Goal: Task Accomplishment & Management: Manage account settings

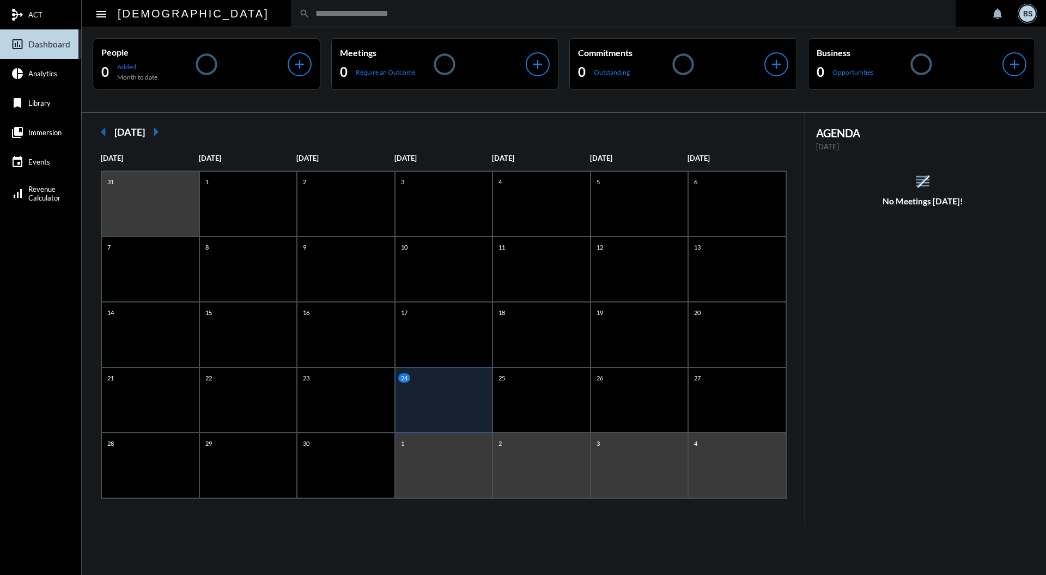
click at [310, 11] on input "text" at bounding box center [629, 13] width 638 height 9
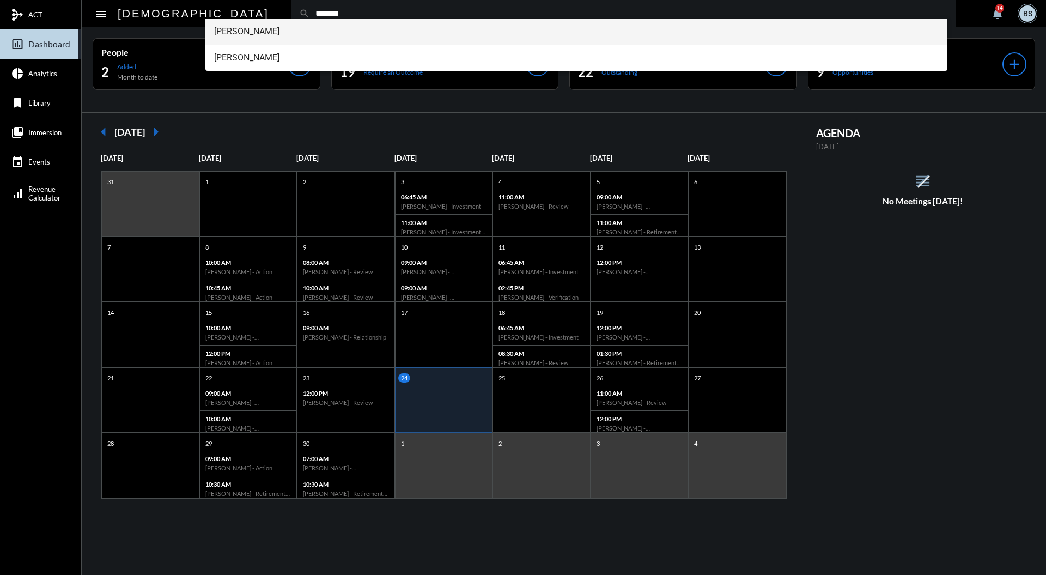
type input "*******"
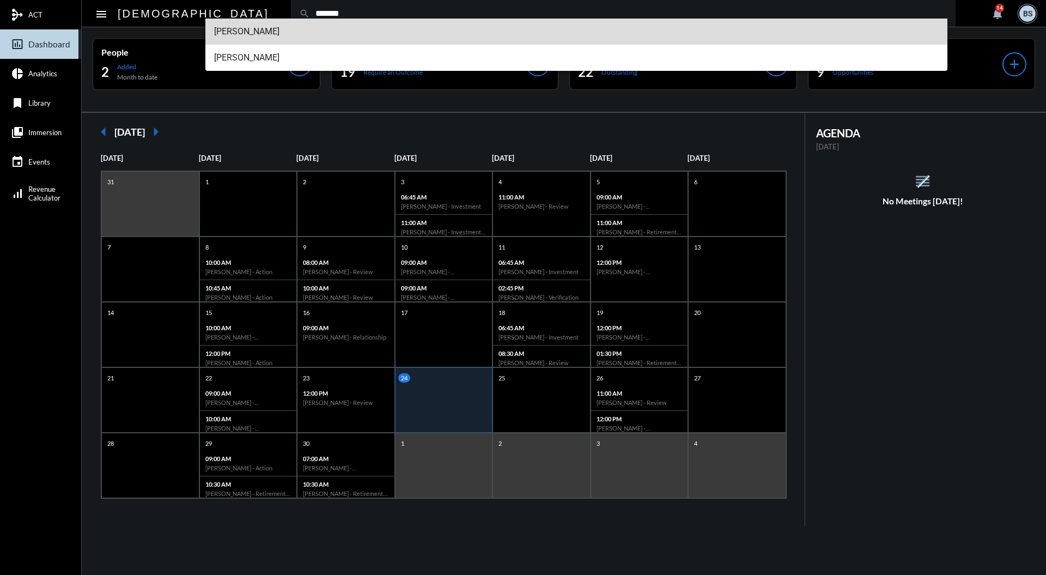
click at [270, 41] on span "[PERSON_NAME]" at bounding box center [576, 32] width 725 height 26
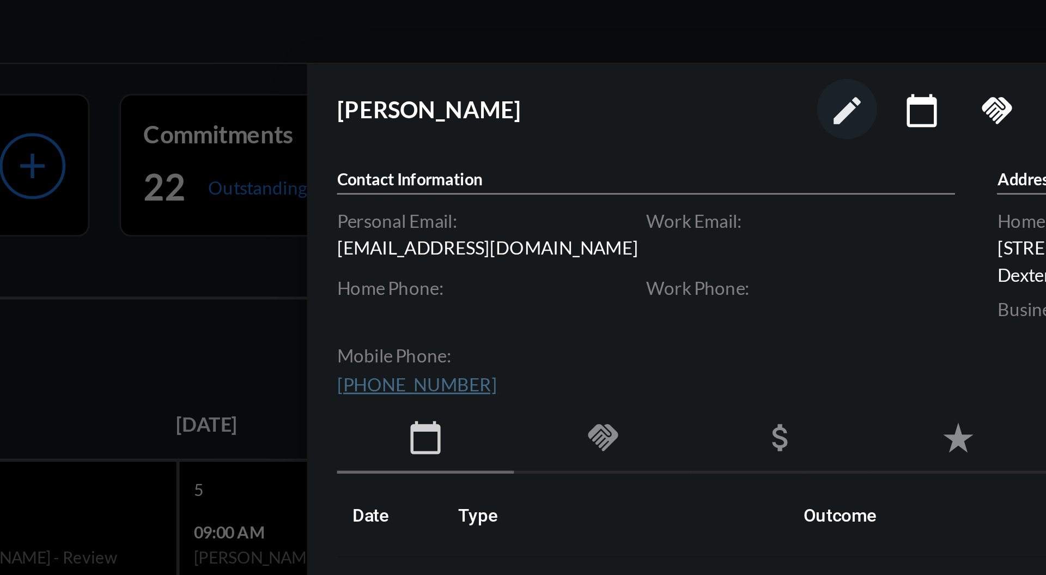
click at [740, 154] on div "handshake" at bounding box center [745, 163] width 64 height 25
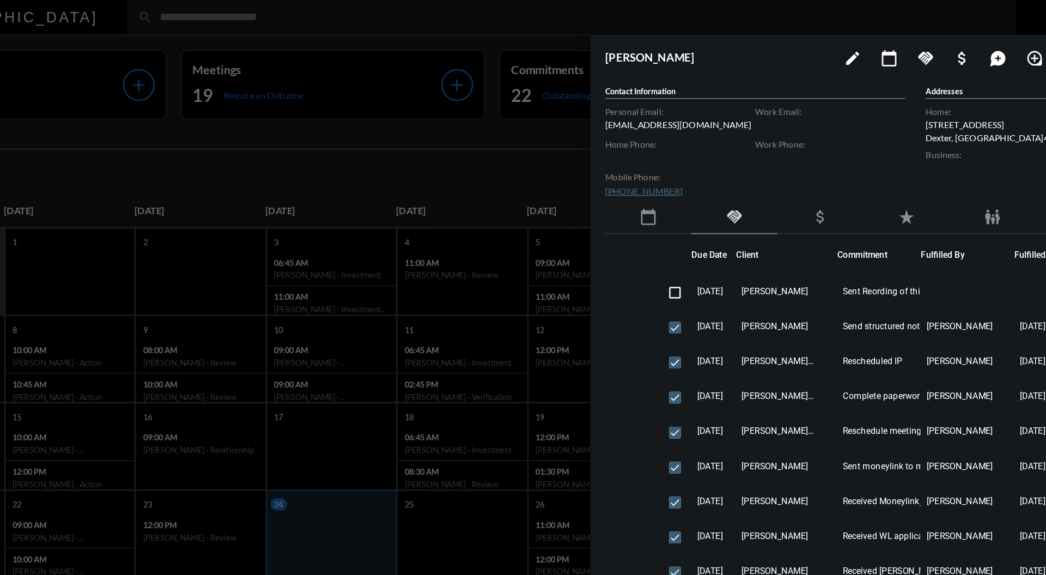
click at [569, 120] on div at bounding box center [523, 287] width 1046 height 575
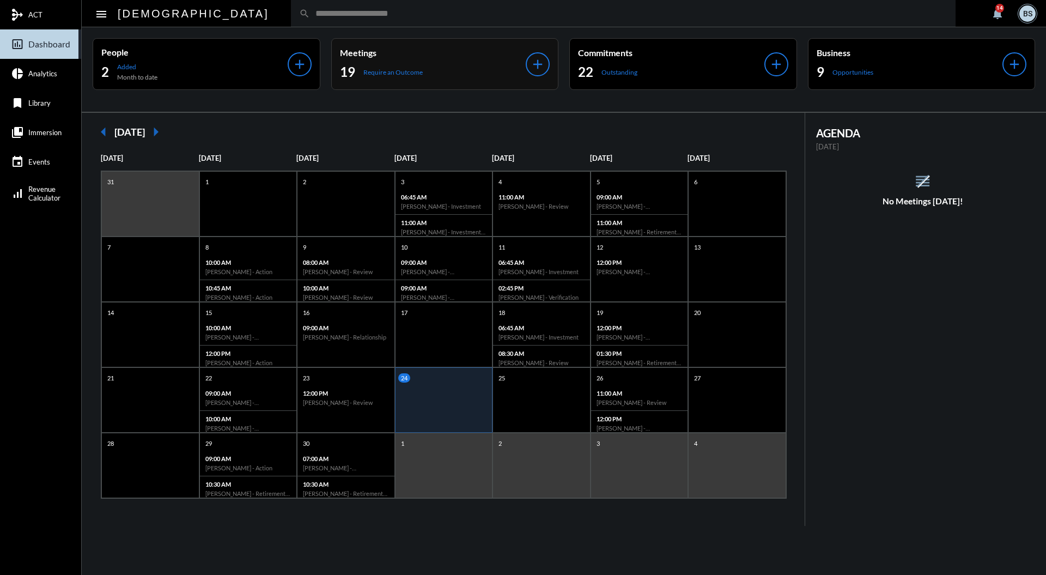
click at [474, 75] on div "19 Require an Outcome" at bounding box center [433, 71] width 186 height 17
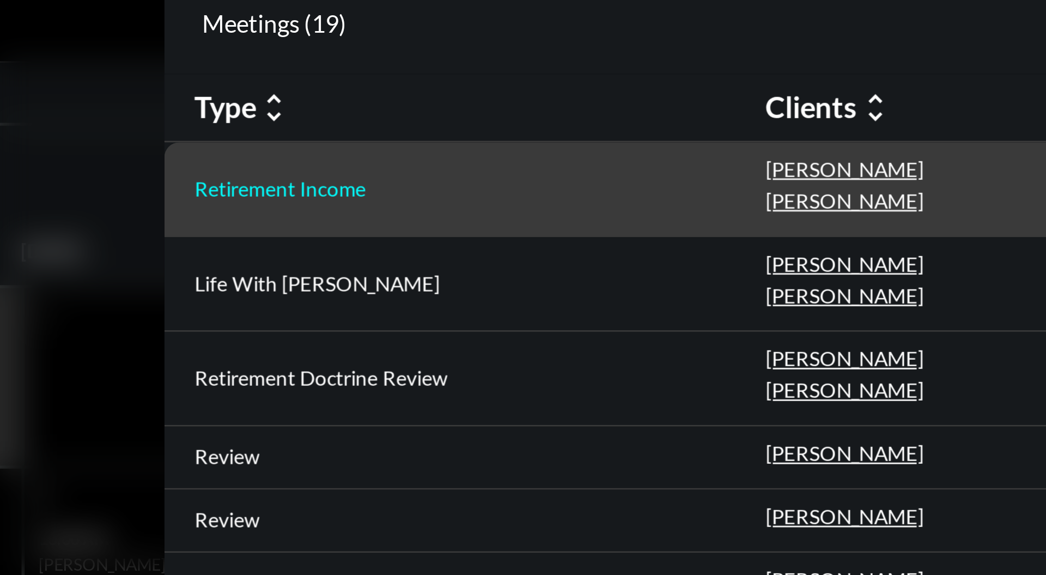
click at [310, 134] on p "Retirement Income" at bounding box center [293, 135] width 62 height 9
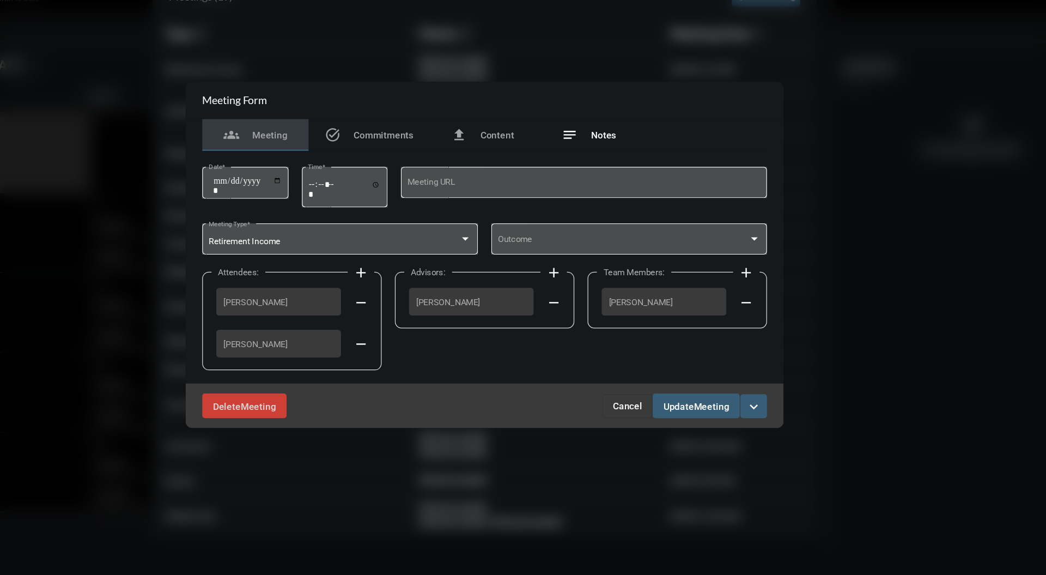
click at [623, 190] on span "Notes" at bounding box center [620, 189] width 21 height 9
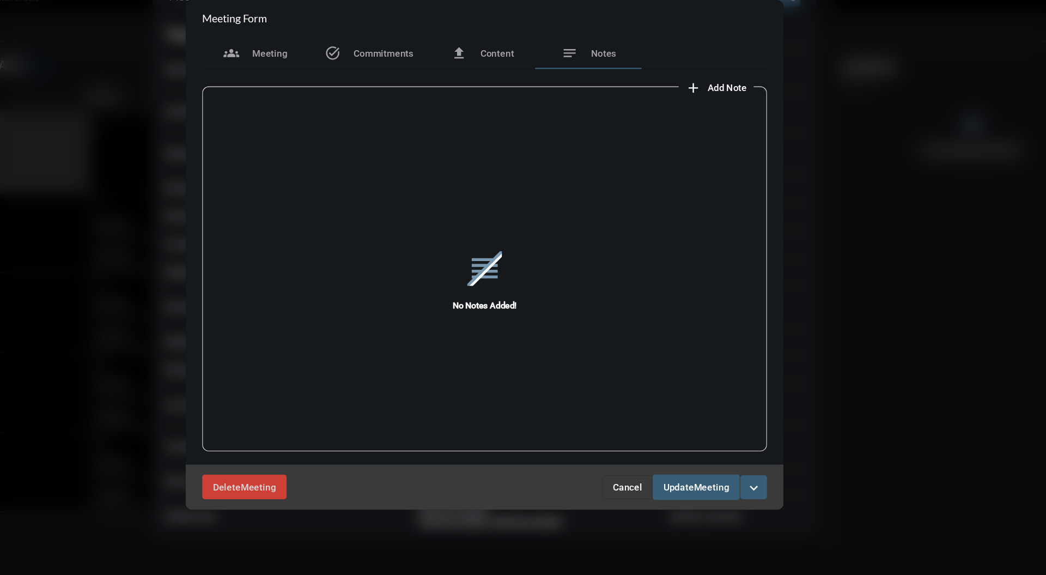
click at [717, 150] on span "Add Note" at bounding box center [722, 150] width 32 height 9
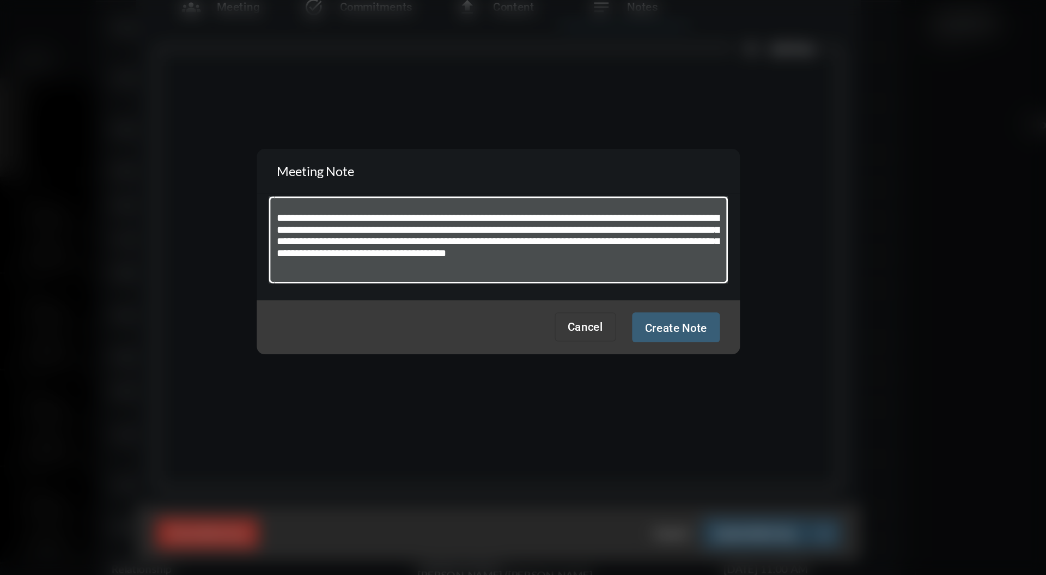
type textarea "**********"
click at [643, 383] on div at bounding box center [523, 287] width 1046 height 575
click at [646, 343] on span "Create Note" at bounding box center [643, 339] width 42 height 9
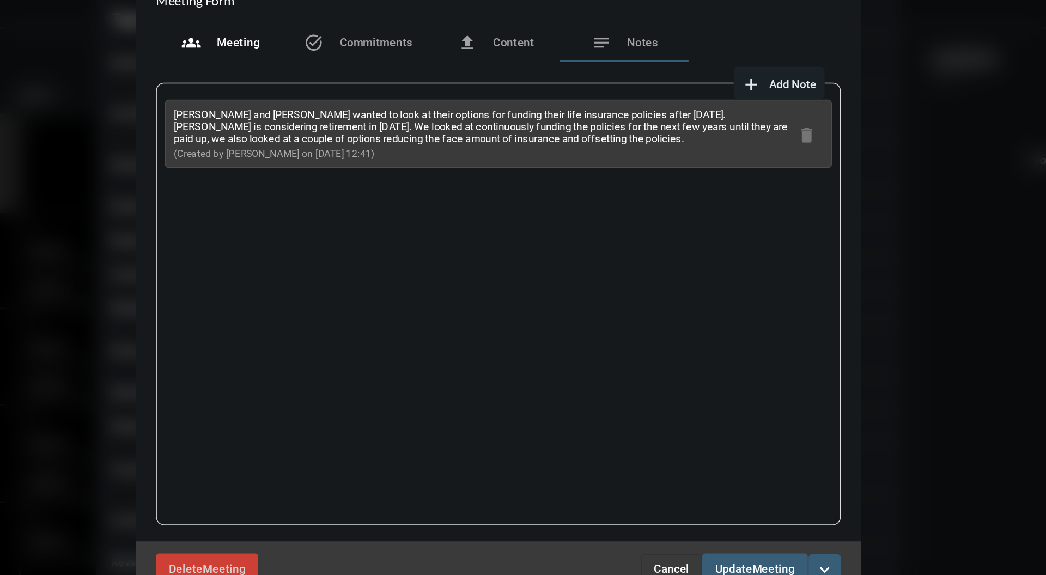
click at [352, 124] on span "Meeting" at bounding box center [347, 122] width 29 height 9
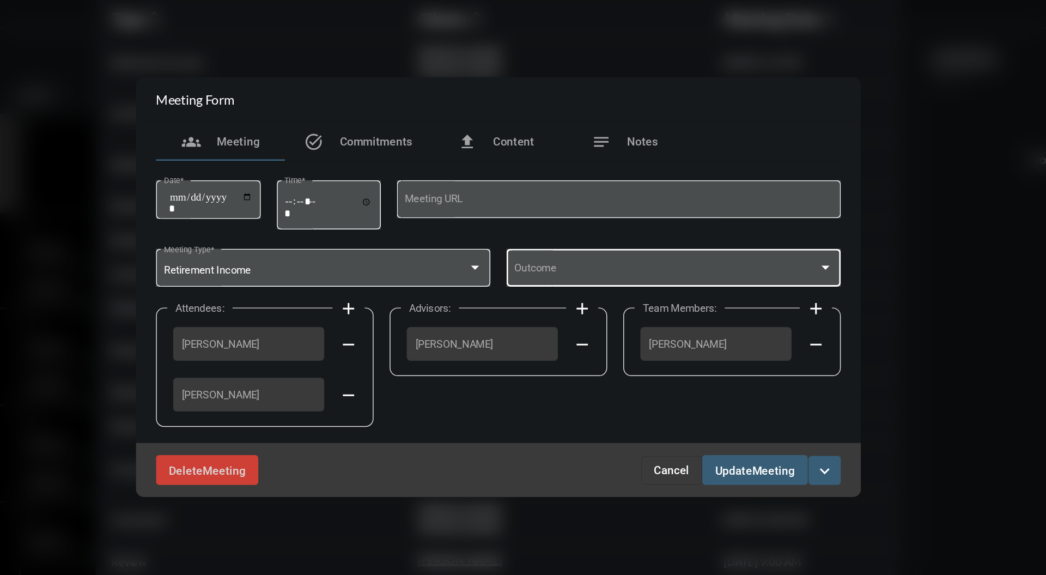
click at [672, 274] on span at bounding box center [637, 276] width 206 height 8
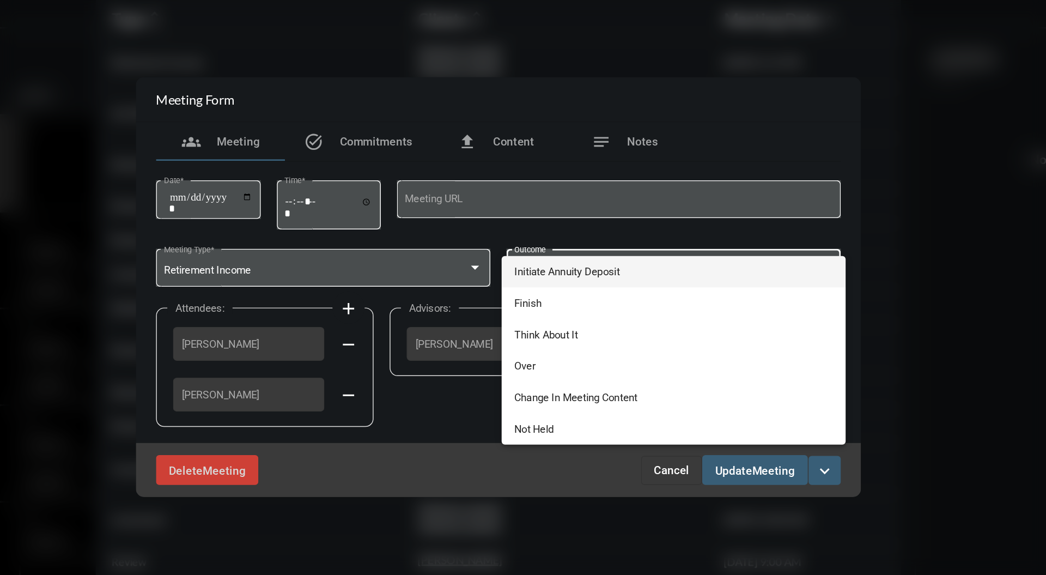
click at [656, 277] on span "Initiate Annuity Deposit" at bounding box center [642, 276] width 216 height 21
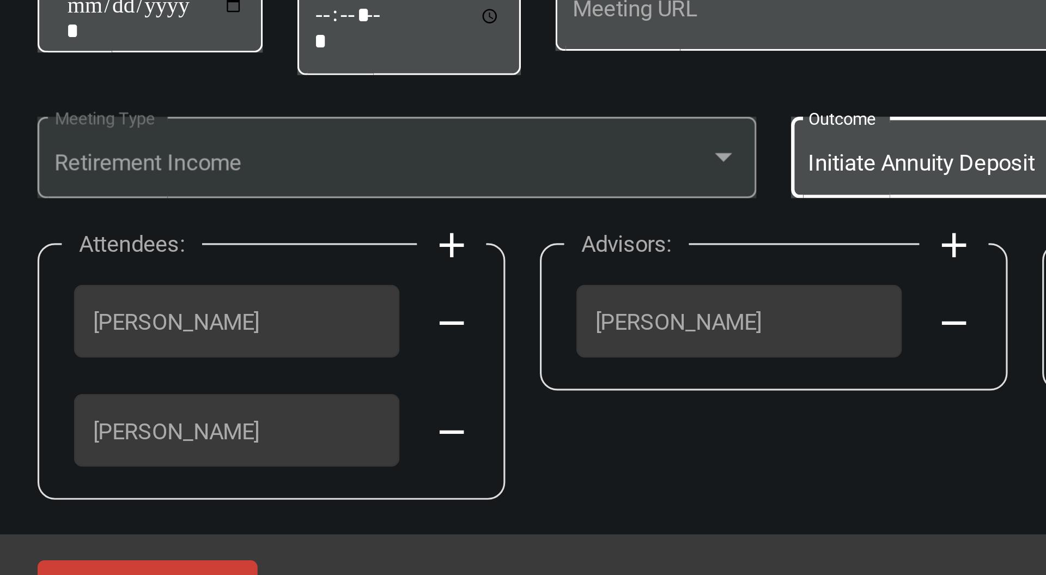
click at [509, 278] on div at bounding box center [507, 274] width 10 height 9
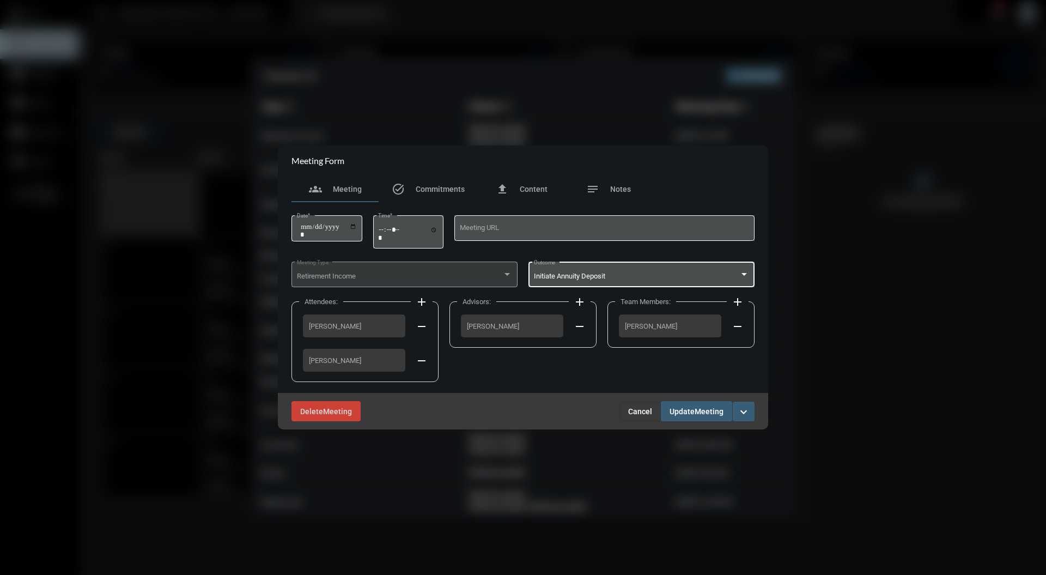
click at [671, 277] on div "Initiate Annuity Deposit" at bounding box center [637, 276] width 206 height 8
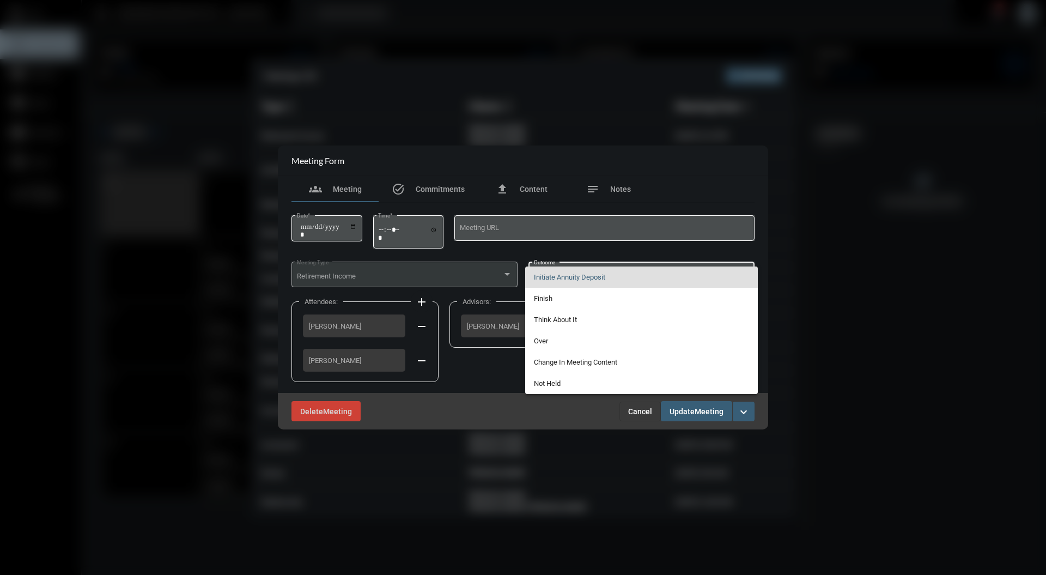
click at [512, 275] on div at bounding box center [523, 287] width 1046 height 575
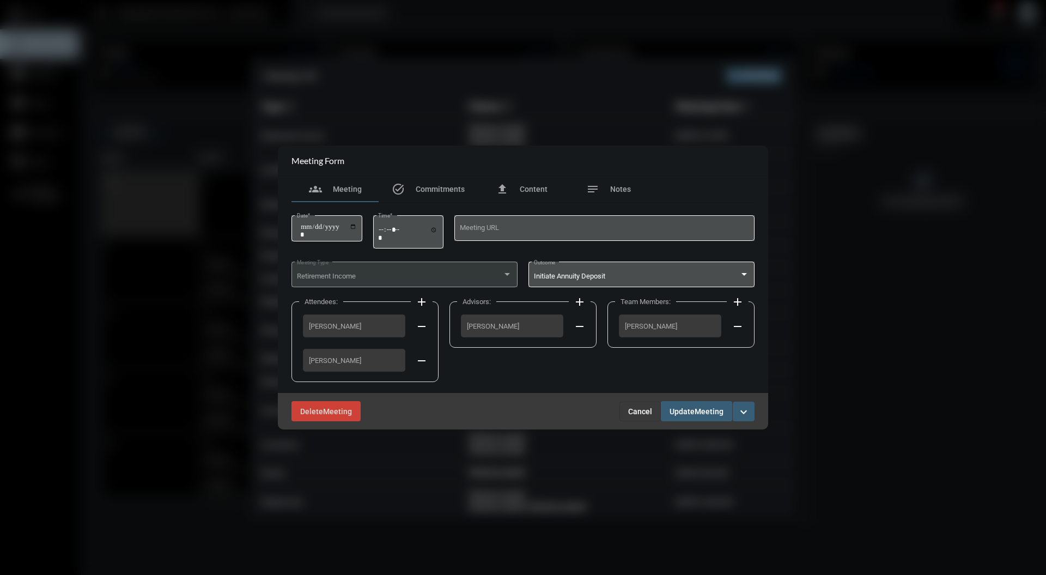
click at [507, 275] on div at bounding box center [507, 274] width 5 height 3
click at [505, 278] on div at bounding box center [507, 274] width 10 height 9
click at [744, 275] on div at bounding box center [744, 274] width 5 height 3
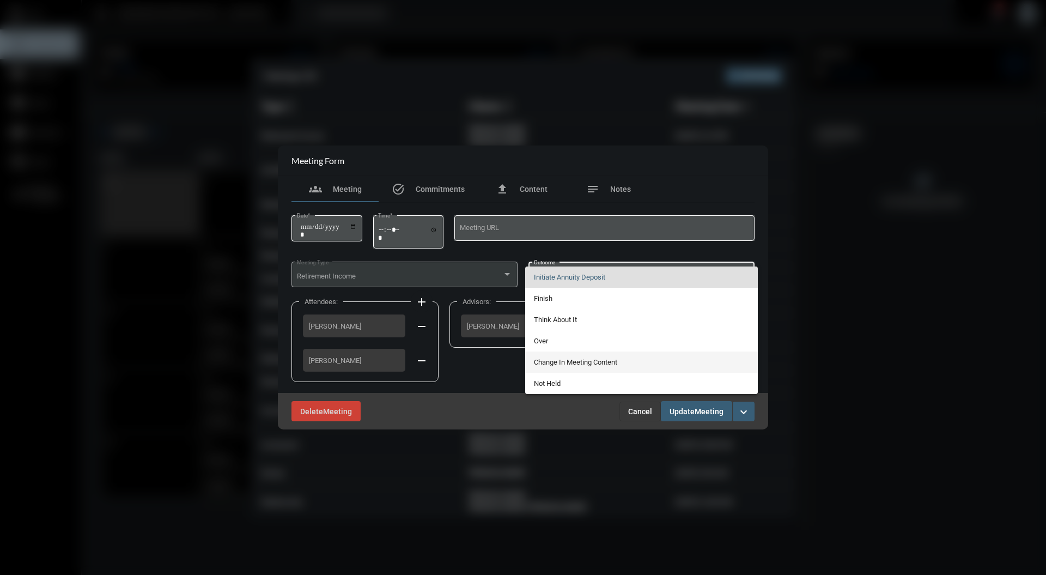
click at [568, 356] on span "Change In Meeting Content" at bounding box center [642, 362] width 216 height 21
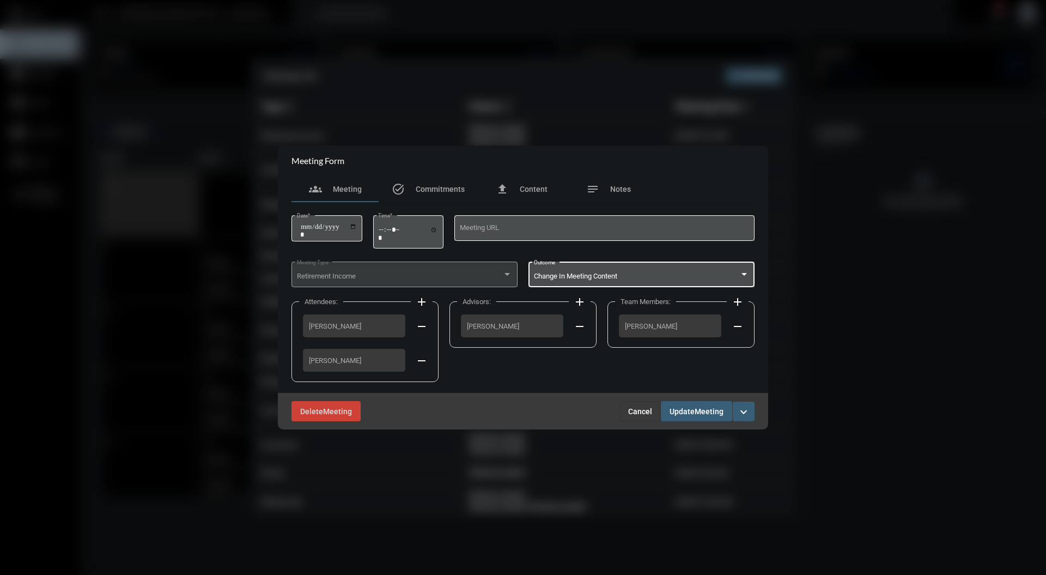
click at [722, 407] on span "Update Meeting" at bounding box center [697, 411] width 54 height 9
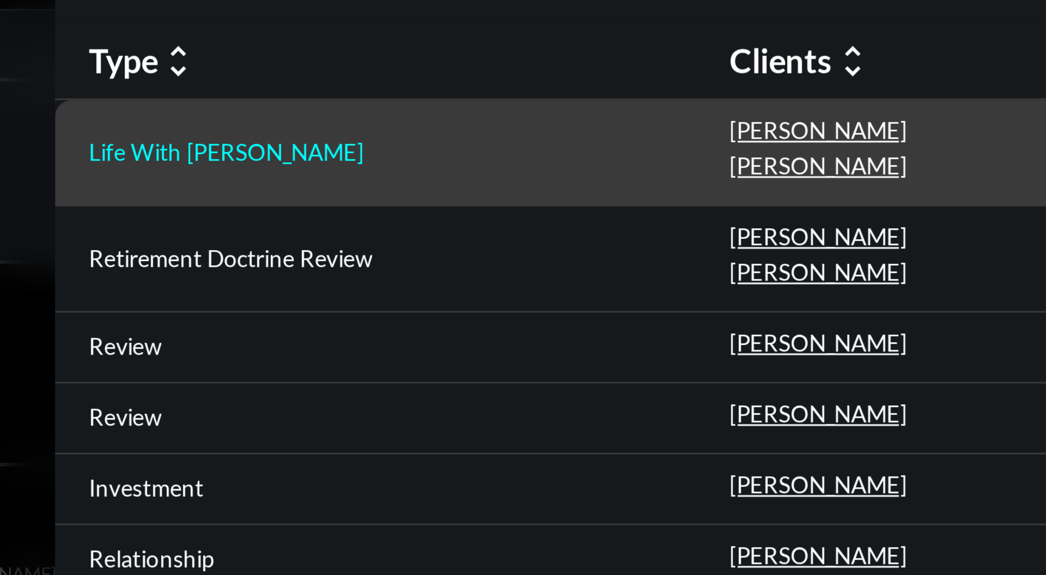
click at [309, 137] on p "Life With [PERSON_NAME]" at bounding box center [306, 135] width 89 height 9
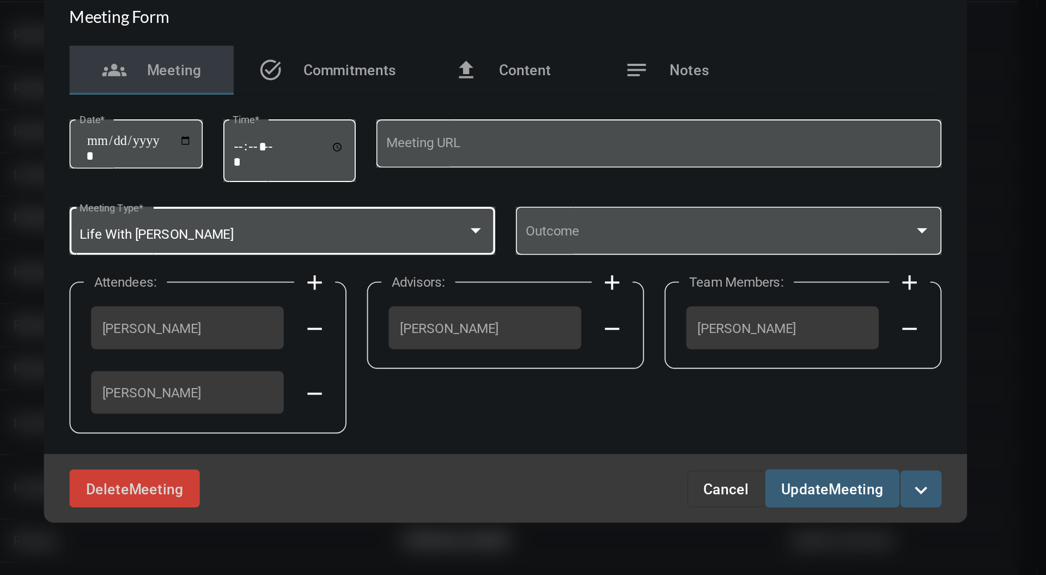
click at [508, 275] on div at bounding box center [507, 274] width 5 height 3
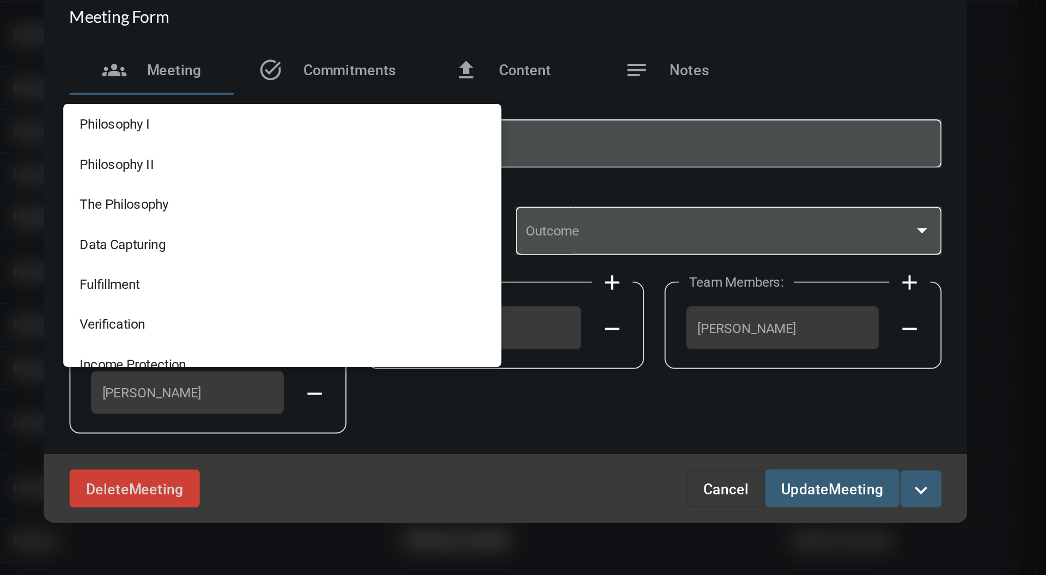
scroll to position [153, 0]
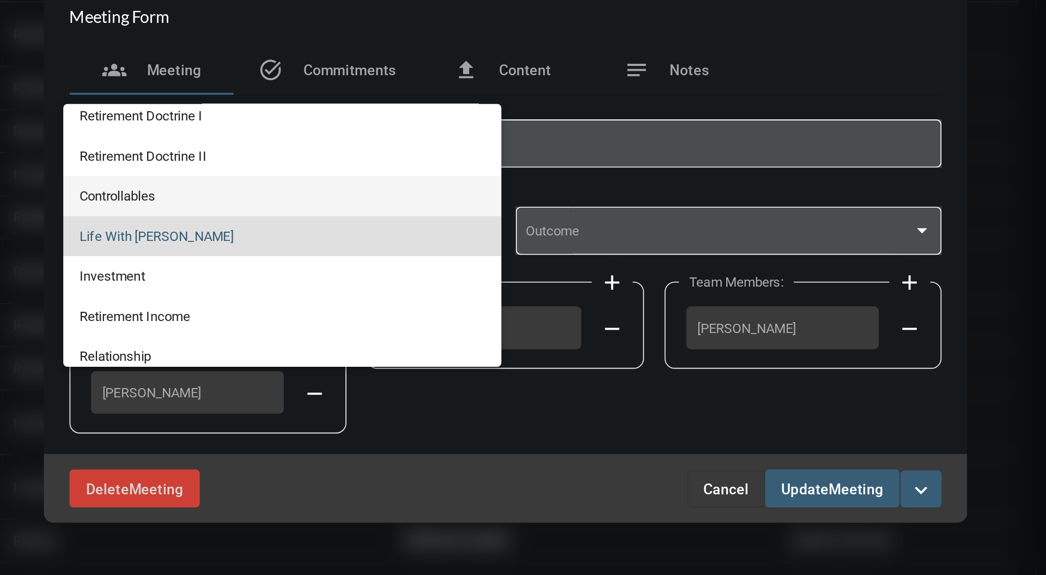
click at [368, 252] on span "Controllables" at bounding box center [405, 255] width 216 height 21
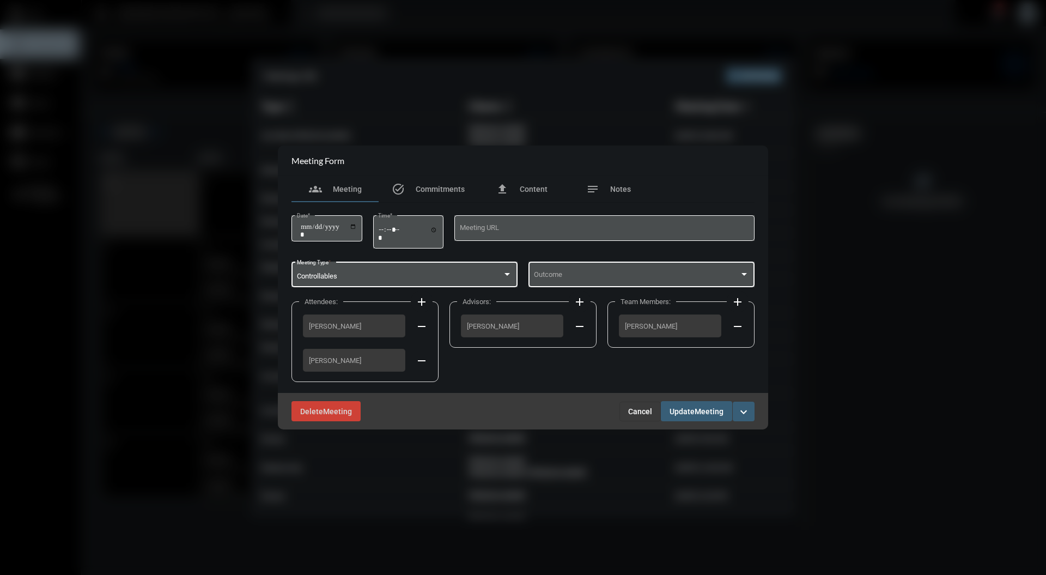
click at [728, 277] on span at bounding box center [637, 276] width 206 height 8
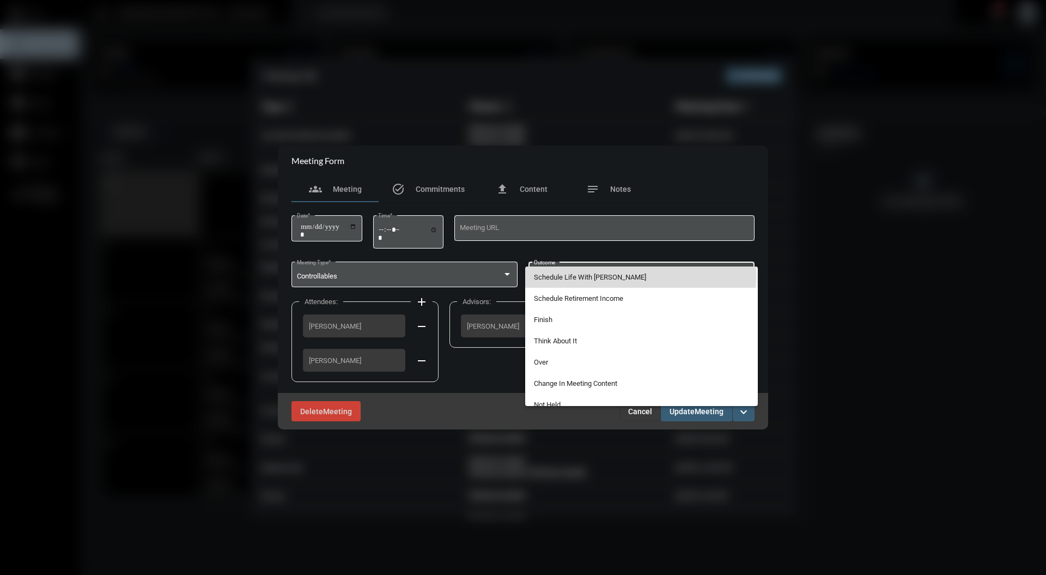
click at [633, 275] on span "Schedule Life With [PERSON_NAME]" at bounding box center [642, 276] width 216 height 21
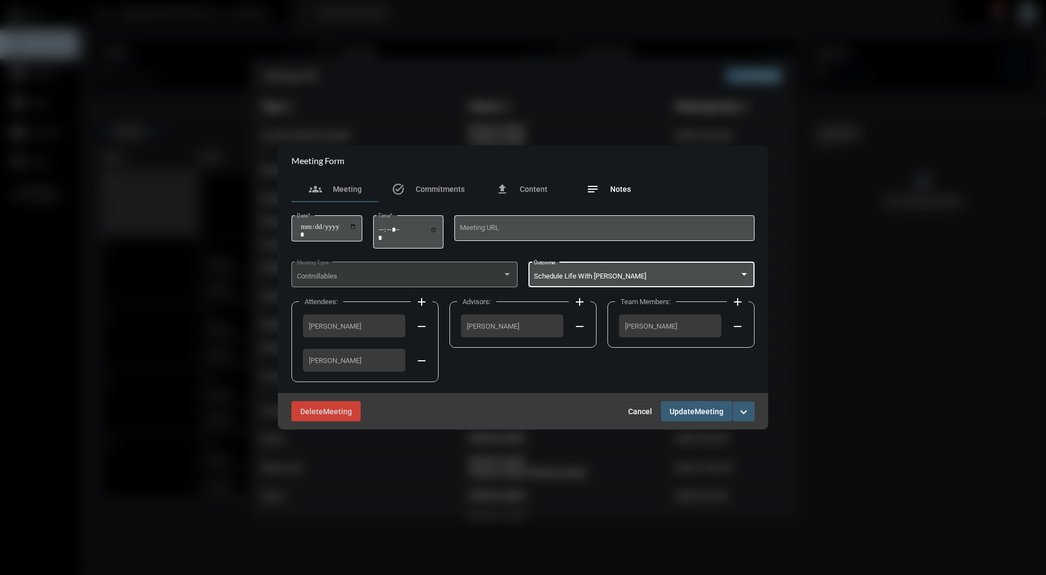
click at [628, 193] on span "Notes" at bounding box center [620, 189] width 21 height 9
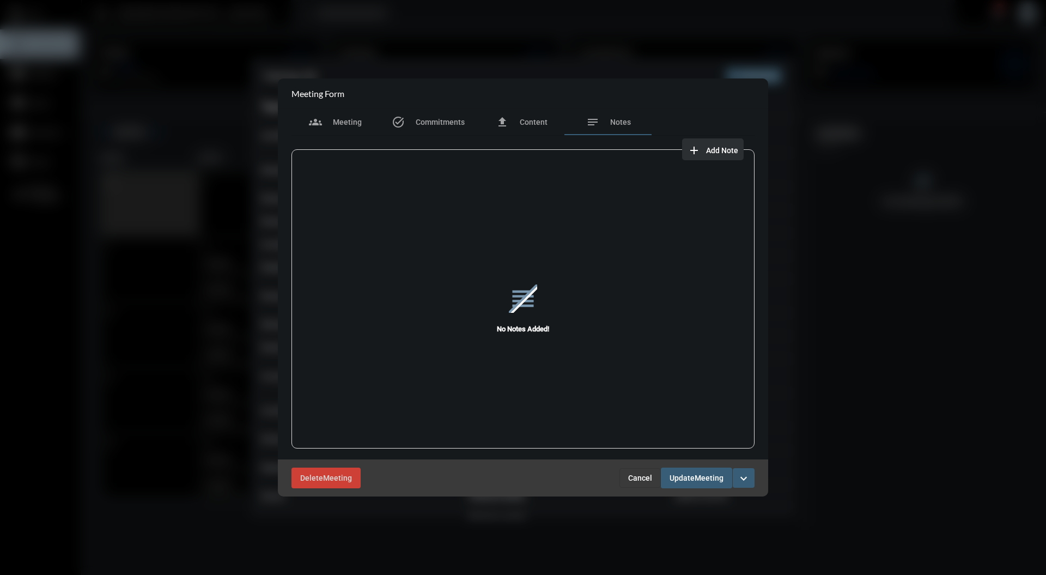
click at [735, 153] on span "Add Note" at bounding box center [722, 150] width 32 height 9
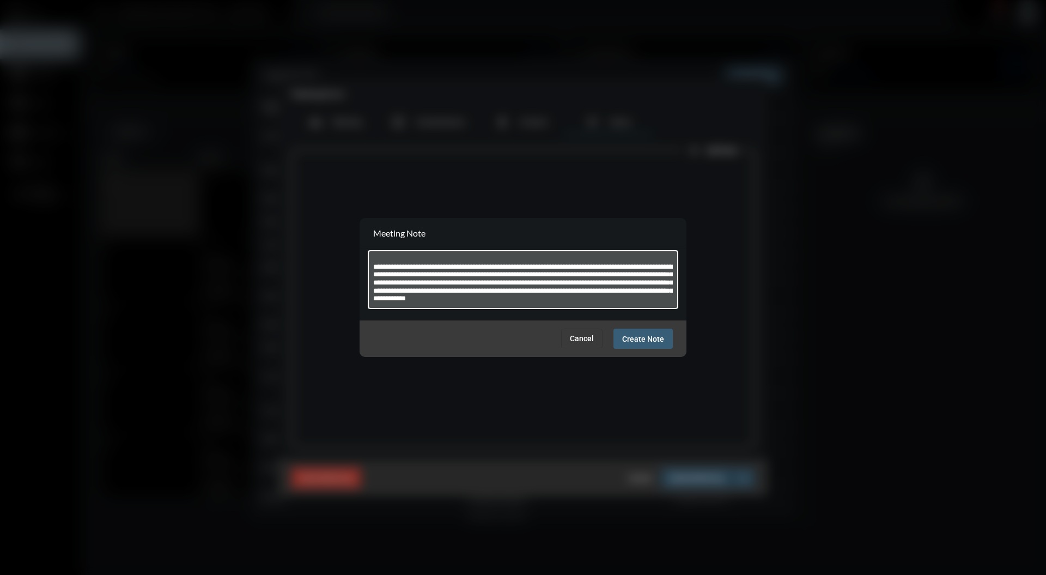
scroll to position [30, 0]
type textarea "**********"
click at [646, 348] on button "Create Note" at bounding box center [643, 339] width 59 height 20
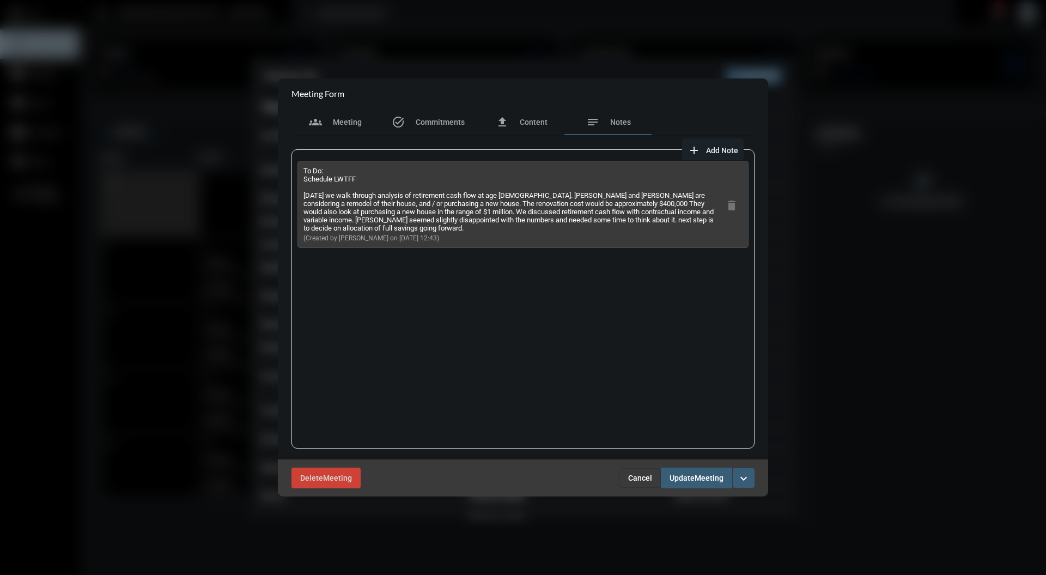
click at [720, 490] on div "Delete Meeting Cancel Update Meeting expand_more" at bounding box center [523, 477] width 490 height 37
click at [322, 123] on mat-icon "groups" at bounding box center [315, 122] width 13 height 13
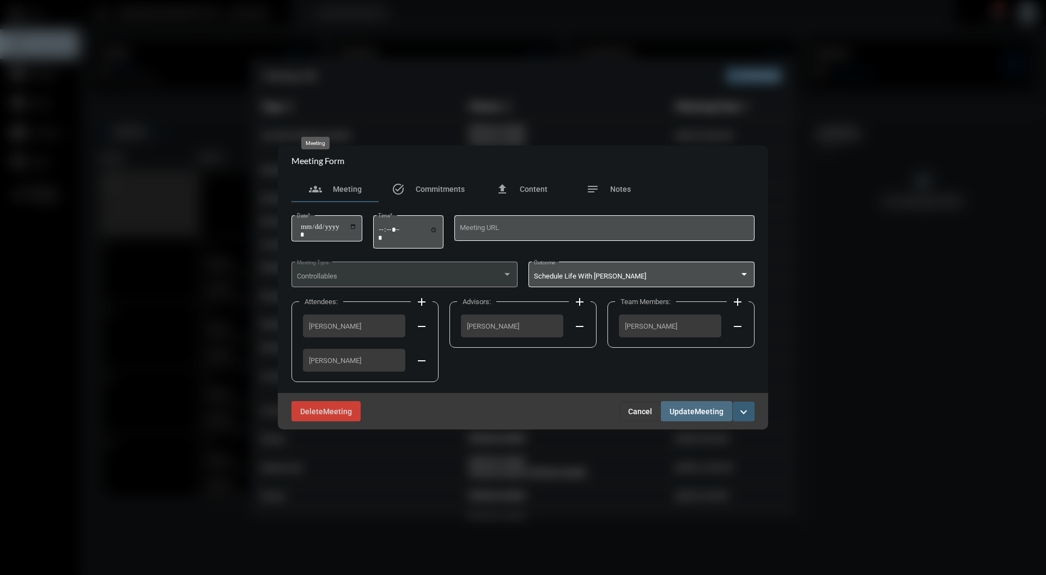
click at [698, 420] on button "Update Meeting" at bounding box center [696, 411] width 71 height 20
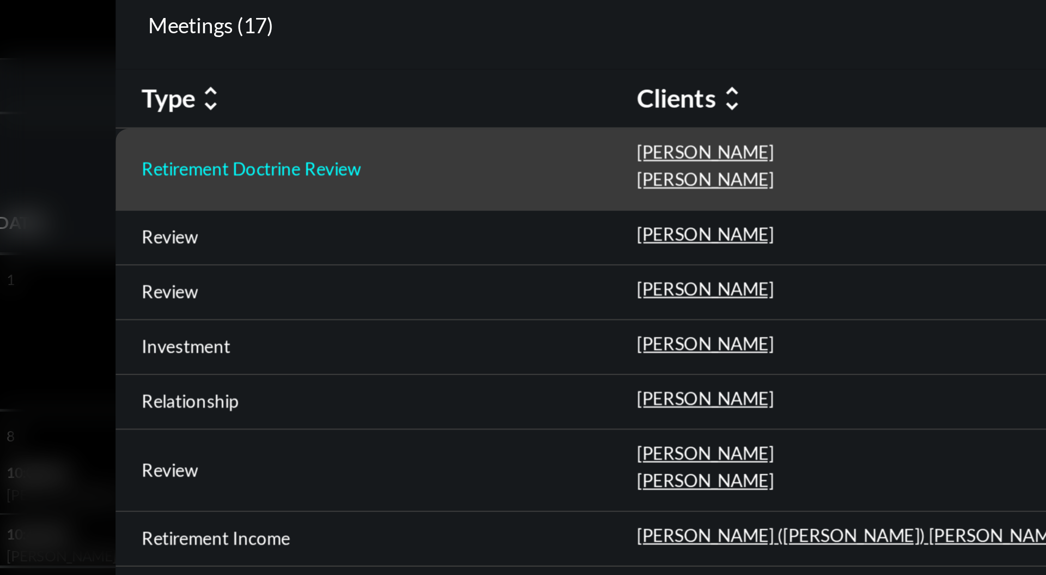
click at [343, 135] on p "Retirement Doctrine Review" at bounding box center [308, 135] width 92 height 9
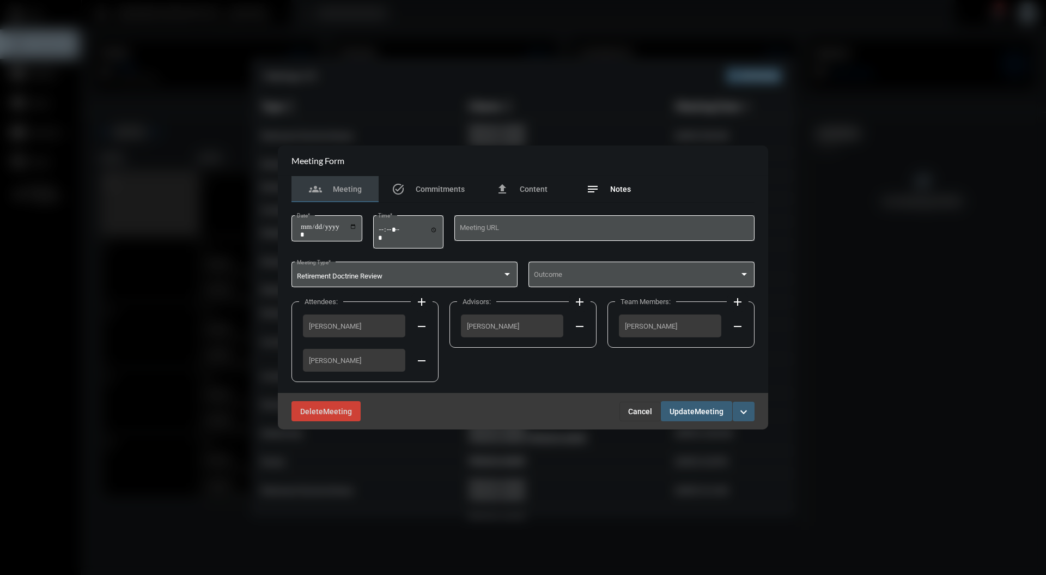
click at [623, 190] on span "Notes" at bounding box center [620, 189] width 21 height 9
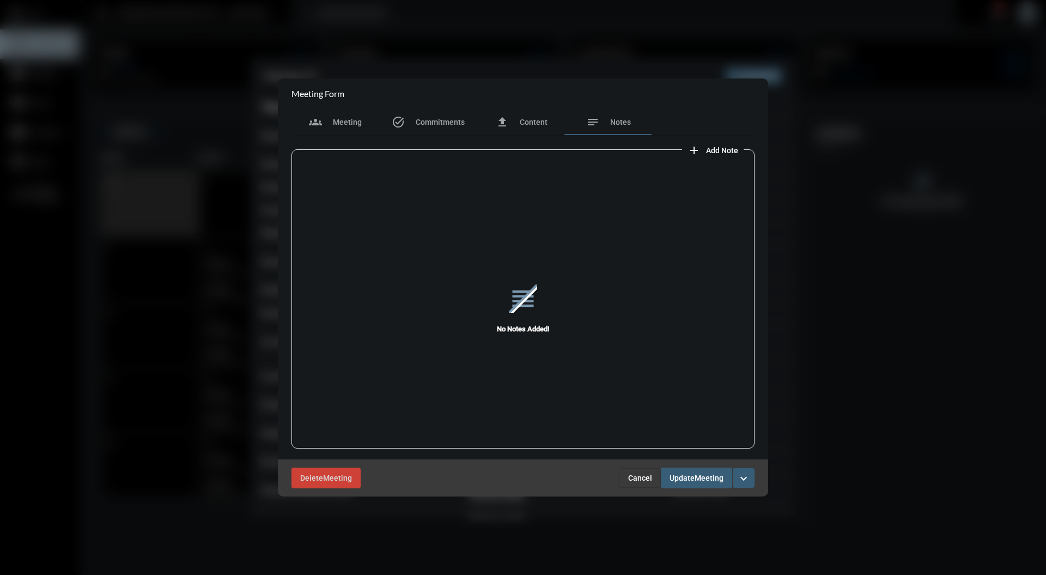
click at [730, 166] on div "reorder No Notes Added!" at bounding box center [523, 308] width 463 height 302
click at [720, 159] on div "reorder No Notes Added!" at bounding box center [523, 308] width 463 height 302
click at [719, 155] on button "add Add Note" at bounding box center [713, 149] width 62 height 22
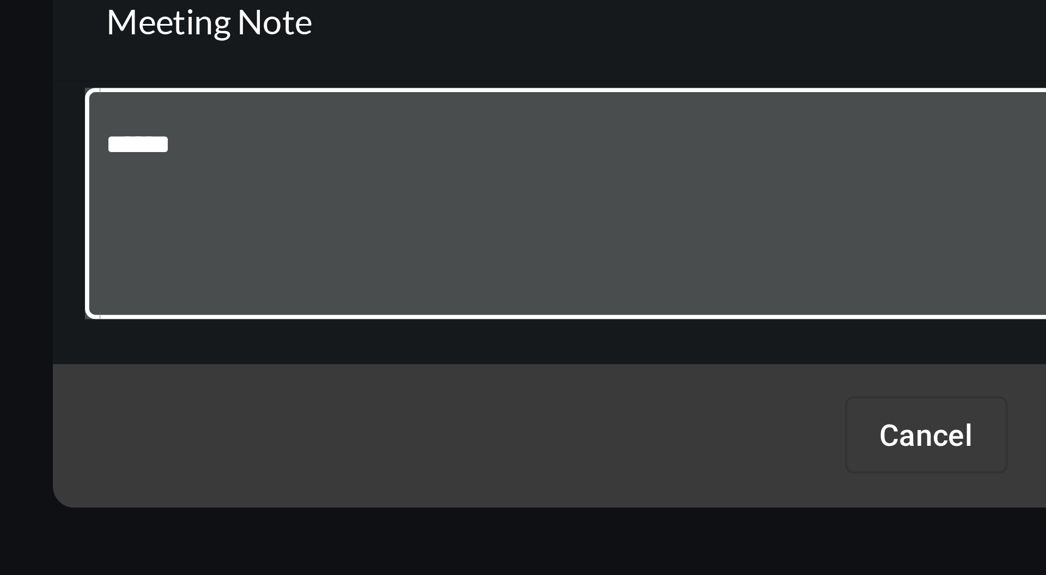
click at [534, 286] on textarea "******" at bounding box center [523, 281] width 300 height 43
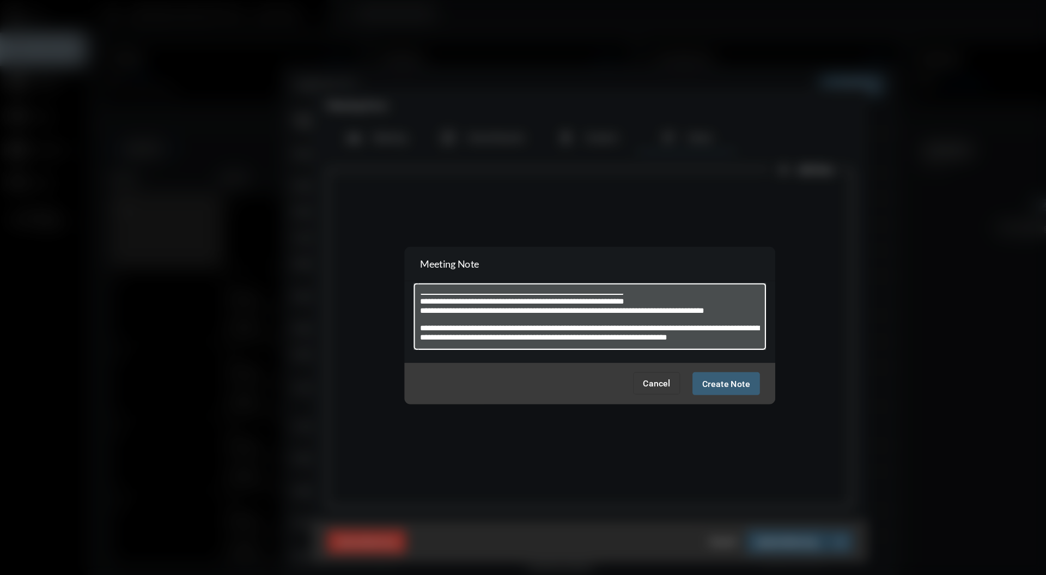
scroll to position [22, 0]
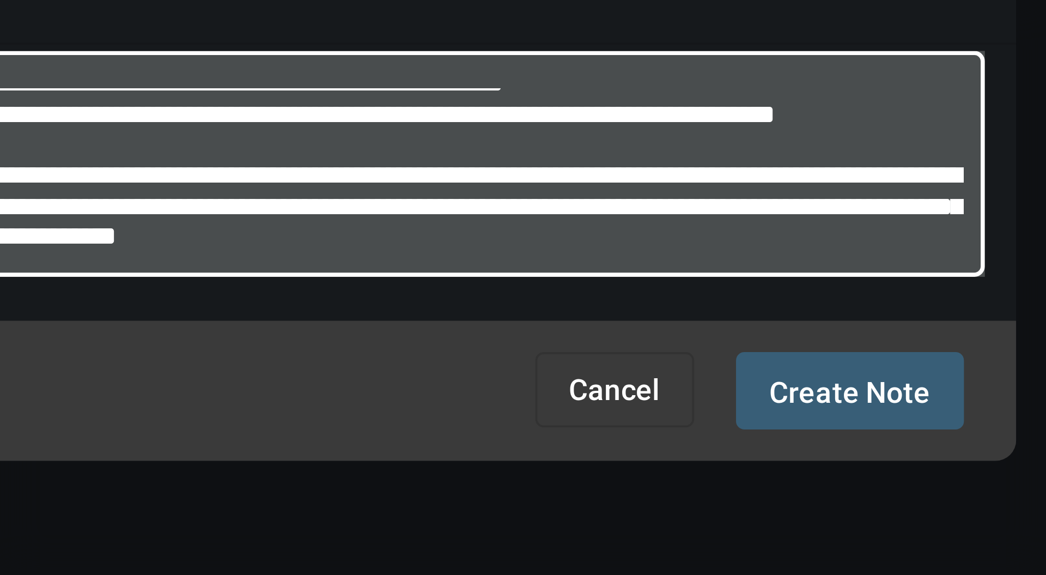
click at [586, 302] on textarea "**********" at bounding box center [523, 281] width 300 height 43
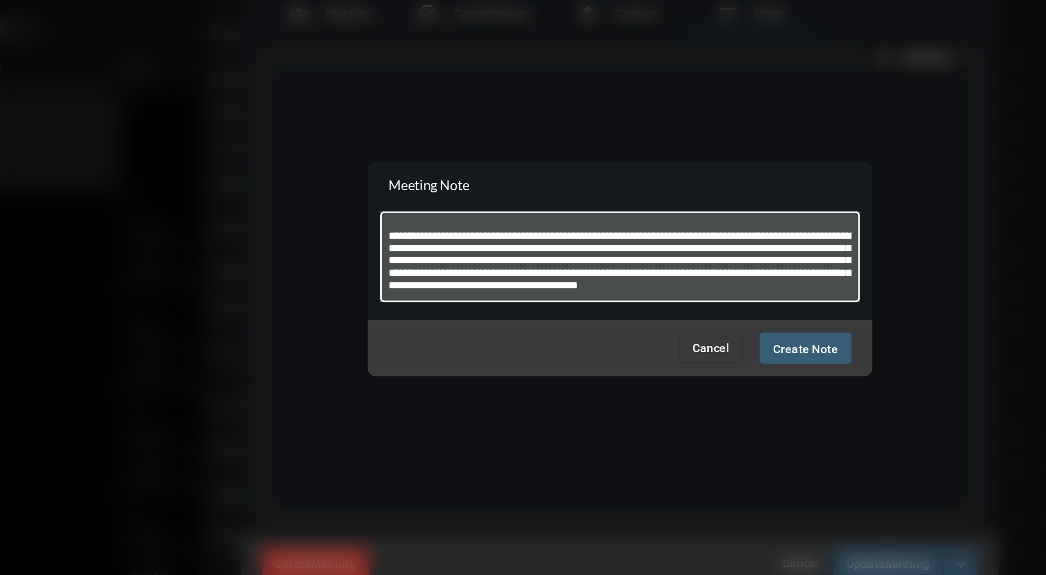
scroll to position [46, 0]
type textarea "**********"
click at [644, 342] on span "Create Note" at bounding box center [643, 339] width 42 height 9
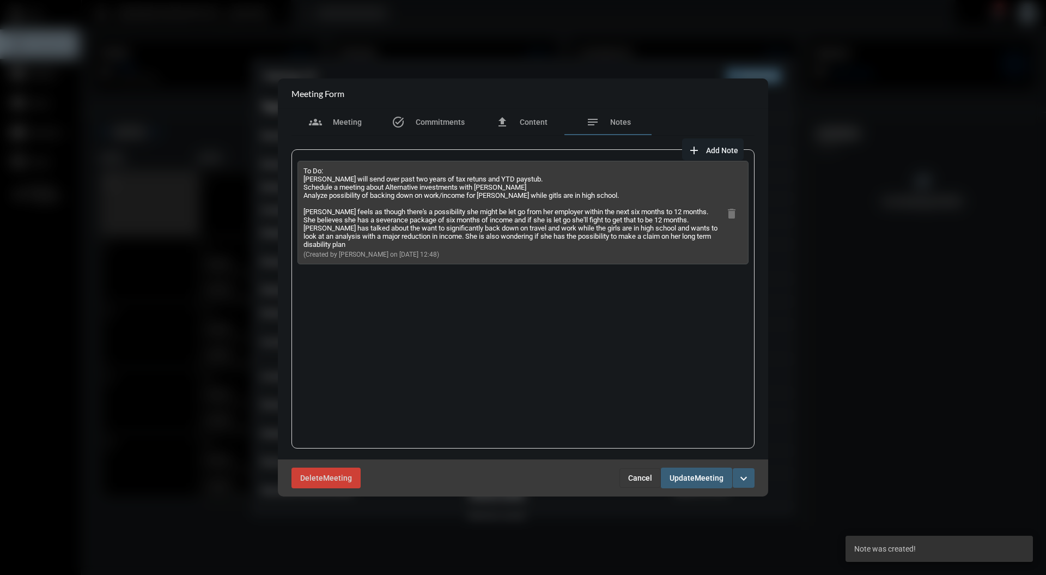
scroll to position [0, 0]
click at [356, 120] on span "Meeting" at bounding box center [347, 122] width 29 height 9
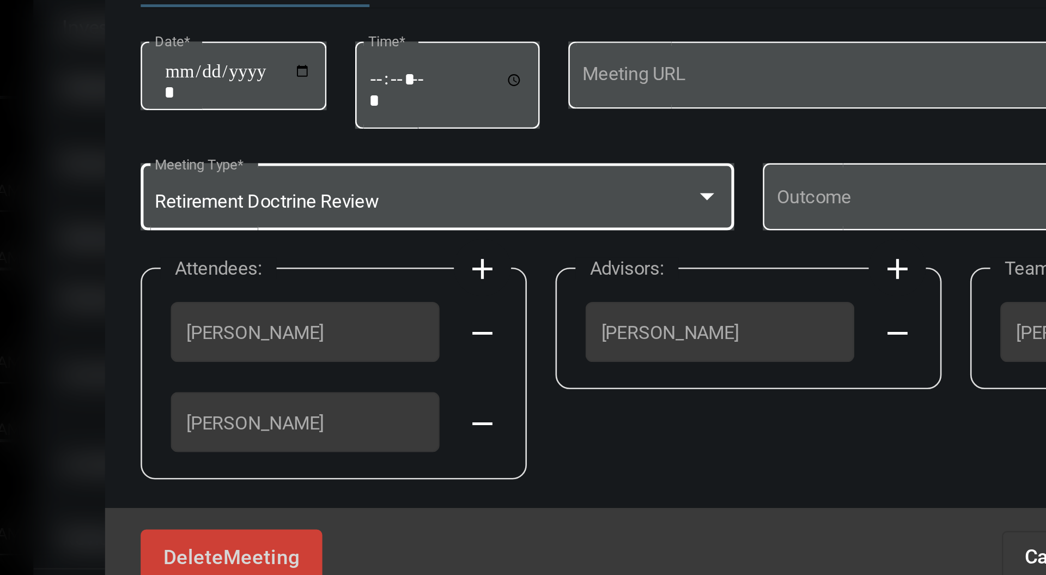
click at [504, 279] on div "Retirement Doctrine Review" at bounding box center [405, 276] width 216 height 8
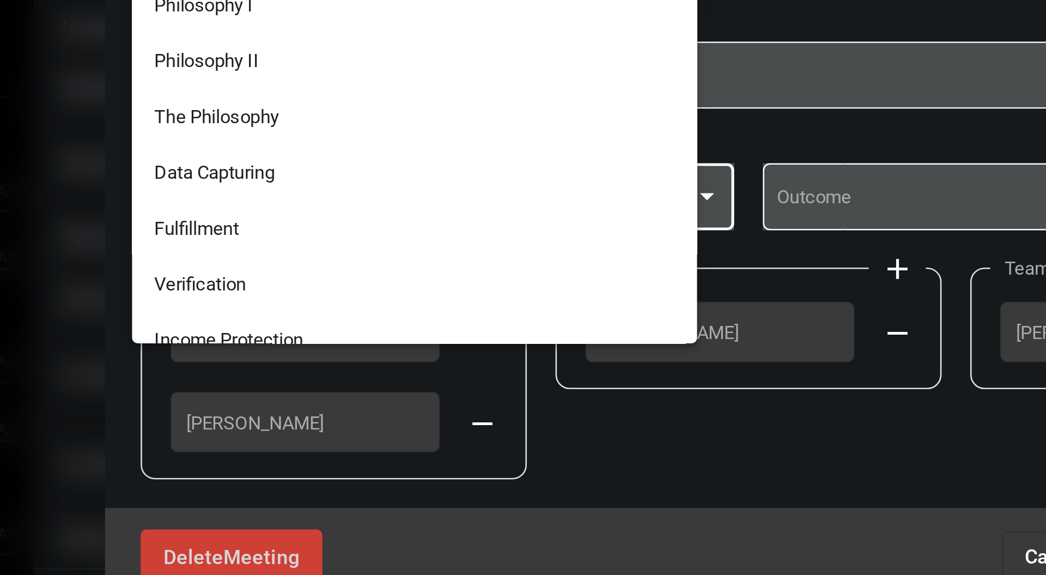
scroll to position [286, 0]
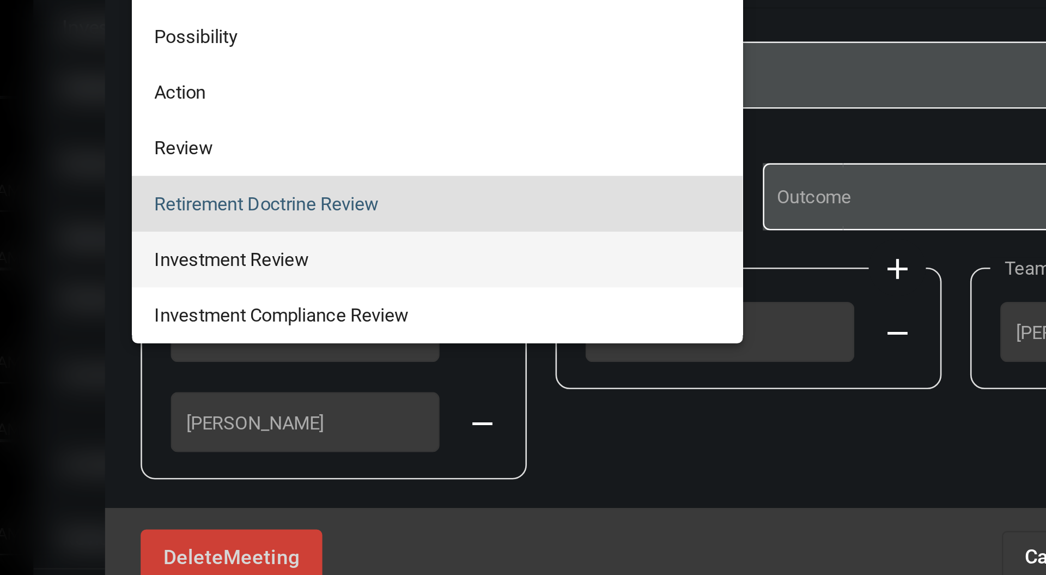
click at [417, 299] on span "Investment Review" at bounding box center [405, 298] width 216 height 21
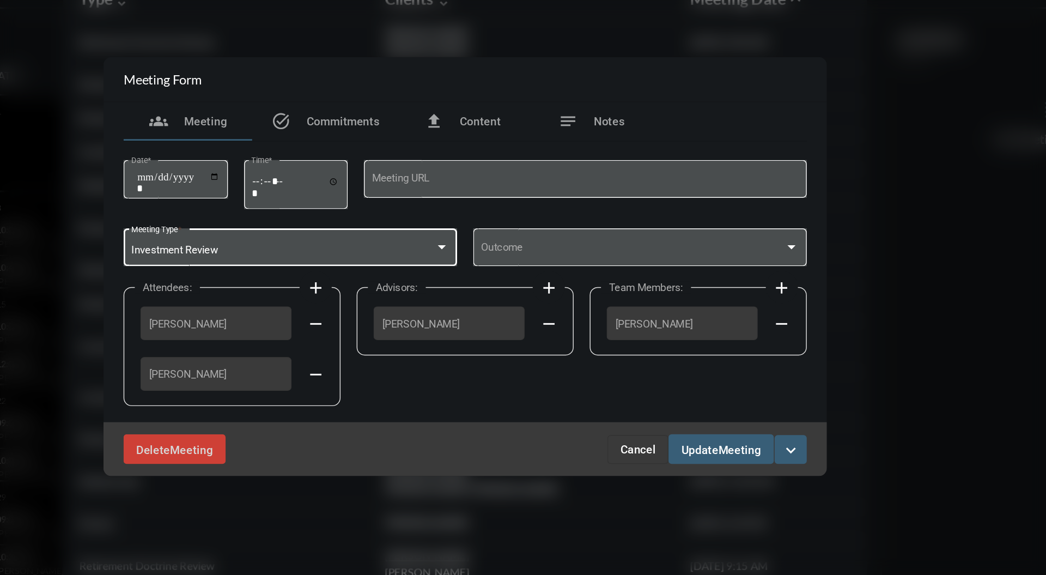
click at [635, 329] on span "[PERSON_NAME]" at bounding box center [670, 326] width 90 height 8
click at [507, 275] on div at bounding box center [507, 274] width 5 height 3
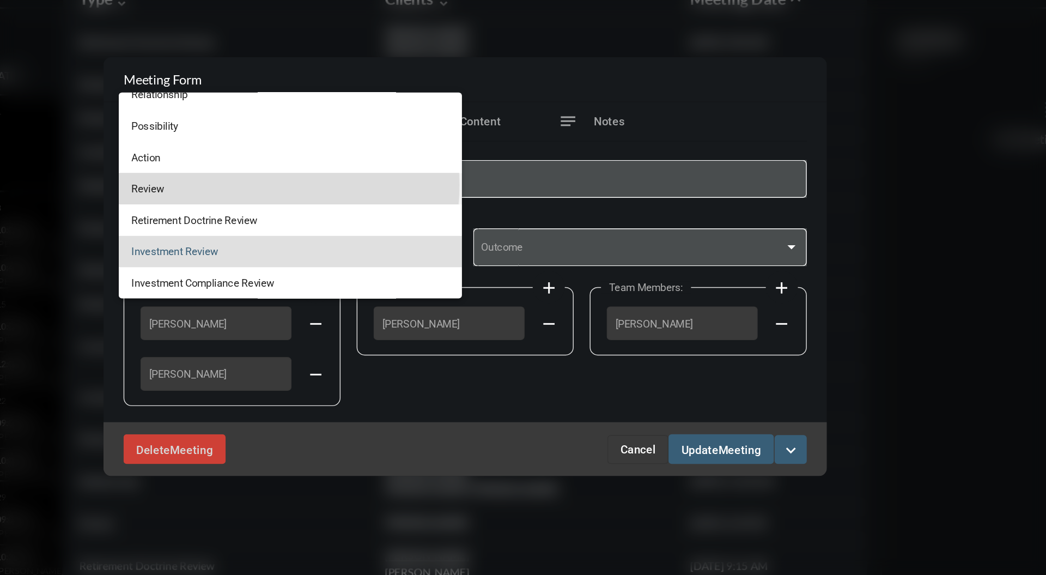
click at [375, 232] on span "Review" at bounding box center [405, 234] width 216 height 21
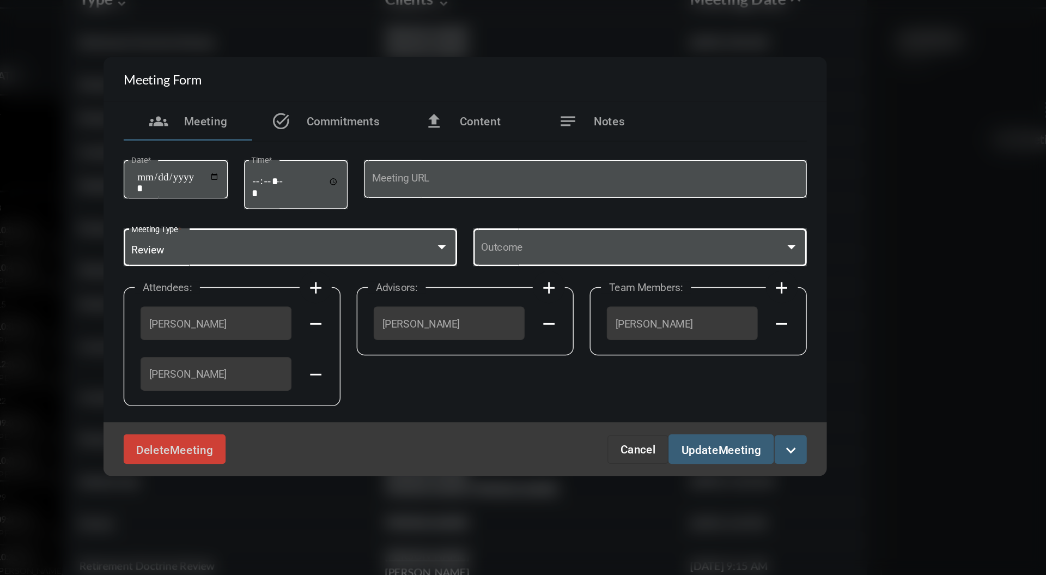
click at [694, 277] on span at bounding box center [637, 276] width 206 height 8
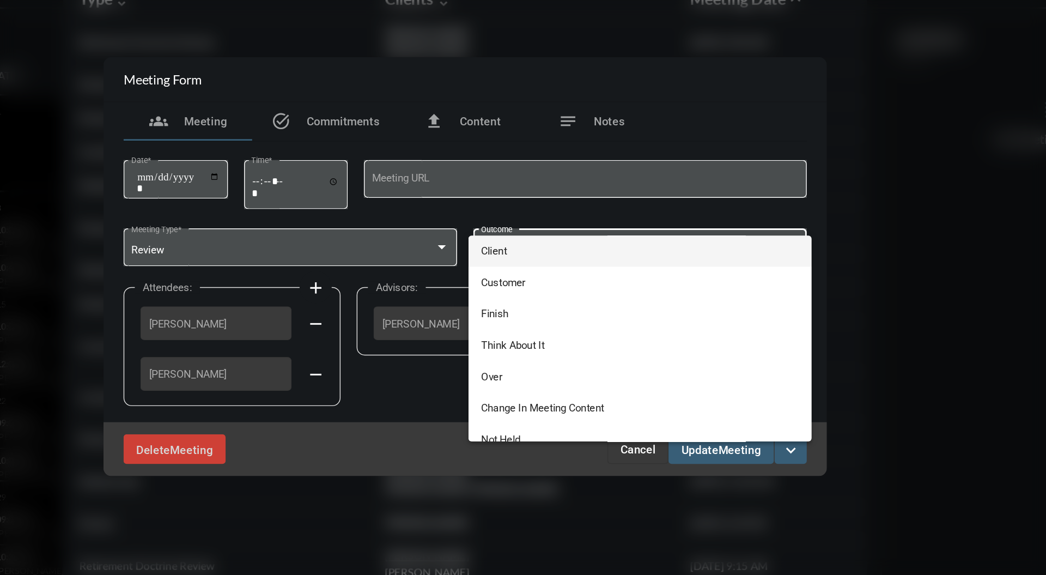
click at [657, 274] on span "Client" at bounding box center [642, 276] width 216 height 21
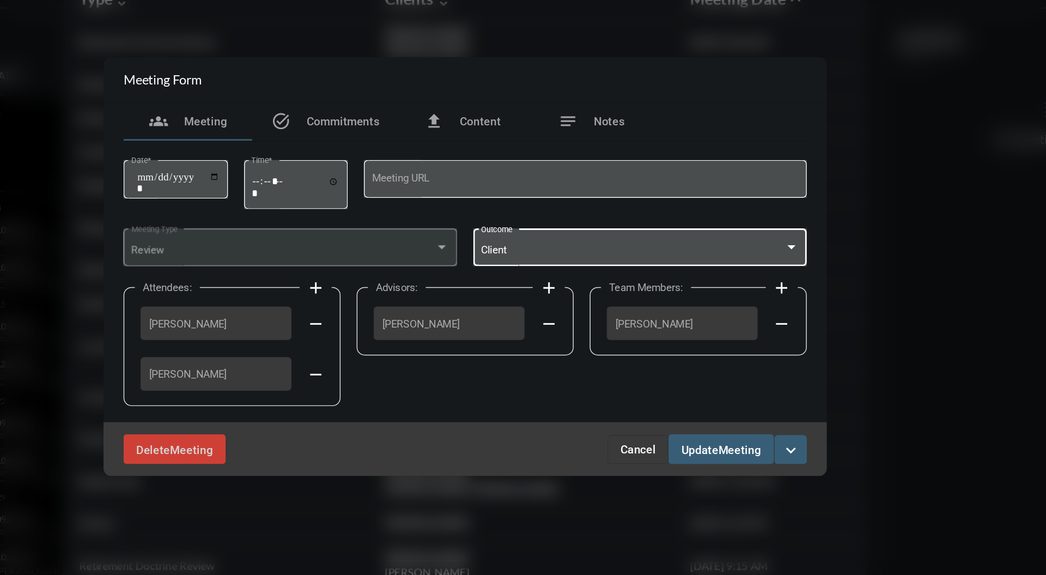
click at [705, 418] on button "Update Meeting" at bounding box center [696, 411] width 71 height 20
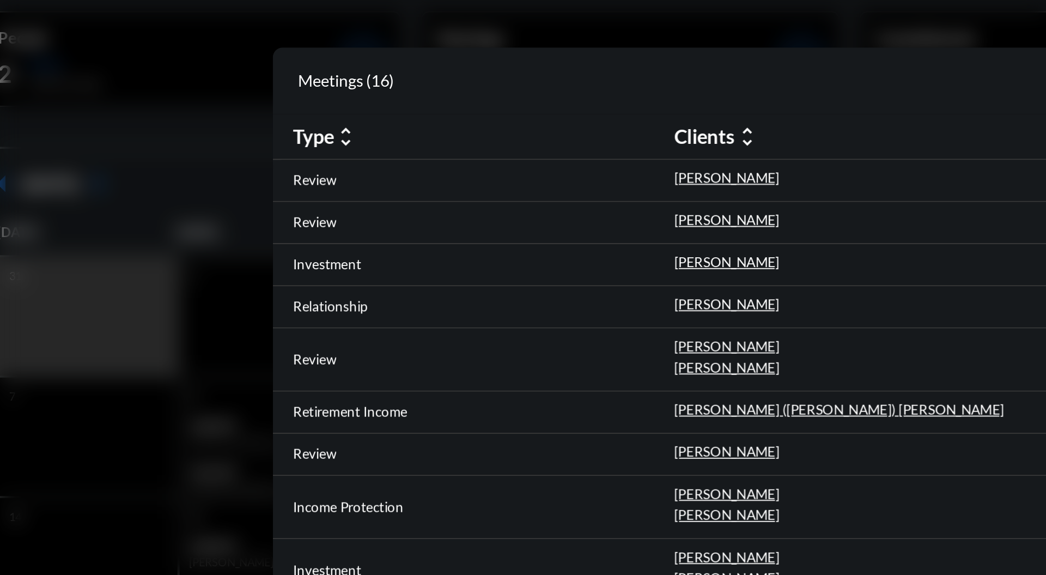
scroll to position [0, 0]
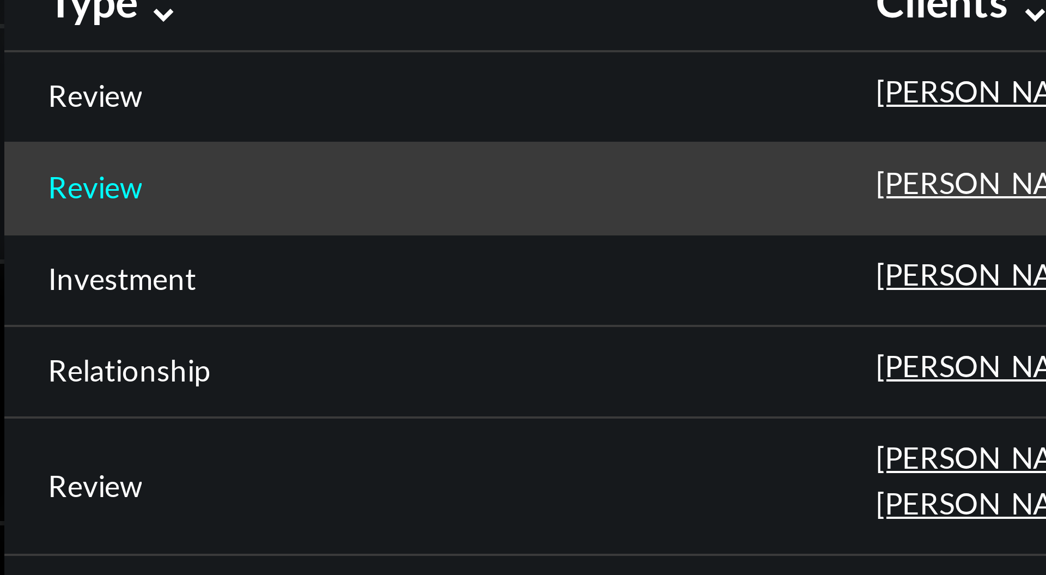
click at [278, 148] on p "Review" at bounding box center [273, 152] width 23 height 9
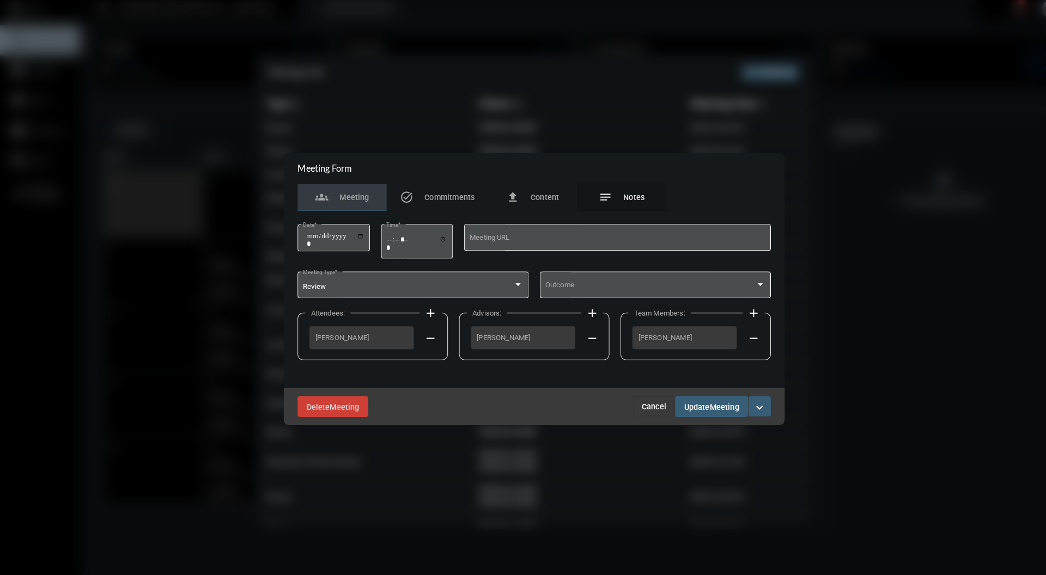
click at [604, 198] on div "notes Notes" at bounding box center [608, 197] width 45 height 13
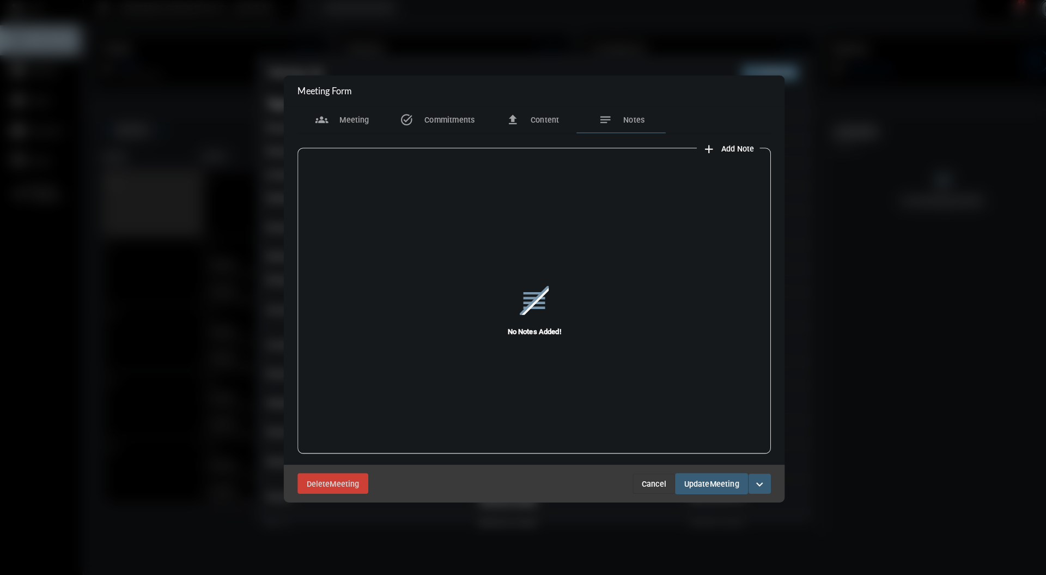
click at [729, 150] on span "Add Note" at bounding box center [722, 150] width 32 height 9
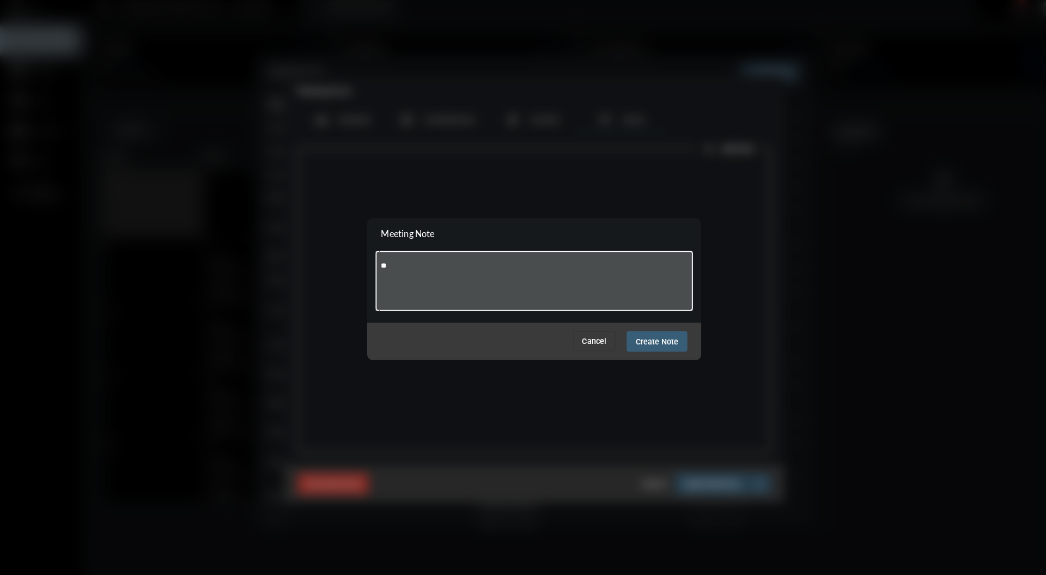
type textarea "*"
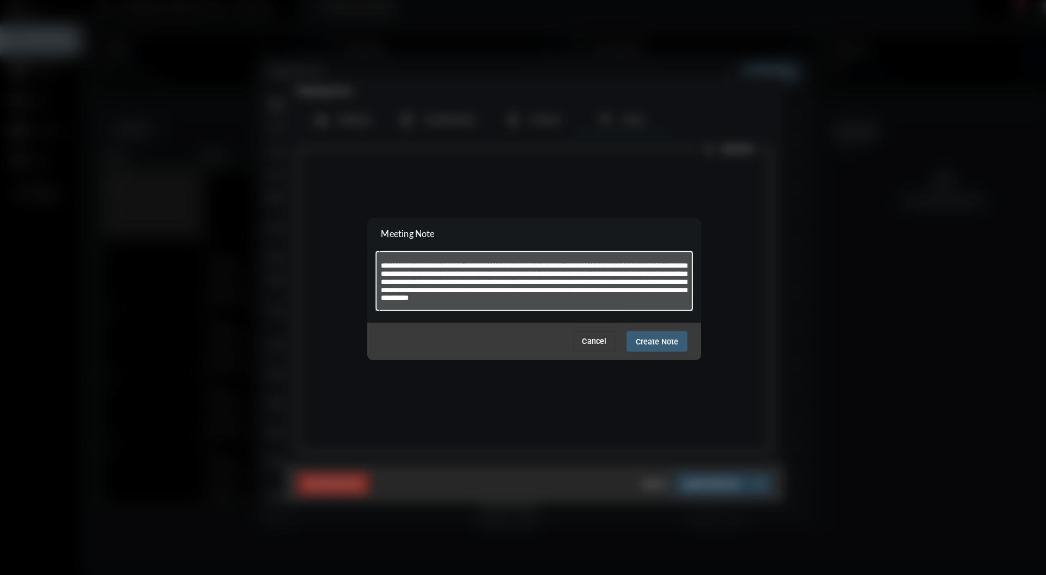
type textarea "**********"
click at [645, 335] on span "Create Note" at bounding box center [643, 339] width 42 height 9
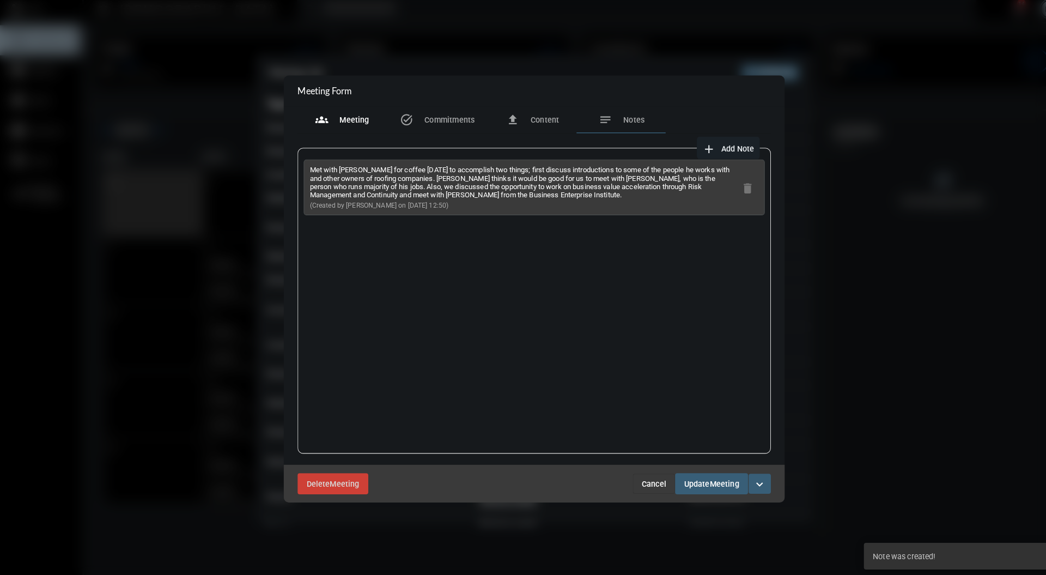
click at [330, 117] on div "groups Meeting" at bounding box center [335, 122] width 53 height 13
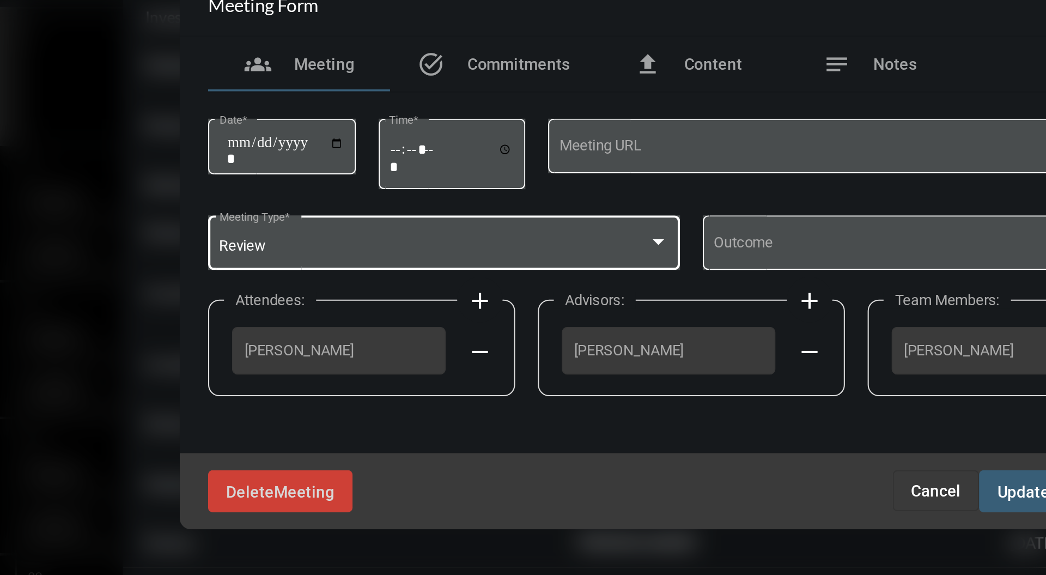
click at [505, 281] on div at bounding box center [507, 283] width 10 height 9
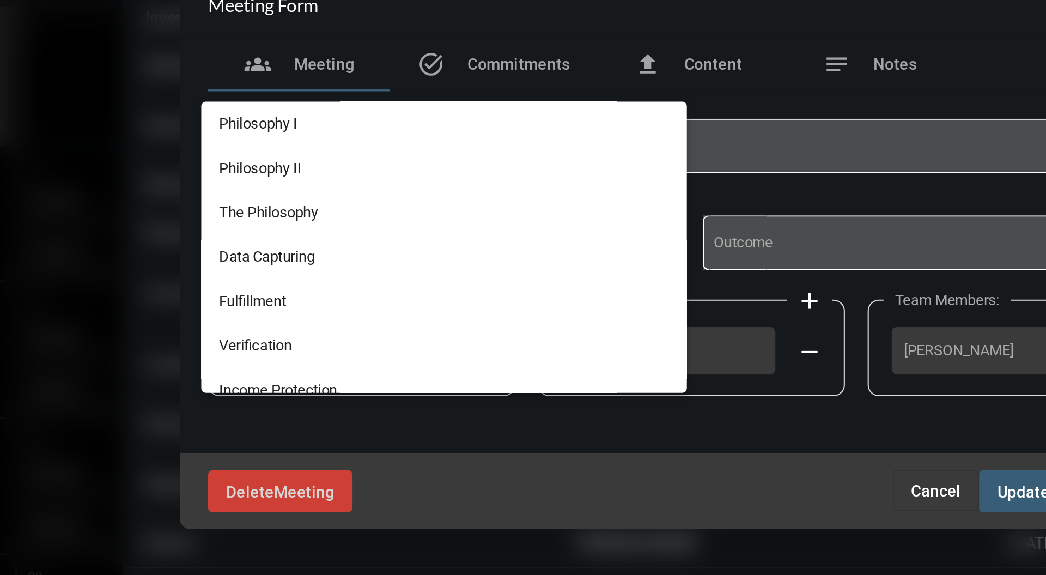
scroll to position [281, 0]
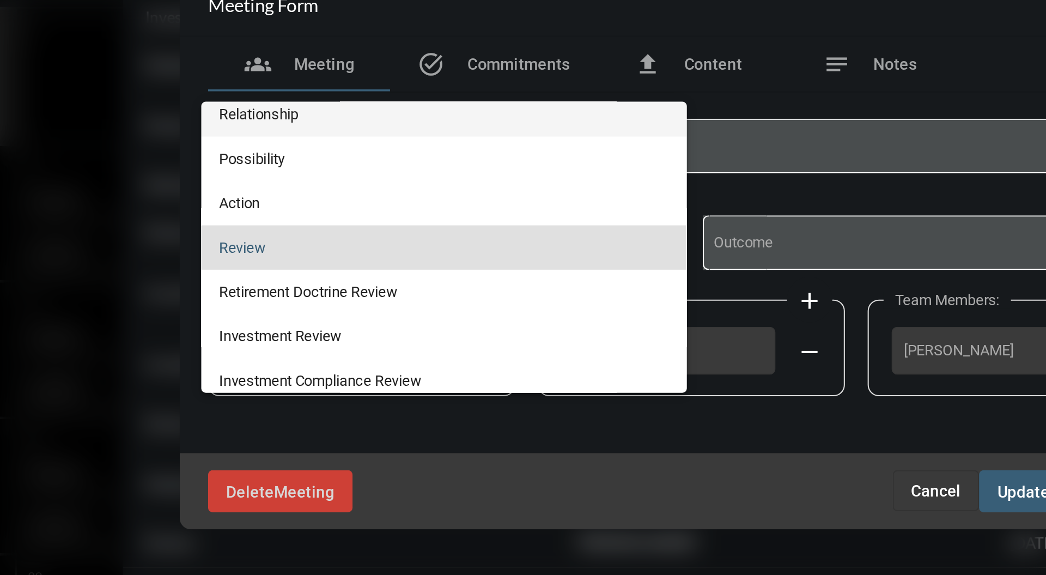
click at [458, 220] on span "Relationship" at bounding box center [405, 221] width 216 height 21
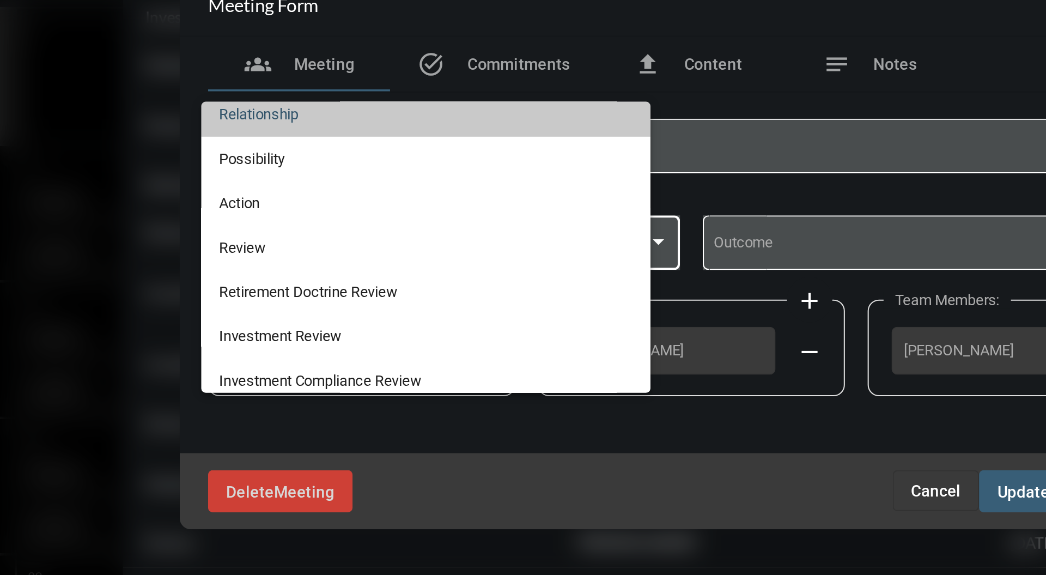
scroll to position [276, 0]
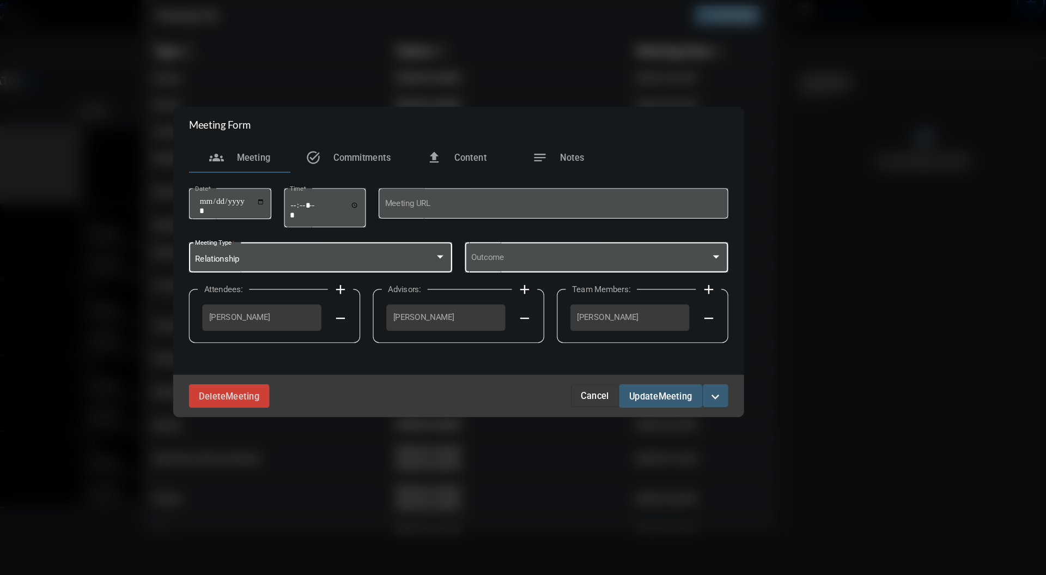
click at [744, 282] on div at bounding box center [744, 283] width 5 height 3
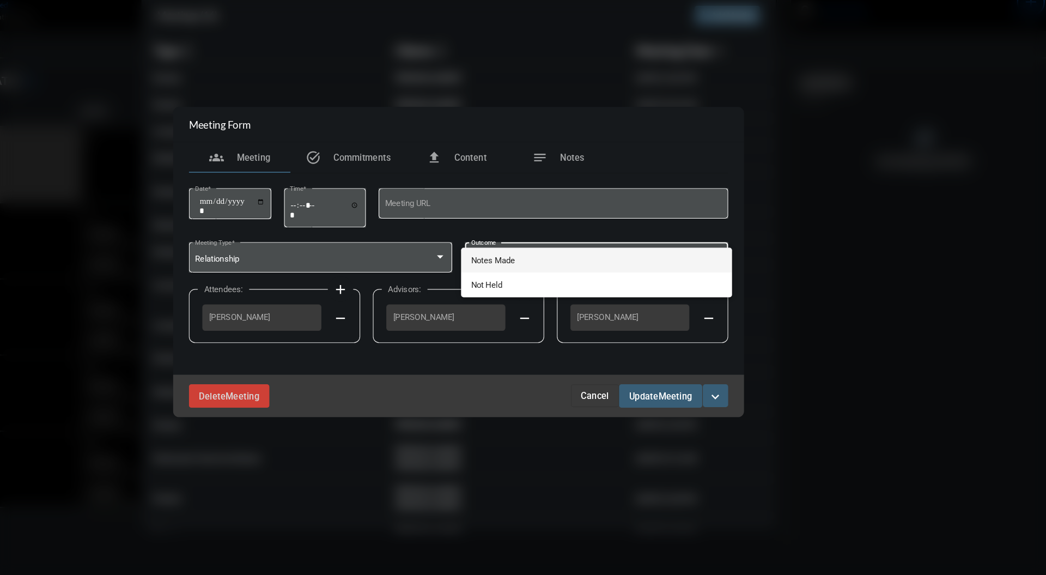
click at [697, 284] on span "Notes Made" at bounding box center [642, 285] width 216 height 21
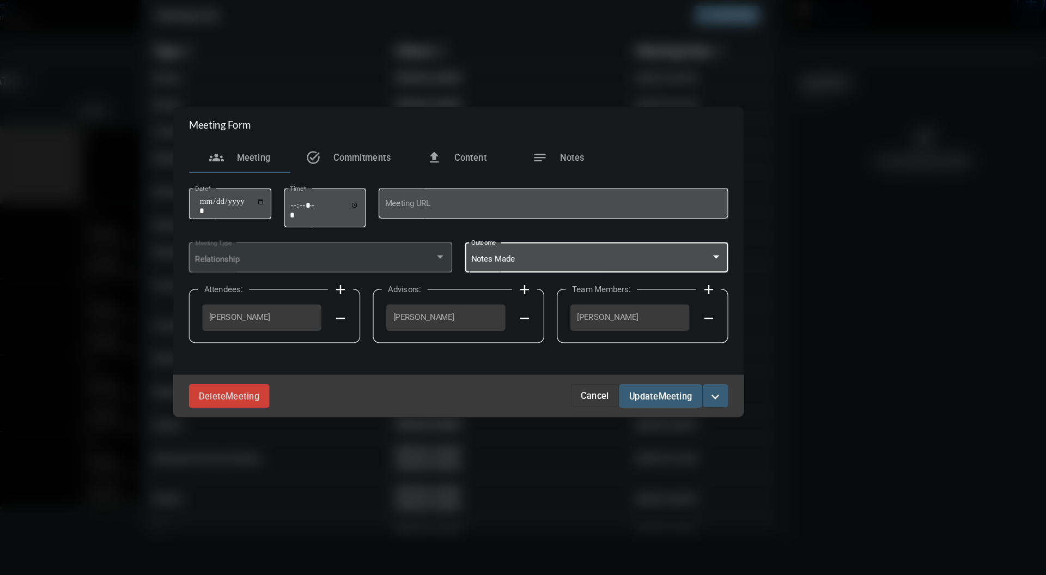
click at [720, 414] on div "Delete Meeting Cancel Update Meeting expand_more" at bounding box center [523, 402] width 490 height 37
click at [706, 404] on span "Meeting" at bounding box center [709, 402] width 29 height 9
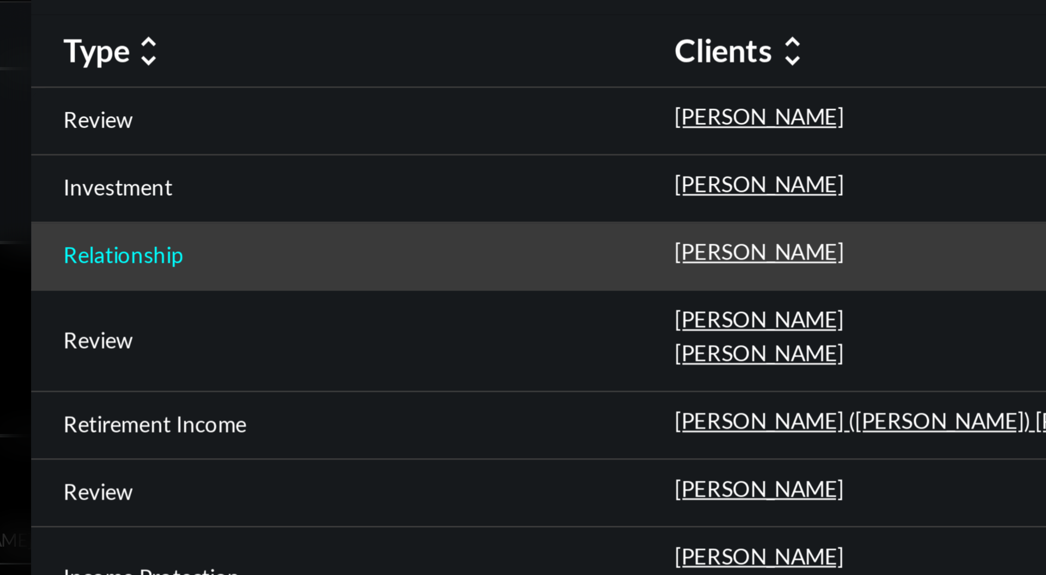
click at [301, 178] on p "Relationship" at bounding box center [282, 175] width 40 height 9
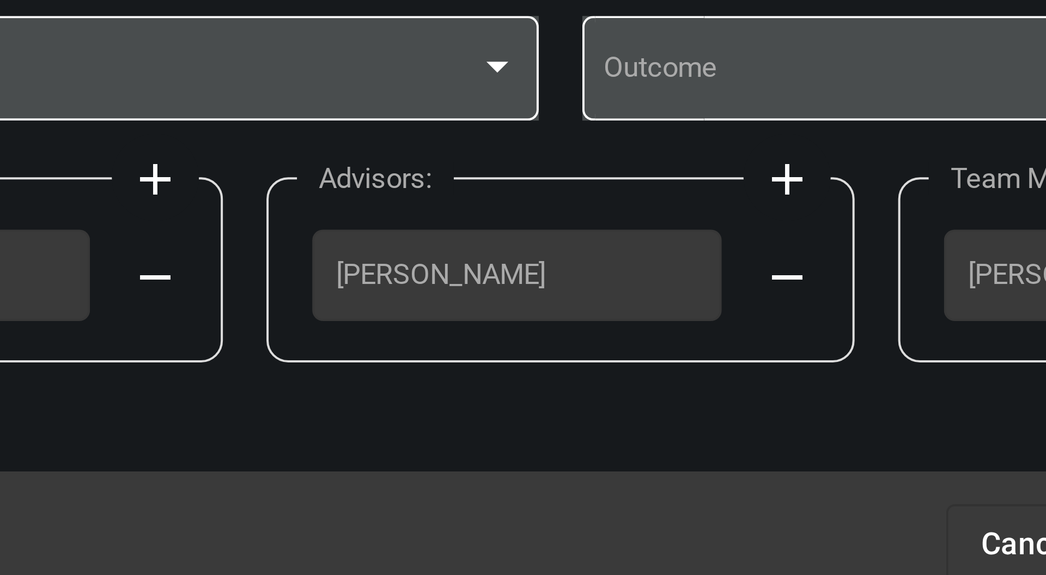
click at [604, 382] on div "**********" at bounding box center [523, 297] width 474 height 173
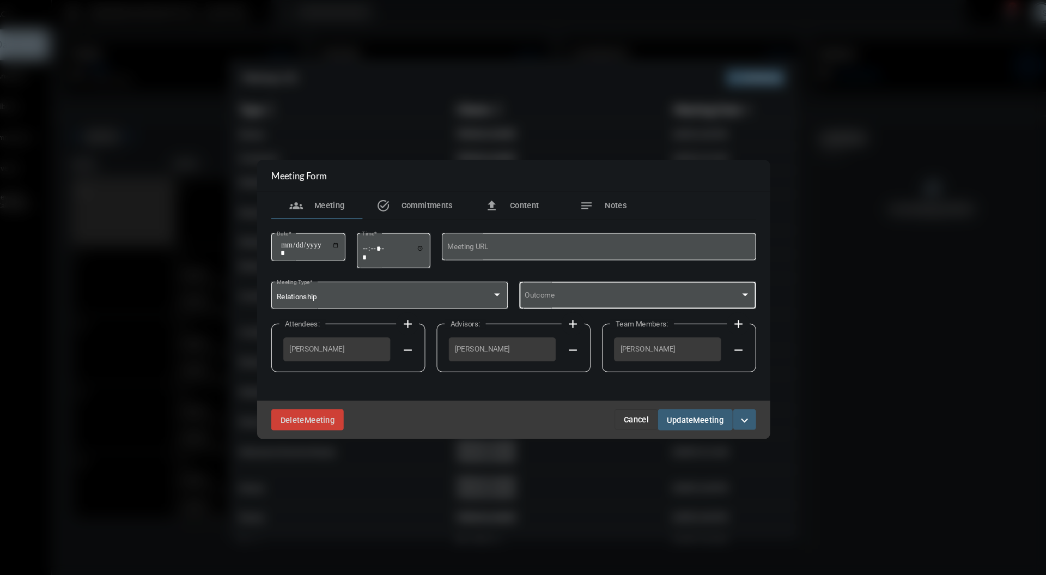
click at [746, 283] on div at bounding box center [744, 283] width 5 height 3
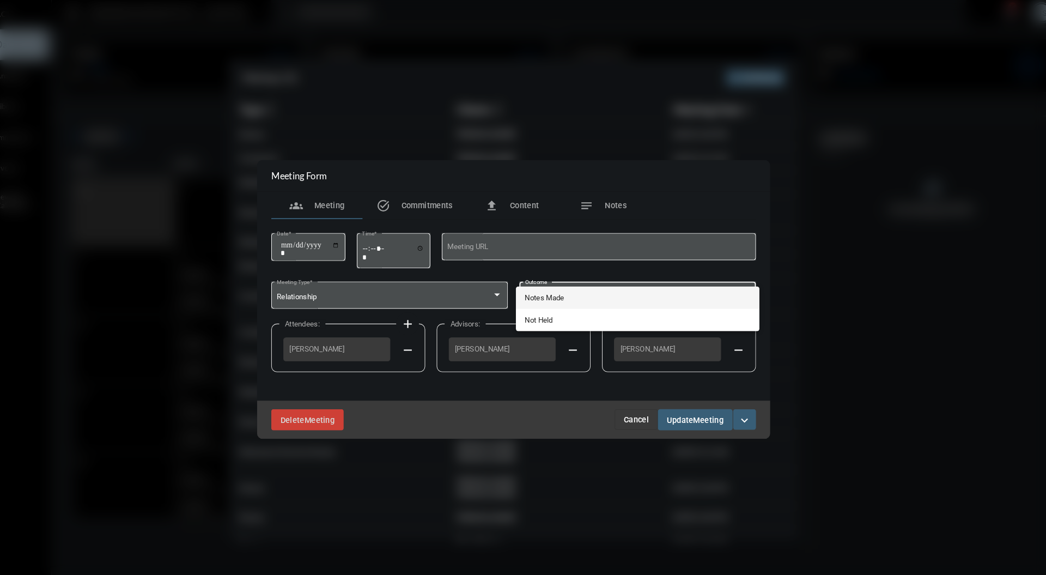
click at [696, 287] on span "Notes Made" at bounding box center [642, 285] width 216 height 21
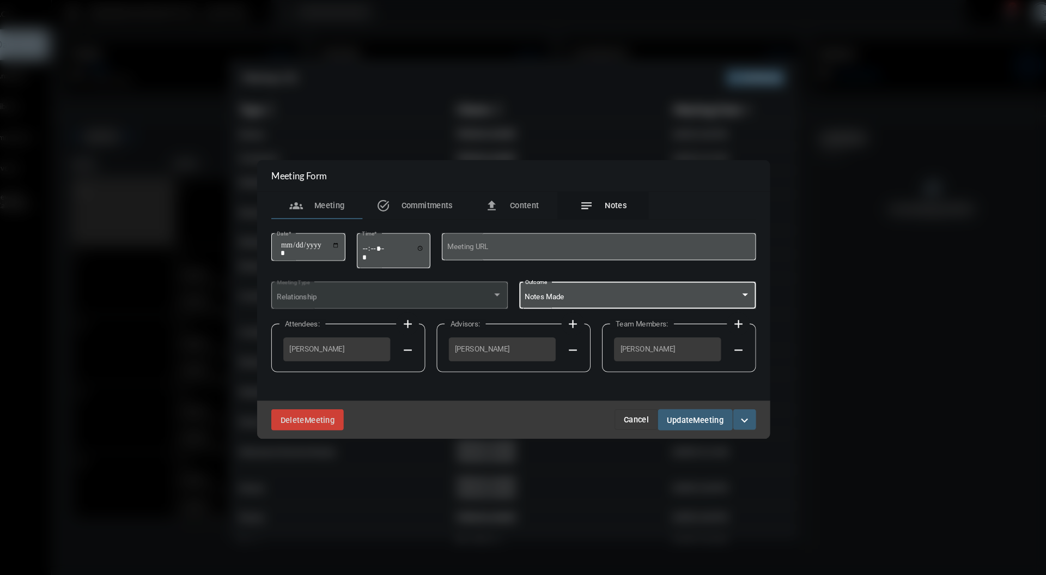
click at [611, 192] on div "notes Notes" at bounding box center [608, 197] width 45 height 13
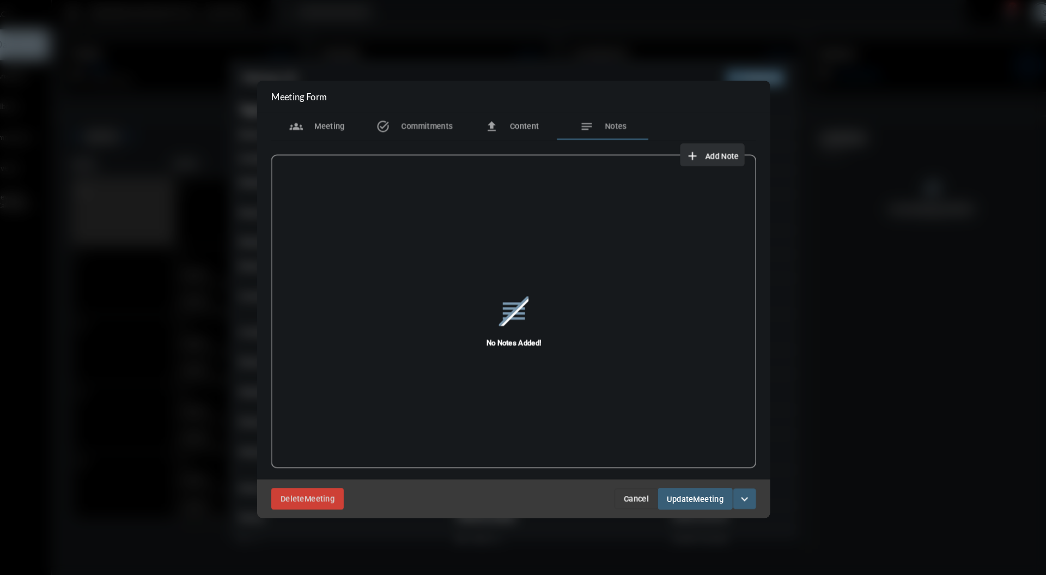
click at [709, 154] on button "add Add Note" at bounding box center [713, 149] width 62 height 22
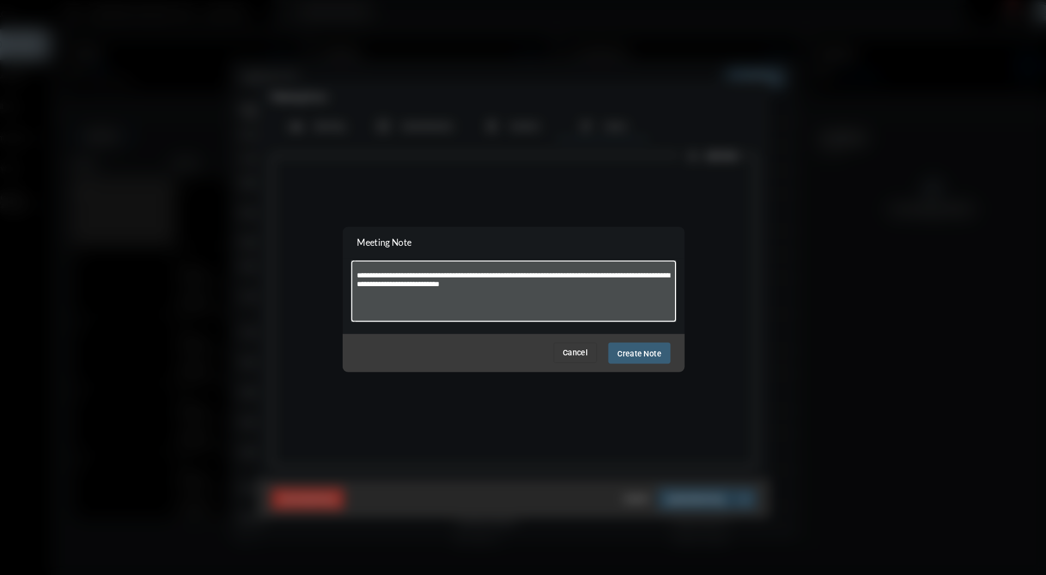
type textarea "**********"
click at [640, 344] on button "Create Note" at bounding box center [643, 339] width 59 height 20
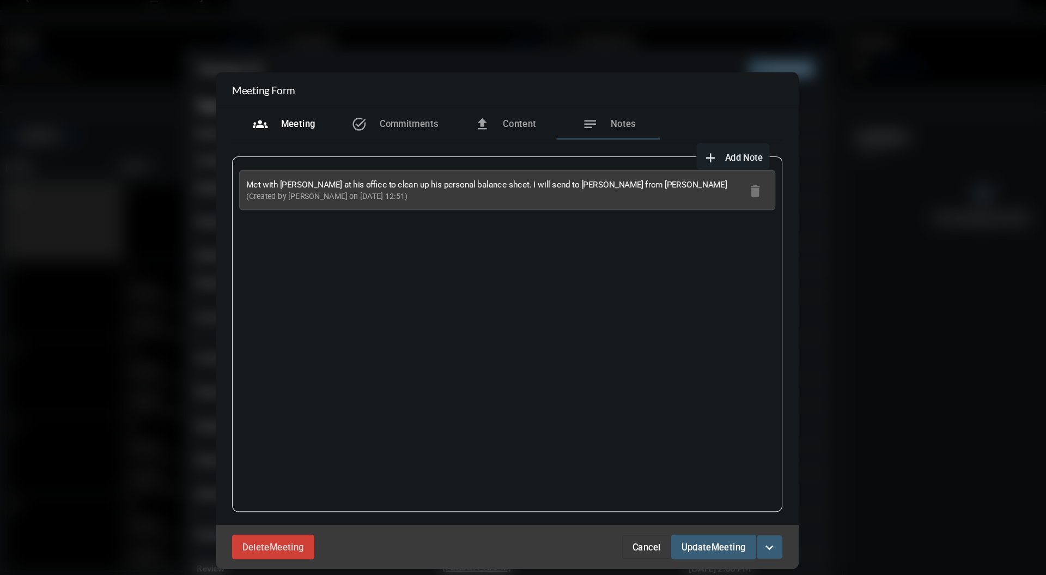
click at [348, 112] on div "groups Meeting" at bounding box center [335, 122] width 87 height 26
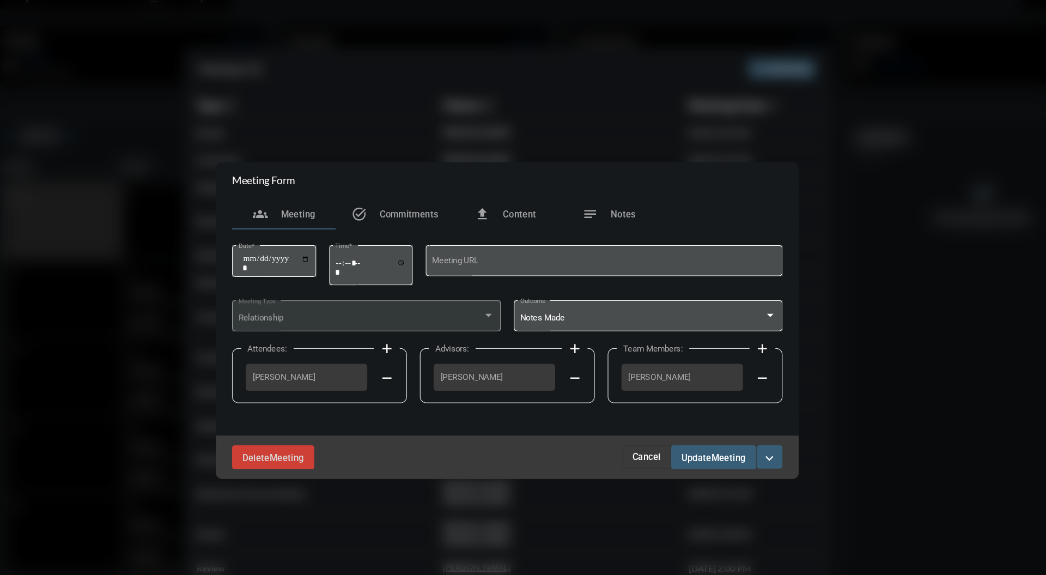
click at [708, 403] on span "Meeting" at bounding box center [709, 402] width 29 height 9
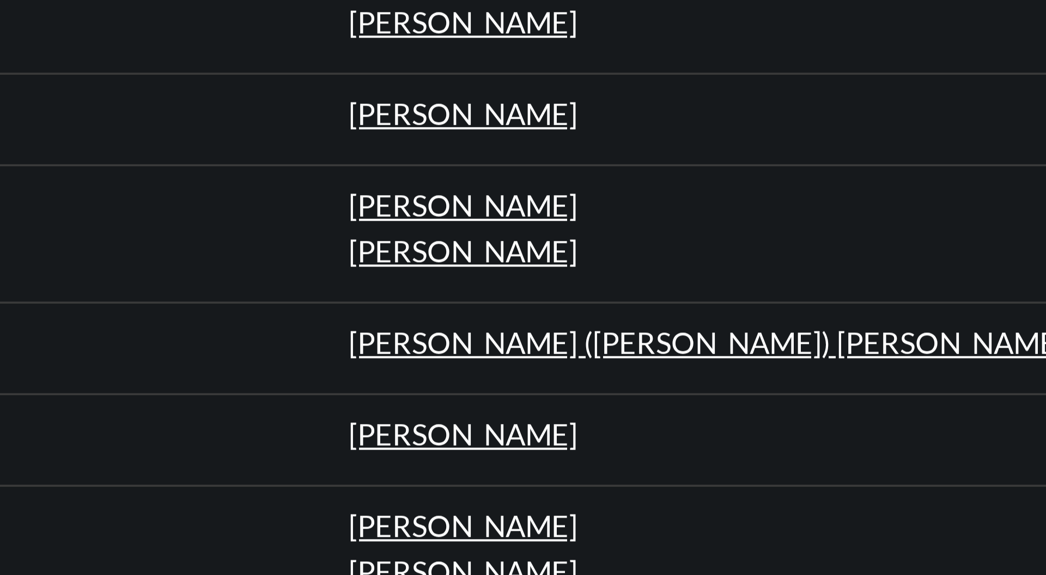
scroll to position [0, 0]
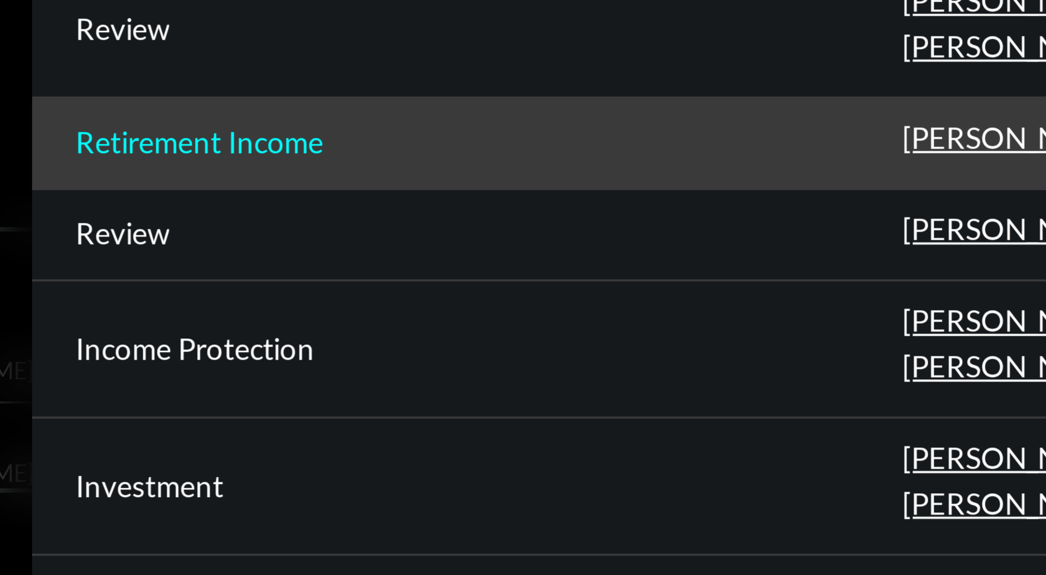
click at [316, 214] on p "Retirement Income" at bounding box center [293, 214] width 62 height 9
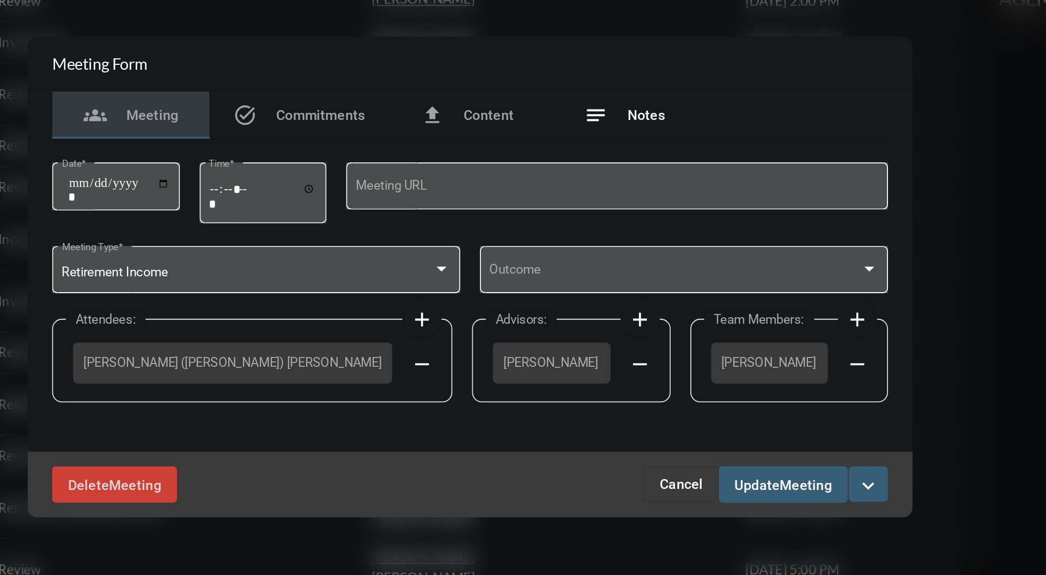
click at [620, 200] on span "Notes" at bounding box center [620, 197] width 21 height 9
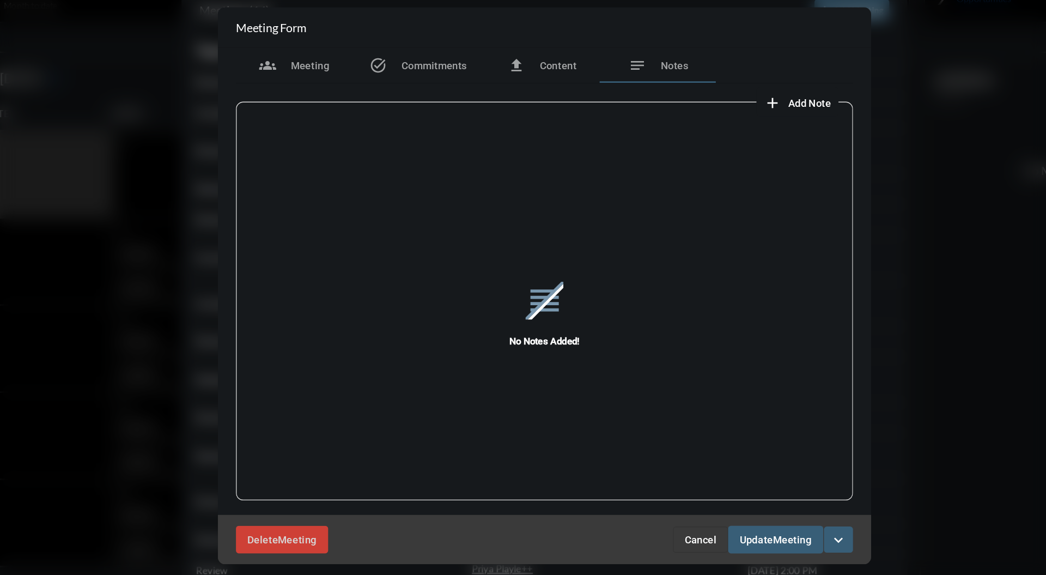
click at [728, 153] on span "Add Note" at bounding box center [722, 150] width 32 height 9
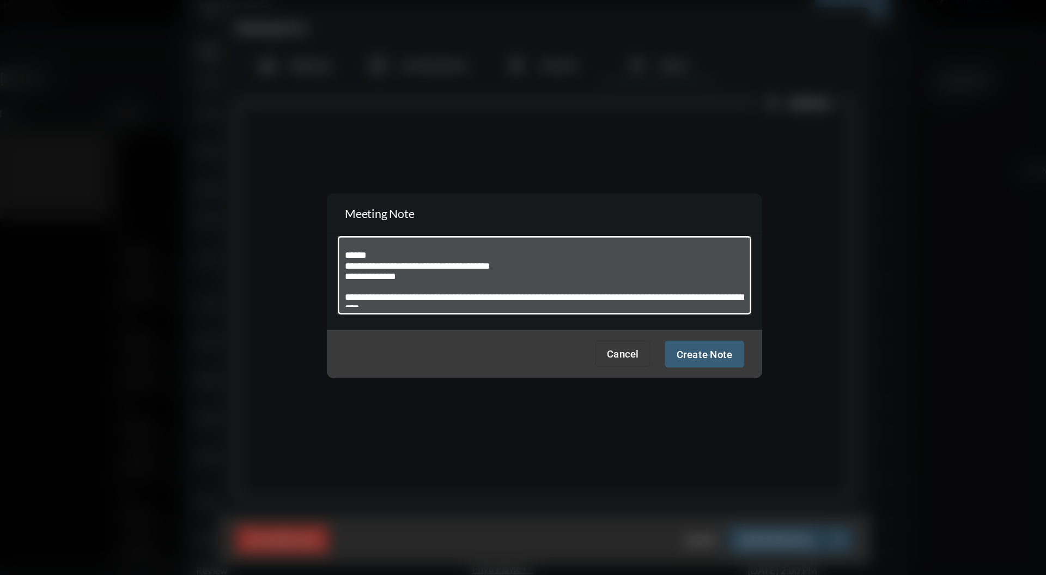
scroll to position [6, 0]
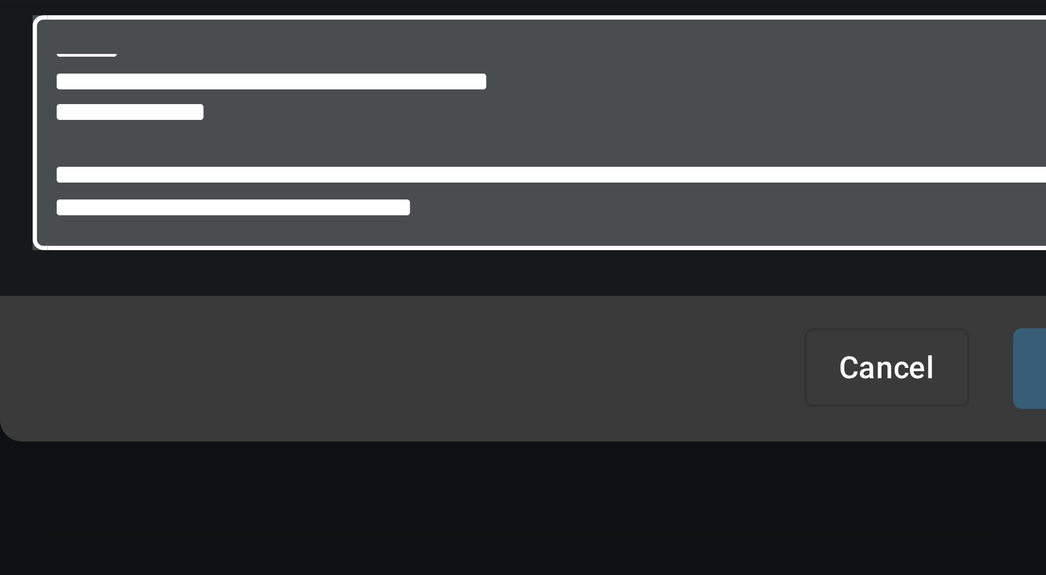
click at [462, 300] on textarea "**********" at bounding box center [523, 281] width 300 height 43
click at [549, 302] on textarea "**********" at bounding box center [523, 281] width 300 height 43
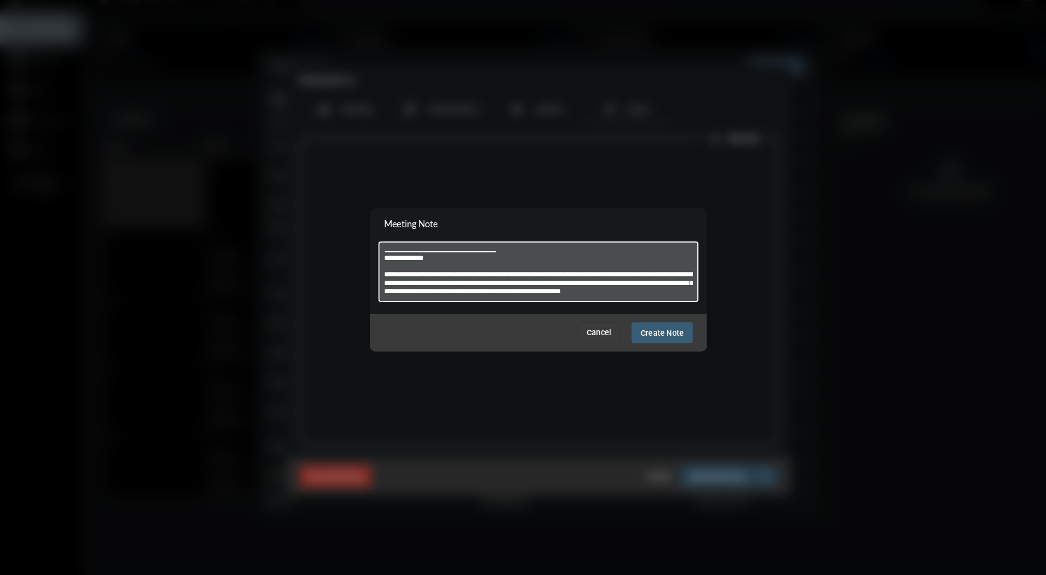
scroll to position [22, 0]
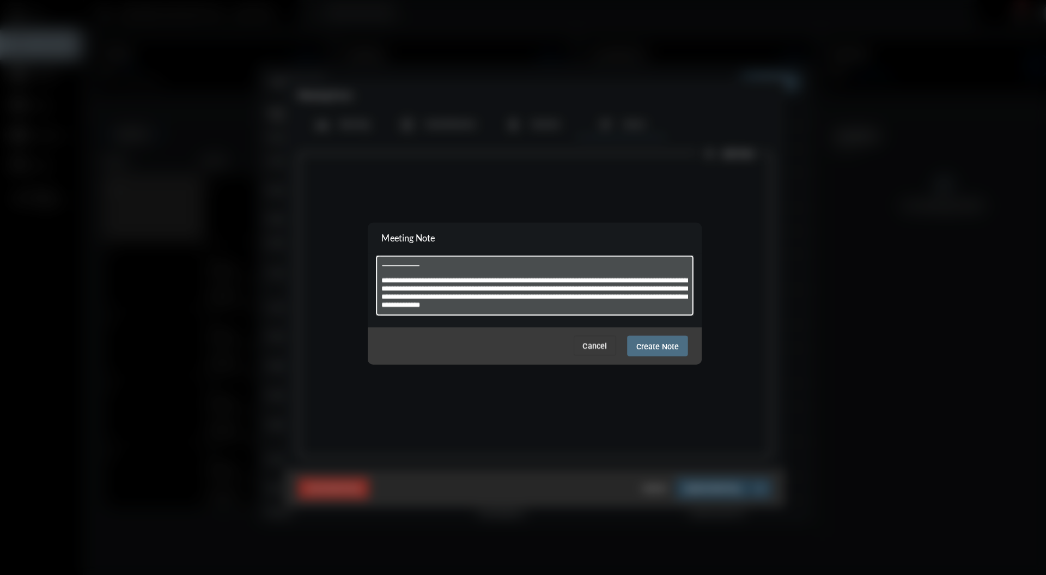
type textarea "**********"
click at [644, 339] on span "Create Note" at bounding box center [643, 339] width 42 height 9
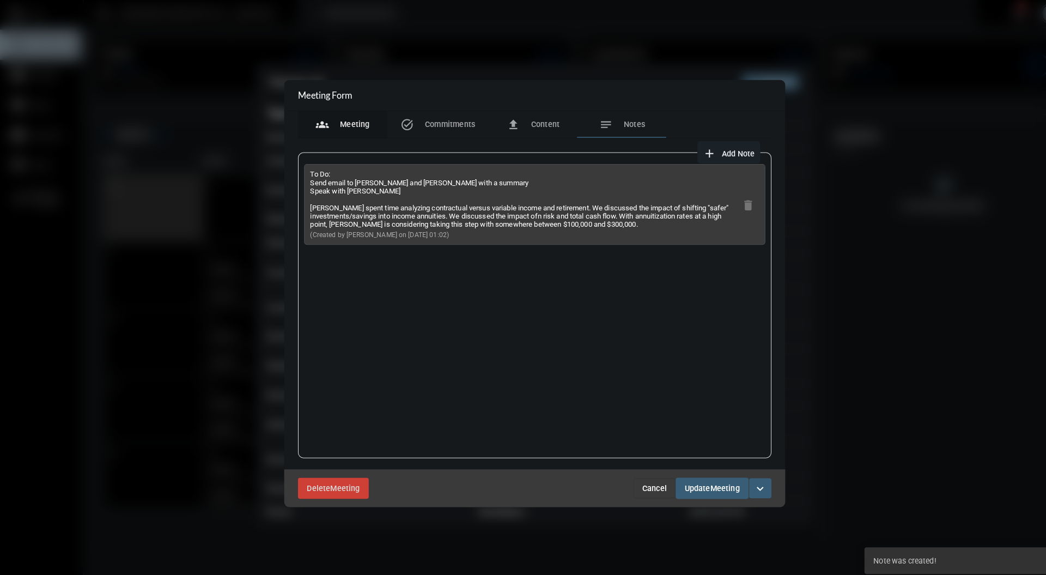
click at [342, 126] on span "Meeting" at bounding box center [347, 122] width 29 height 9
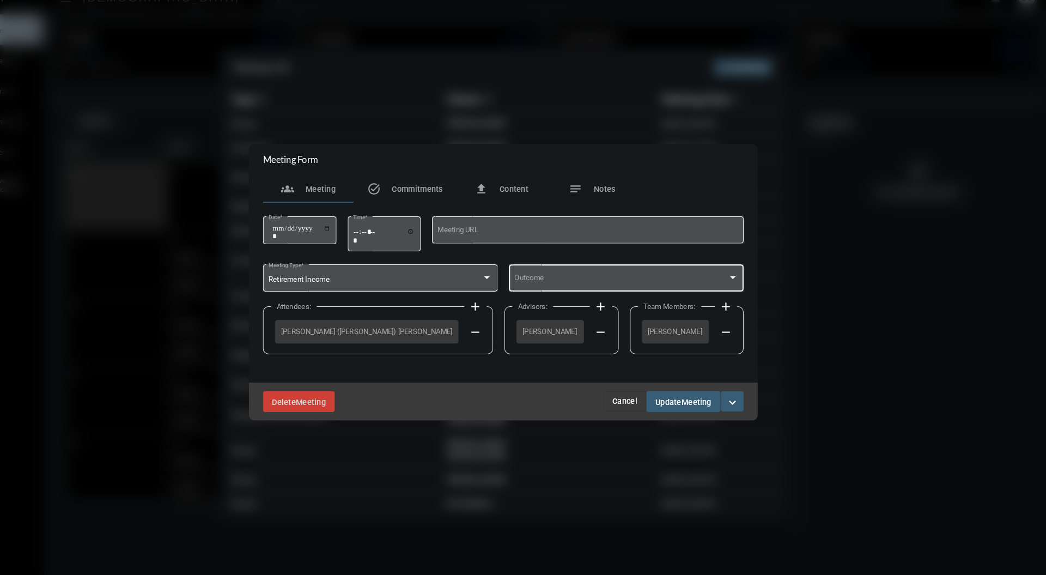
click at [731, 284] on span at bounding box center [637, 285] width 206 height 8
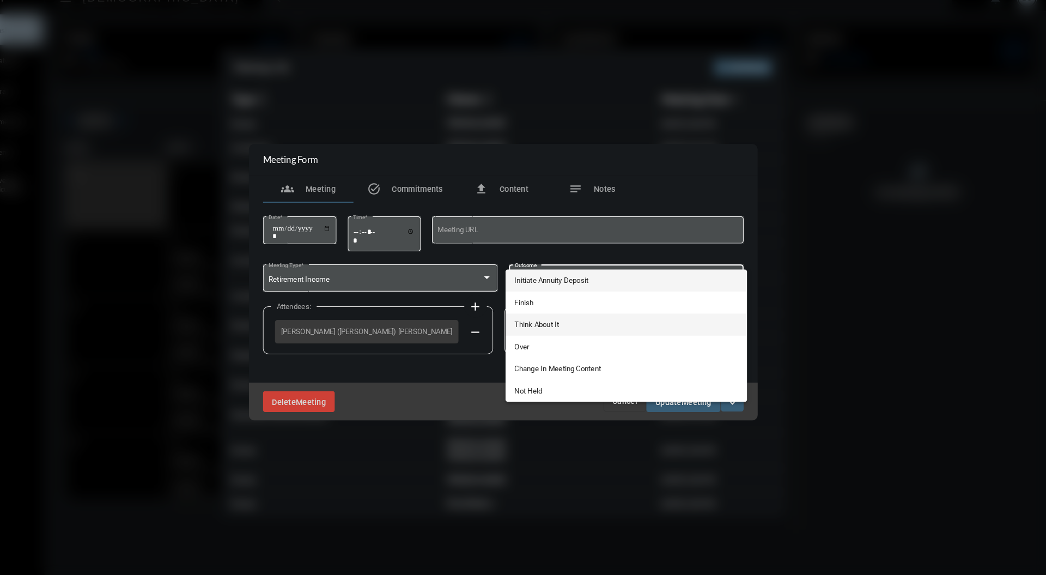
click at [605, 326] on span "Think About It" at bounding box center [642, 328] width 216 height 21
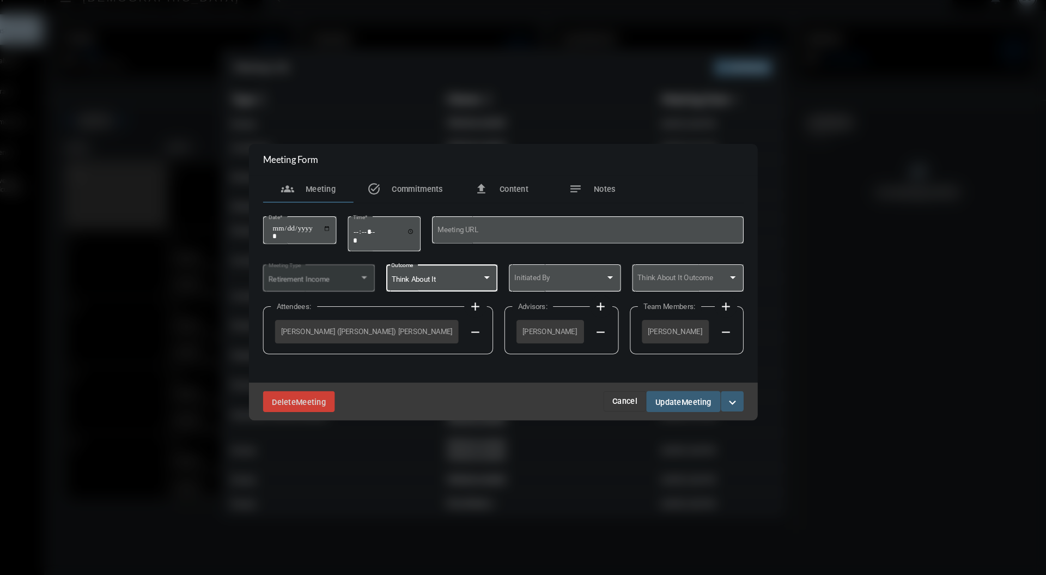
click at [701, 414] on div "Delete Meeting Cancel Update Meeting expand_more" at bounding box center [523, 402] width 490 height 37
click at [621, 271] on div "Initiated By" at bounding box center [582, 283] width 97 height 28
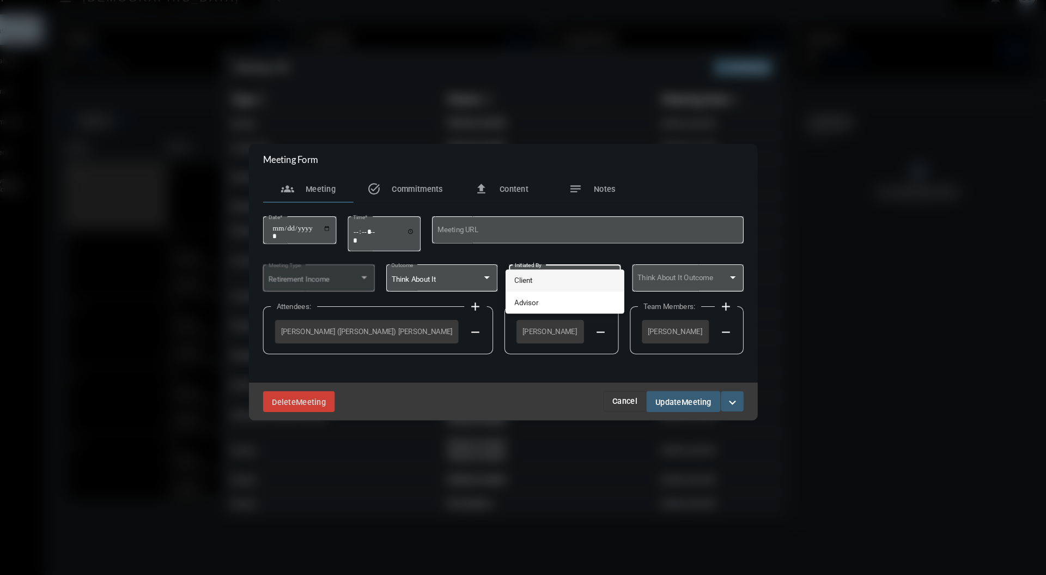
click at [615, 284] on span "Client" at bounding box center [582, 285] width 97 height 21
click at [708, 405] on span "Meeting" at bounding box center [709, 402] width 29 height 9
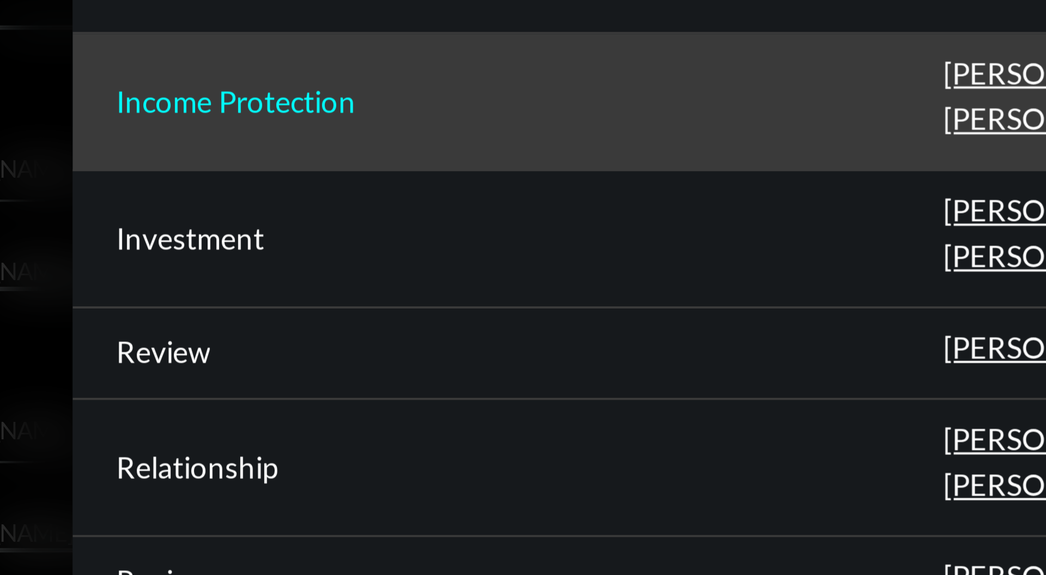
click at [307, 253] on p "Income Protection" at bounding box center [292, 255] width 60 height 9
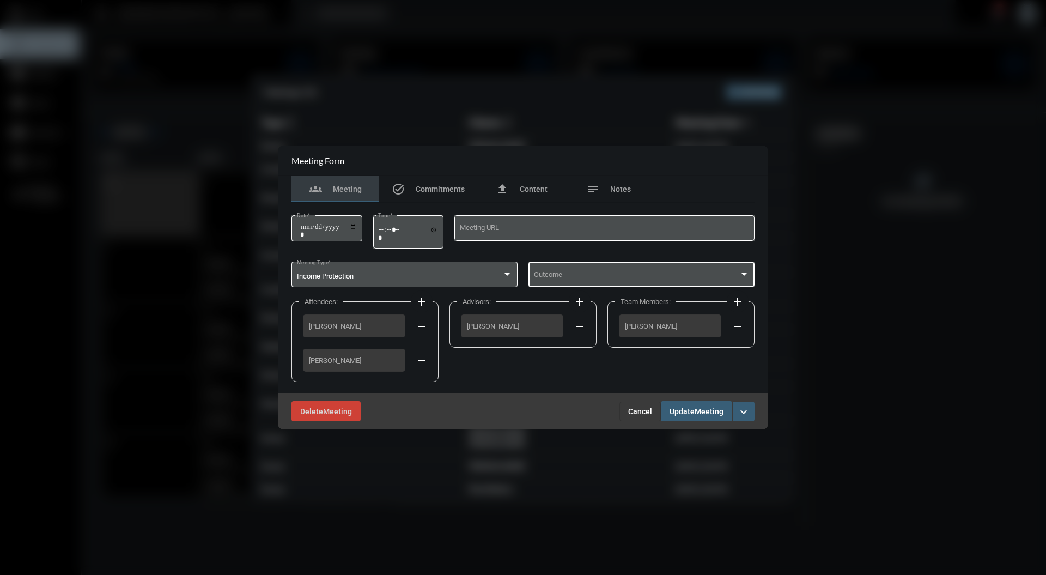
click at [691, 277] on span at bounding box center [637, 276] width 206 height 8
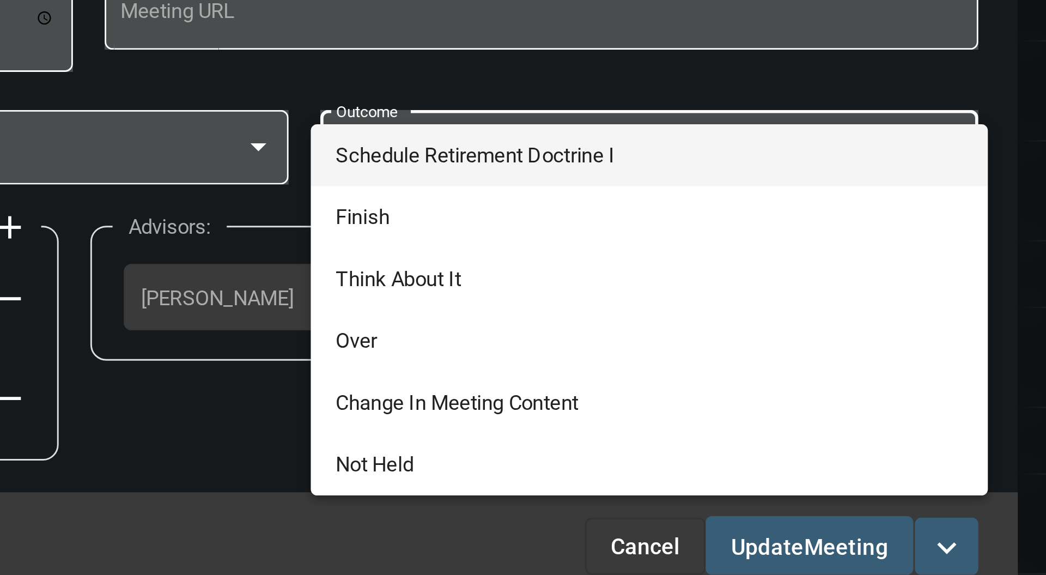
click at [648, 274] on span "Schedule Retirement Doctrine I" at bounding box center [642, 276] width 216 height 21
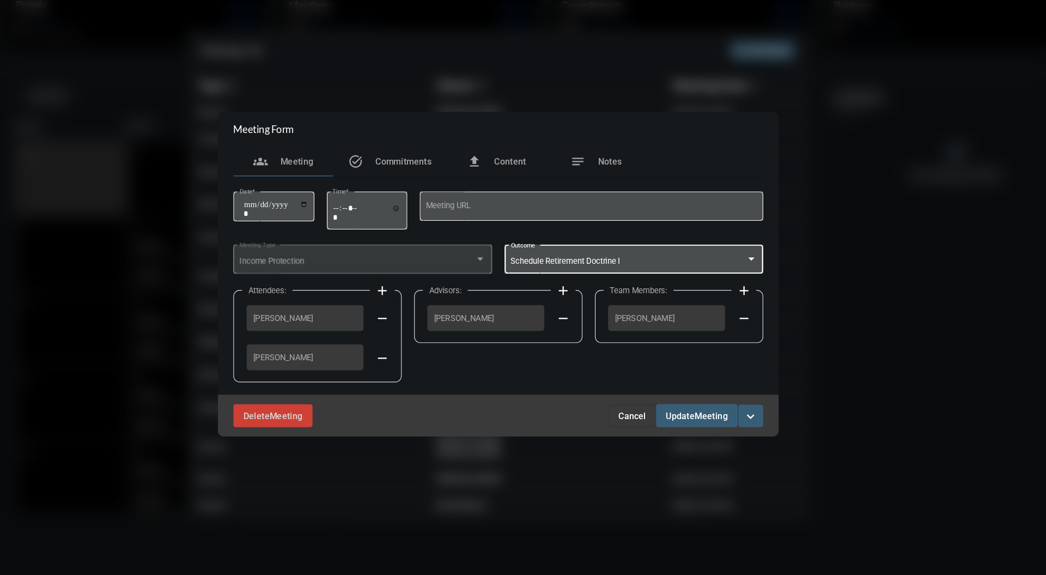
click at [711, 415] on button "Update Meeting" at bounding box center [696, 411] width 71 height 20
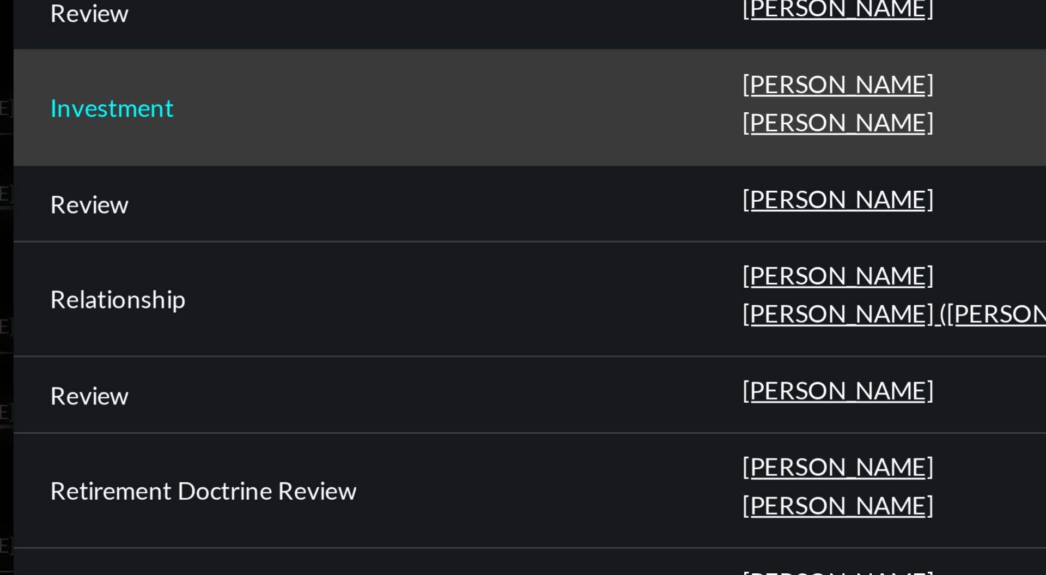
click at [286, 271] on p "Investment" at bounding box center [280, 272] width 37 height 9
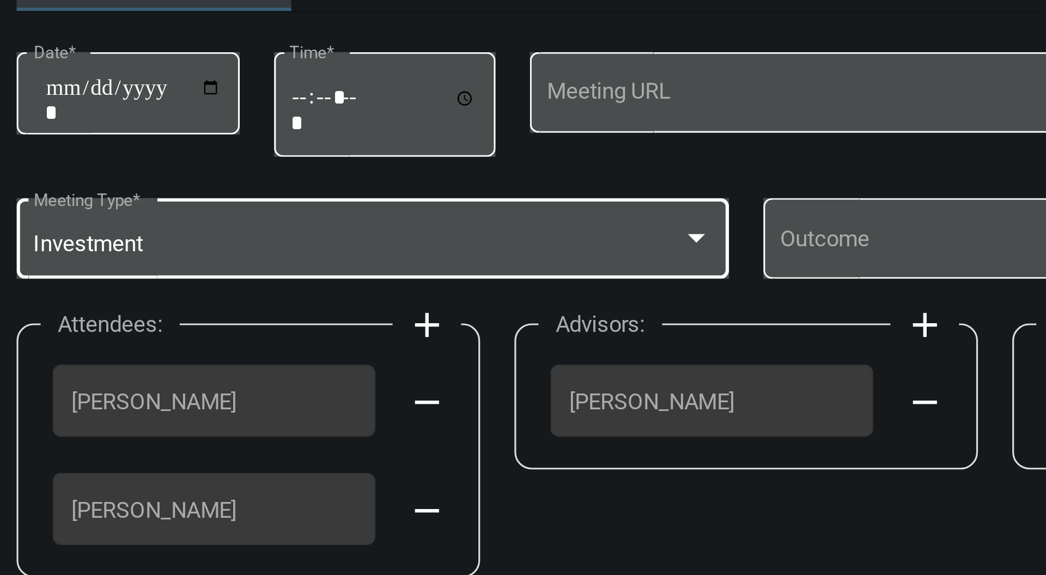
click at [508, 276] on div at bounding box center [507, 274] width 5 height 3
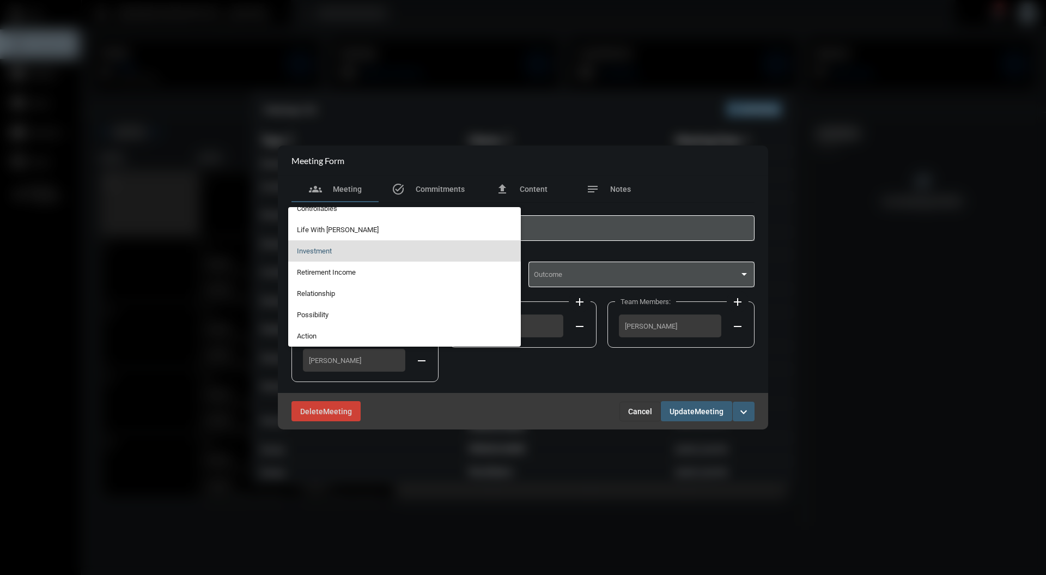
scroll to position [218, 0]
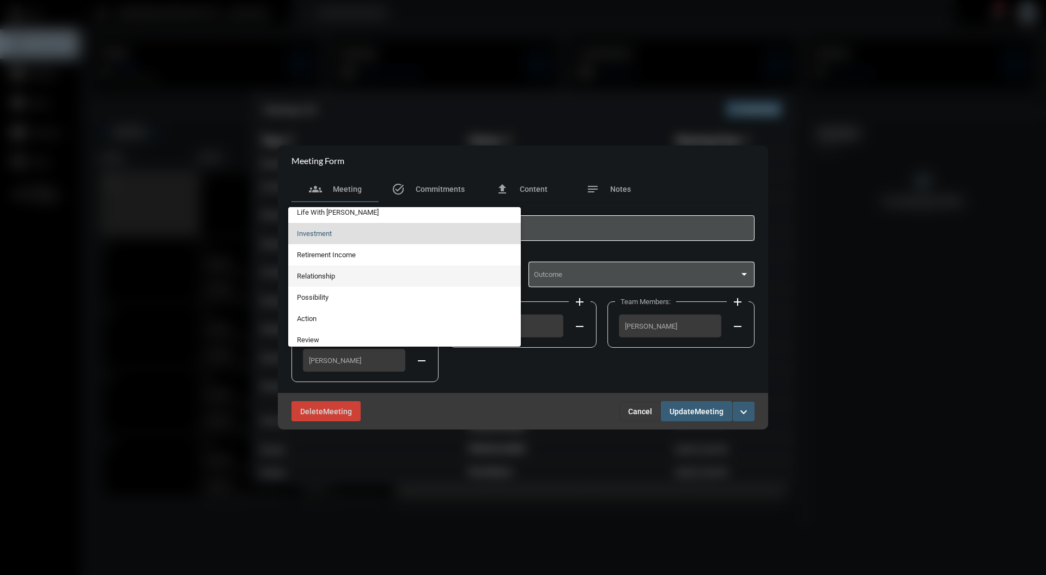
click at [349, 277] on span "Relationship" at bounding box center [405, 275] width 216 height 21
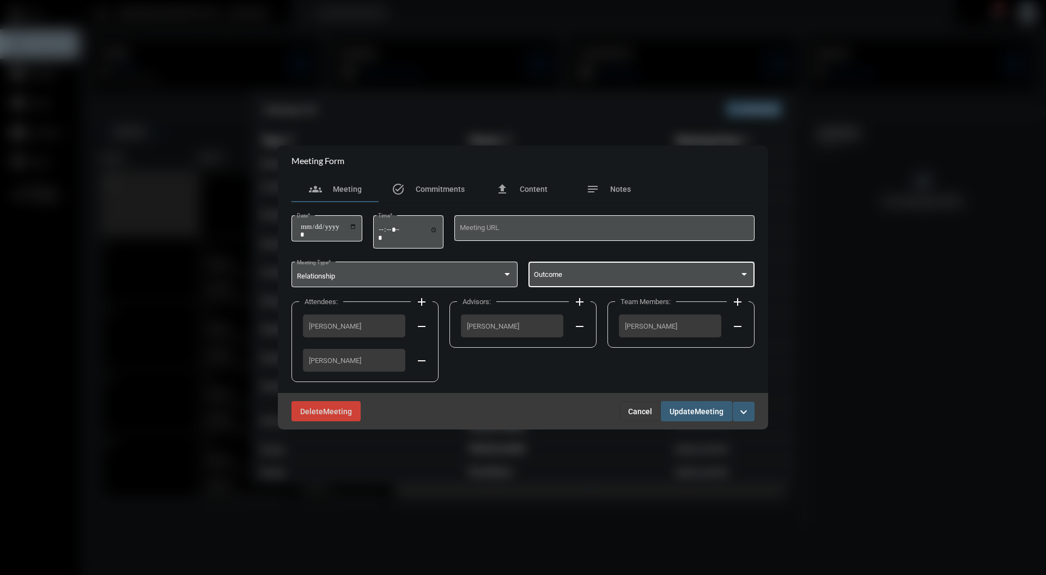
click at [651, 277] on span at bounding box center [637, 276] width 206 height 8
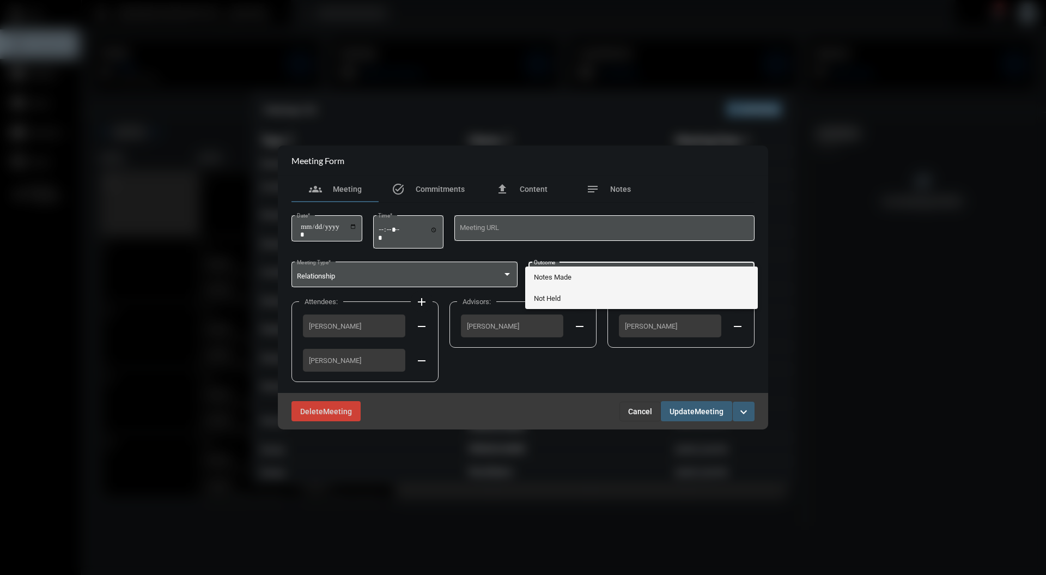
click at [639, 289] on span "Not Held" at bounding box center [642, 298] width 216 height 21
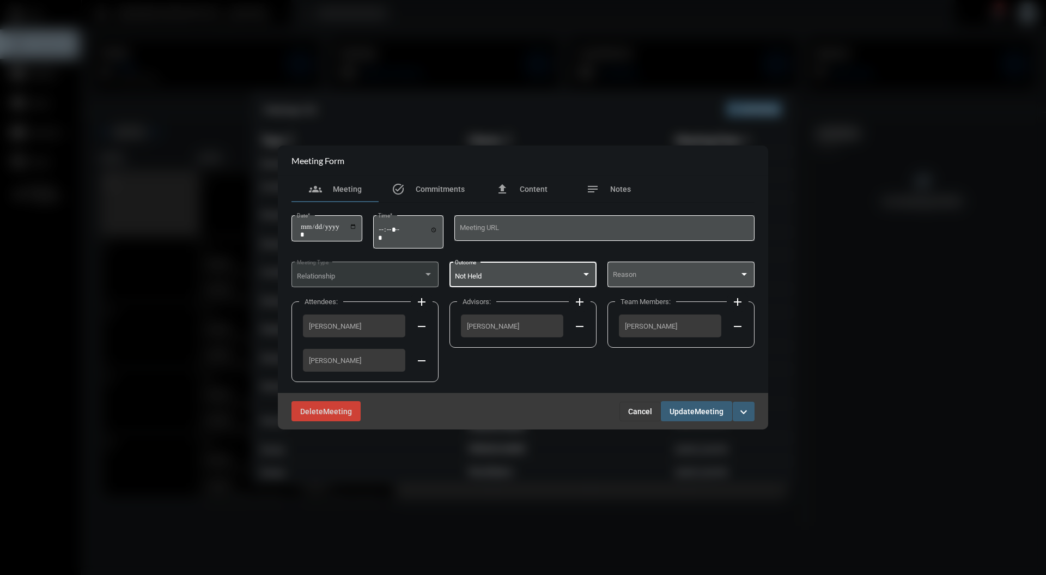
click at [627, 206] on div "**********" at bounding box center [523, 298] width 463 height 190
click at [568, 267] on div "Not Held Outcome" at bounding box center [523, 274] width 137 height 28
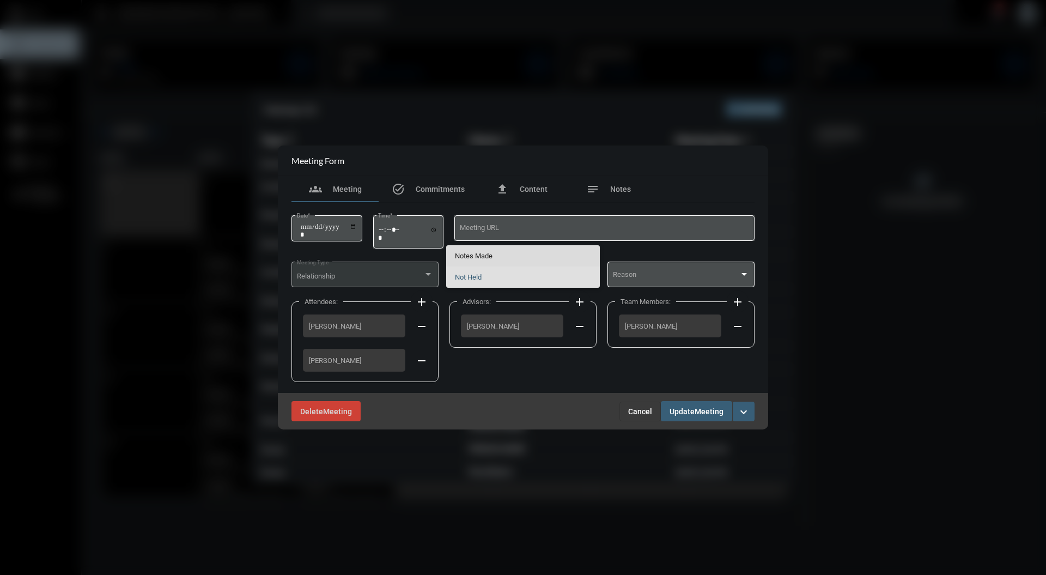
click at [498, 253] on span "Notes Made" at bounding box center [523, 255] width 137 height 21
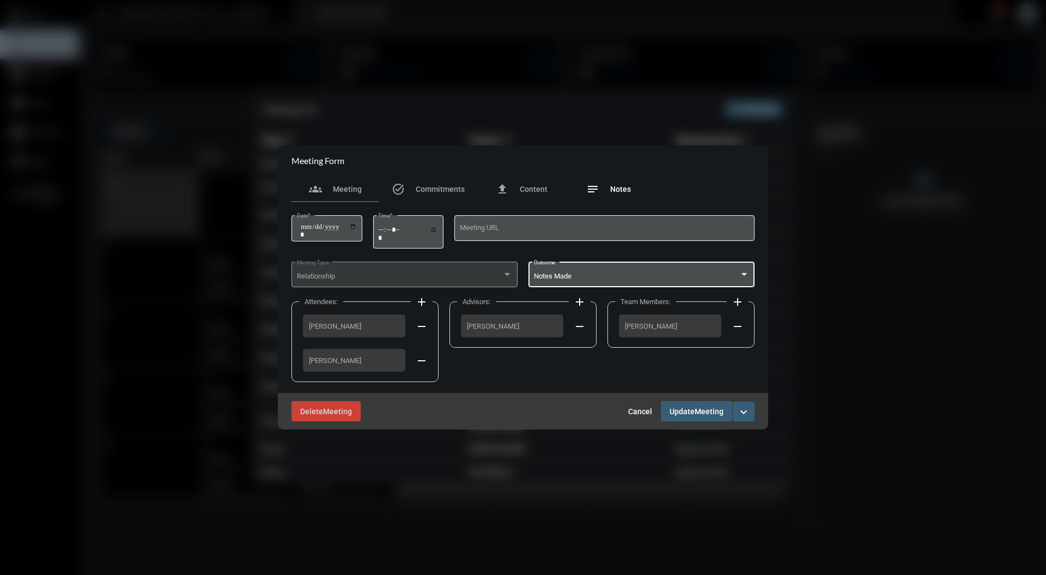
click at [618, 188] on span "Notes" at bounding box center [620, 189] width 21 height 9
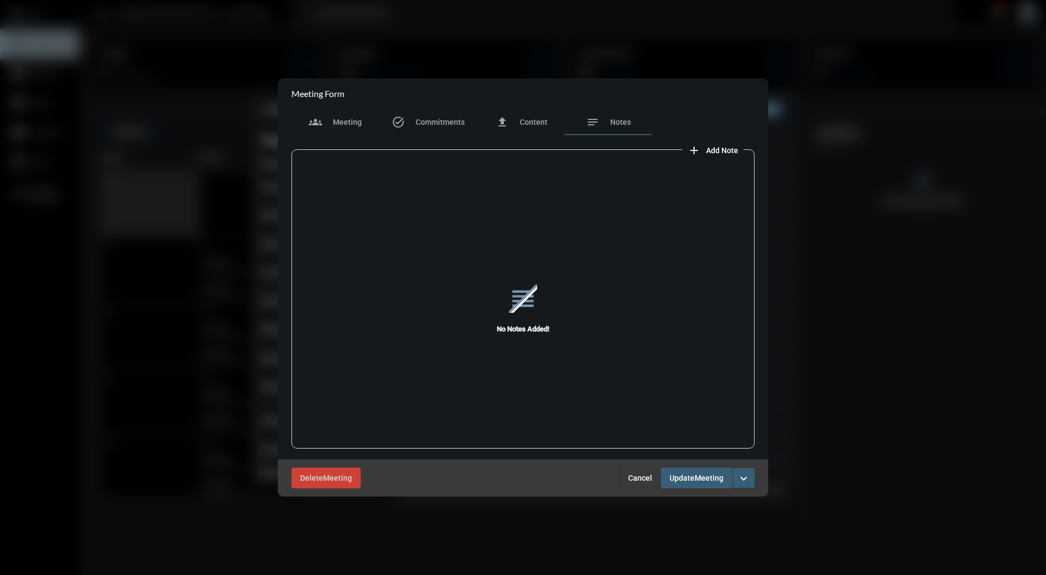
click at [721, 151] on span "Add Note" at bounding box center [722, 150] width 32 height 9
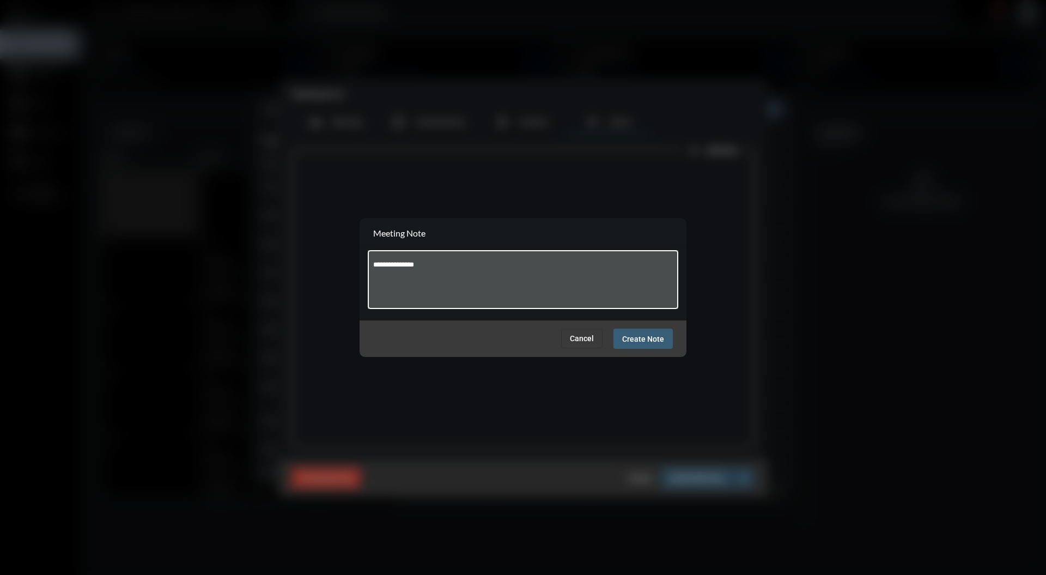
type textarea "**********"
click at [650, 338] on span "Create Note" at bounding box center [643, 339] width 42 height 9
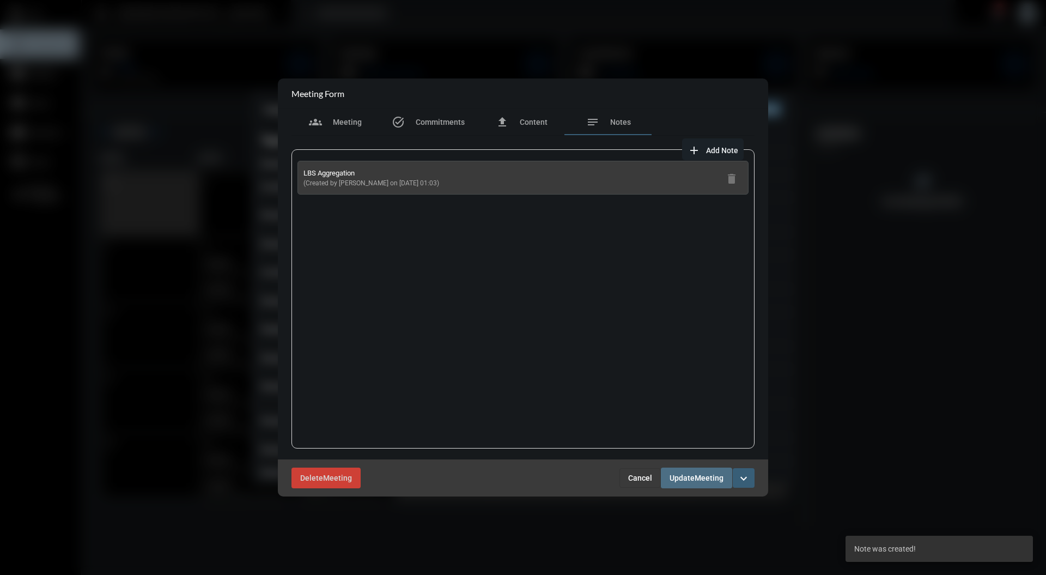
click at [713, 478] on span "Meeting" at bounding box center [709, 478] width 29 height 9
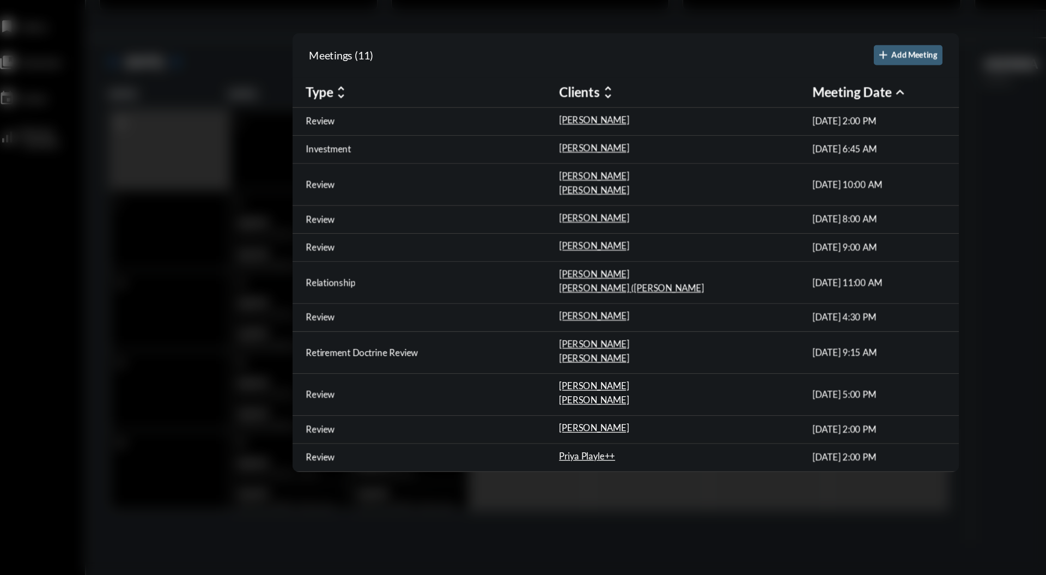
click at [802, 402] on div at bounding box center [523, 287] width 1046 height 575
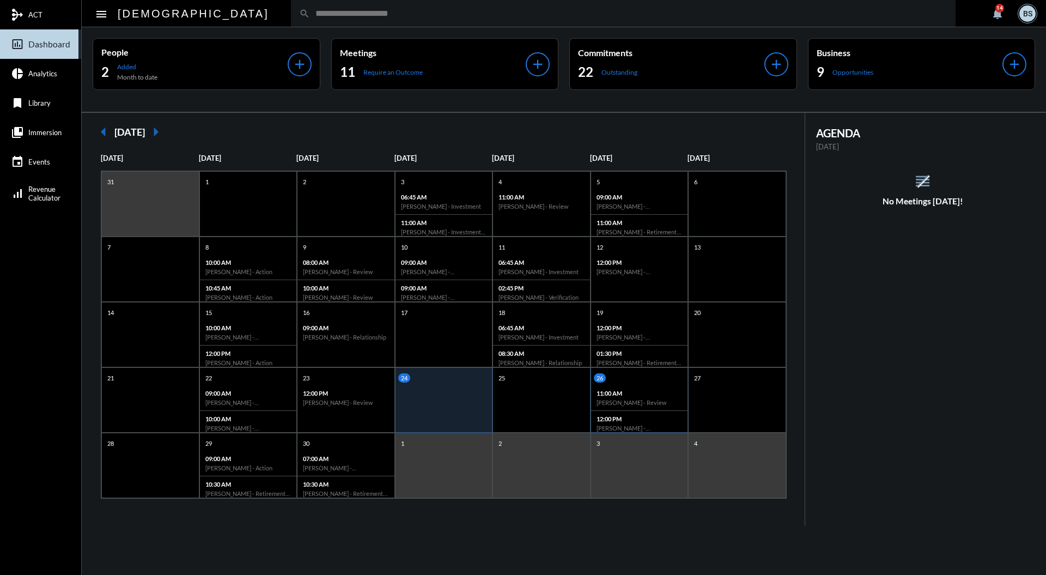
click at [646, 417] on p "12:00 PM" at bounding box center [640, 418] width 86 height 7
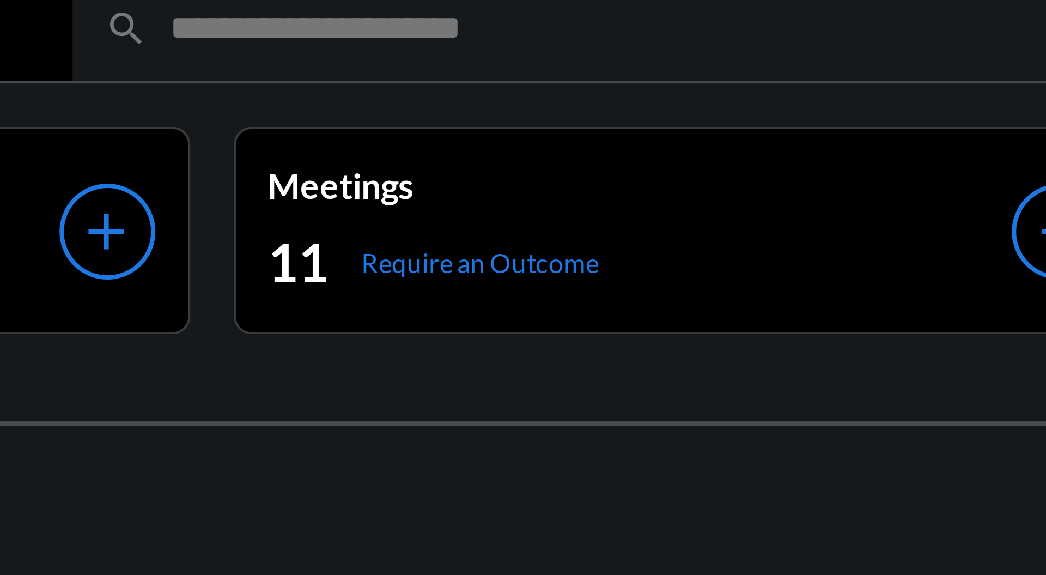
scroll to position [4, 0]
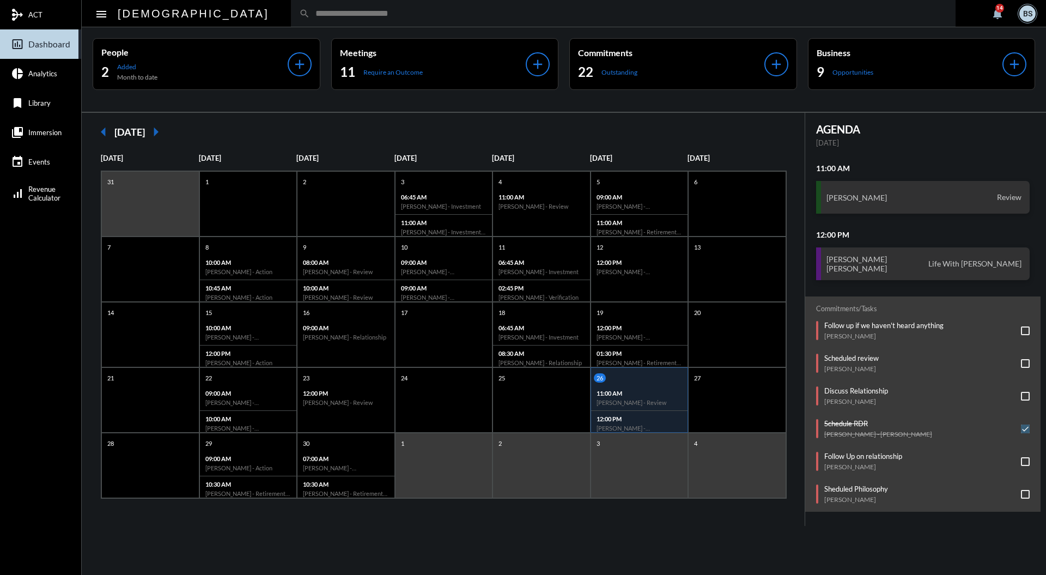
click at [446, 15] on input "text" at bounding box center [629, 13] width 638 height 9
click at [597, 228] on h6 "[PERSON_NAME] - Retirement Doctrine Review" at bounding box center [640, 231] width 86 height 7
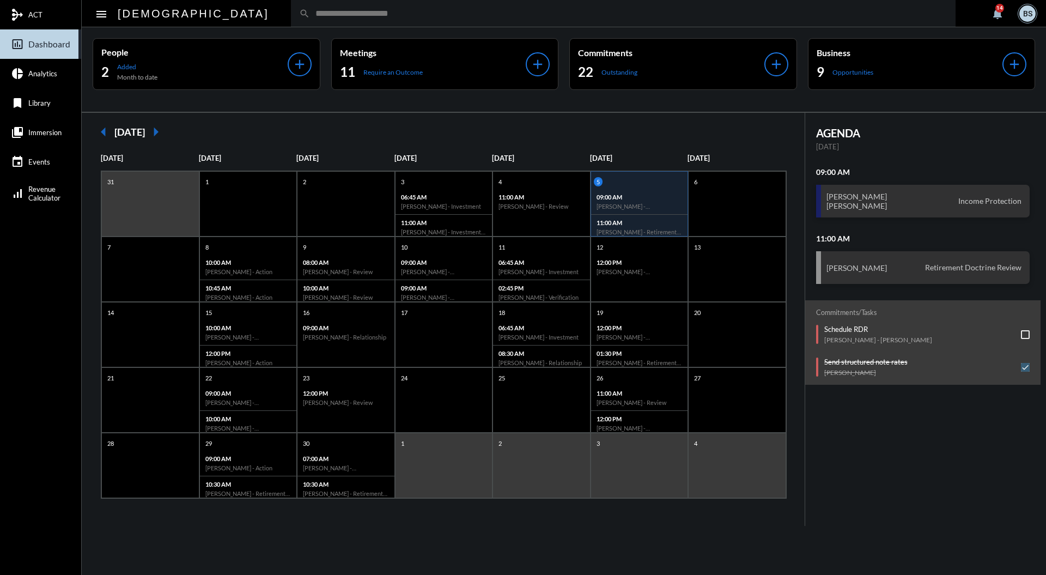
click at [323, 9] on input "text" at bounding box center [629, 13] width 638 height 9
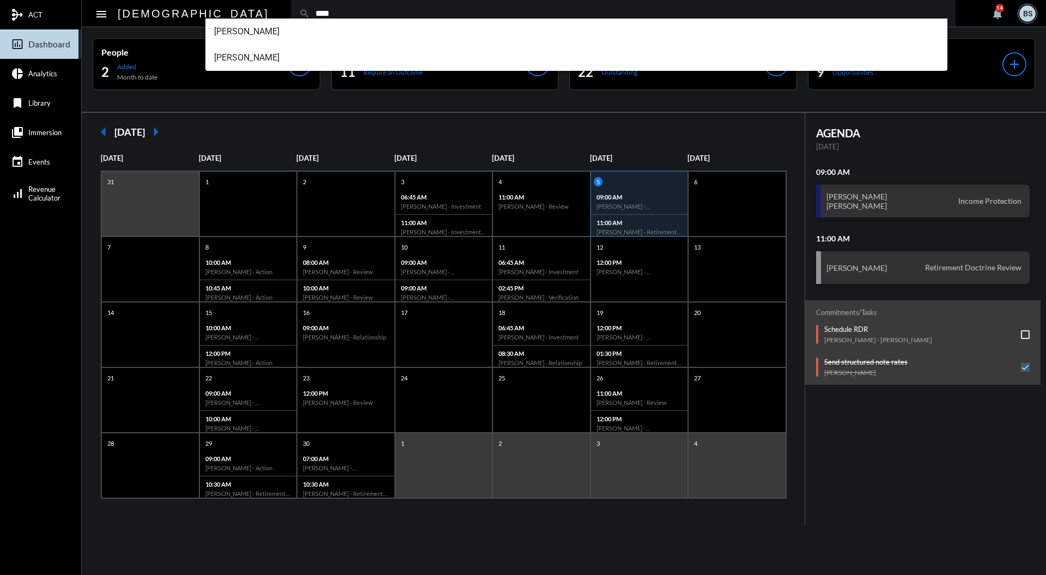
type input "****"
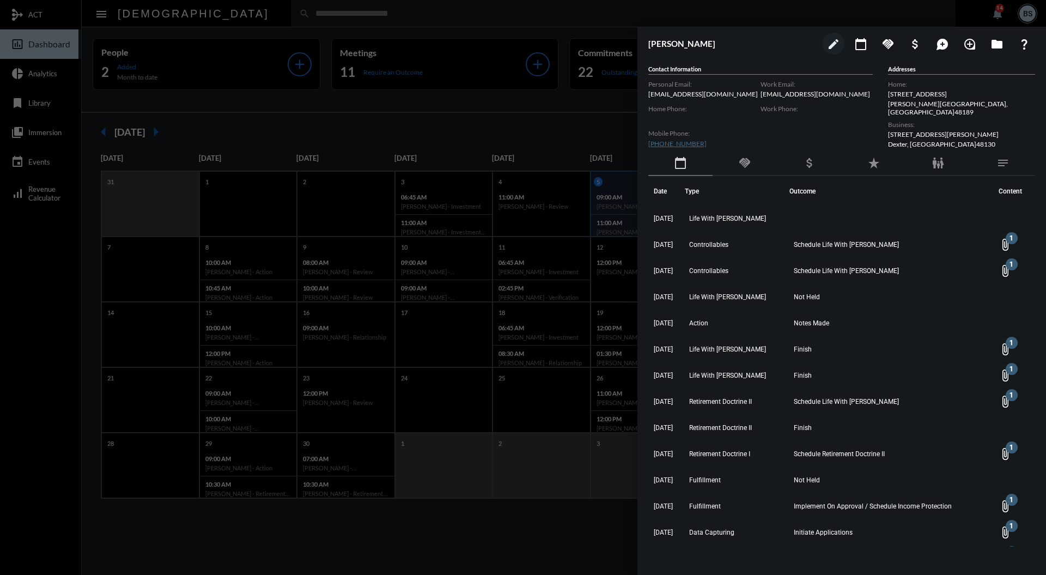
click at [568, 133] on div at bounding box center [523, 287] width 1046 height 575
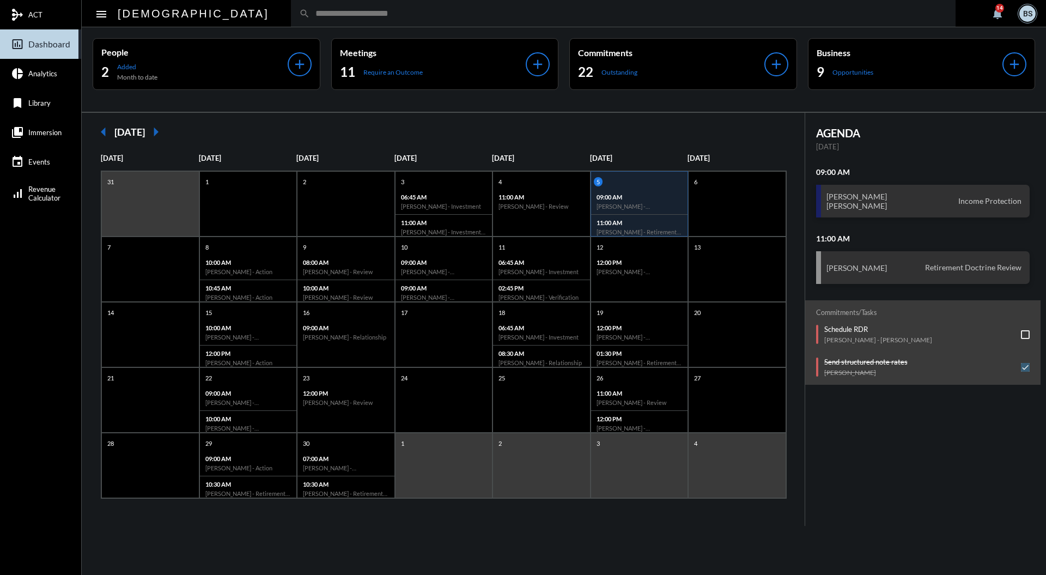
click at [487, 14] on input "text" at bounding box center [629, 13] width 638 height 9
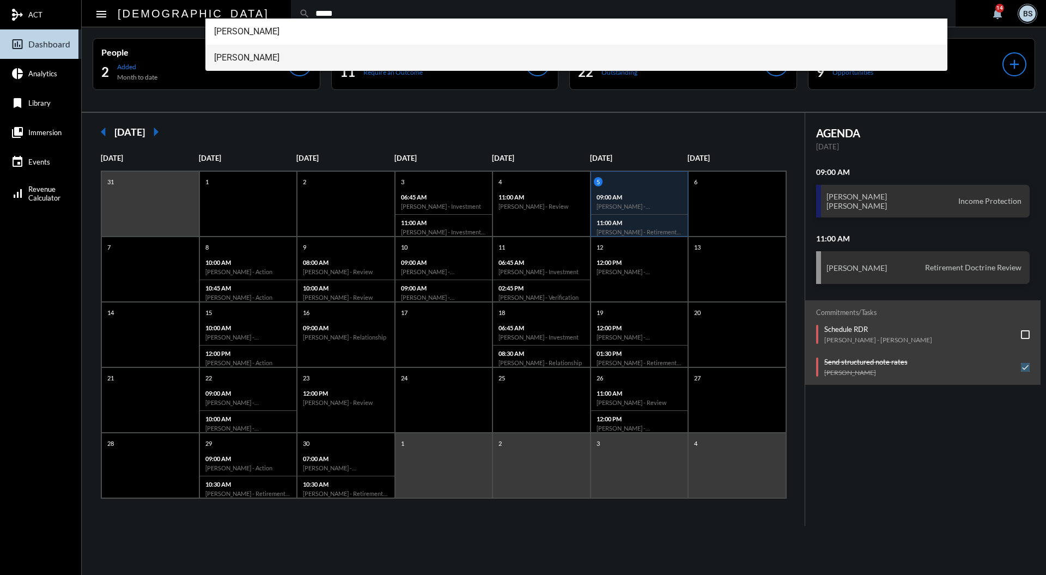
type input "*****"
click at [320, 52] on span "[PERSON_NAME]" at bounding box center [576, 58] width 725 height 26
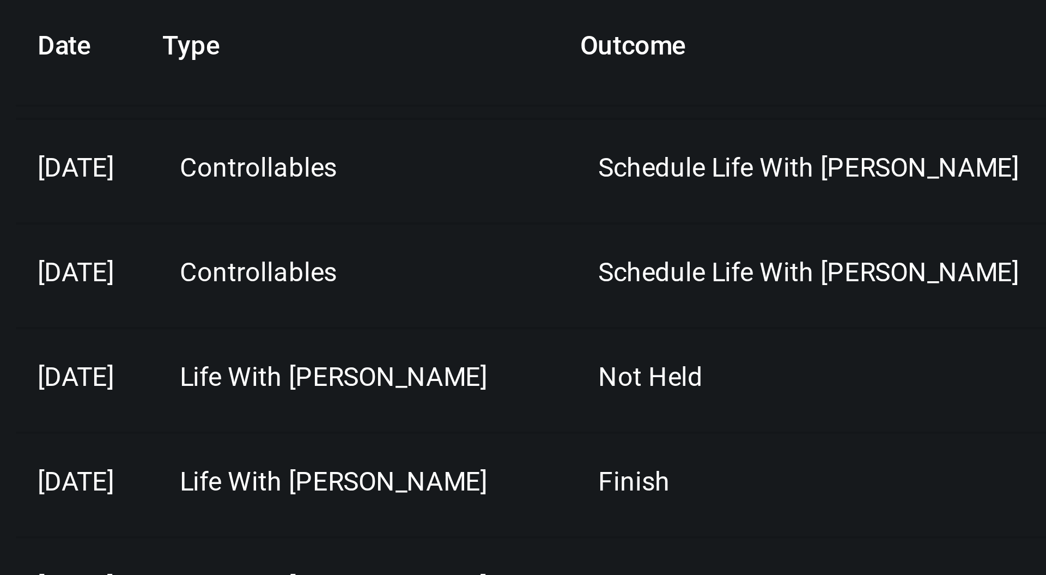
scroll to position [23, 0]
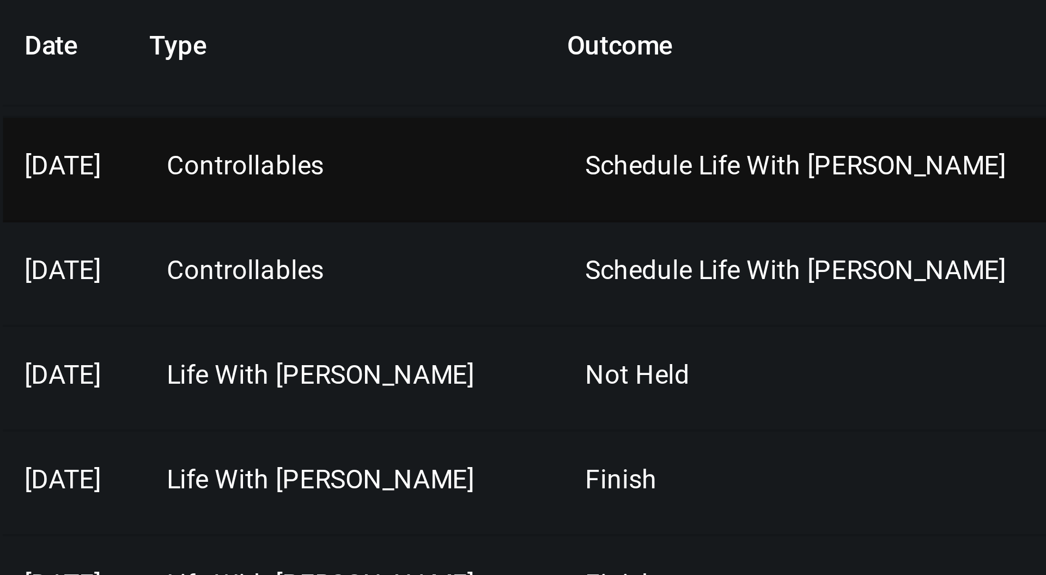
click at [827, 219] on span "Schedule Life With [PERSON_NAME]" at bounding box center [846, 221] width 105 height 8
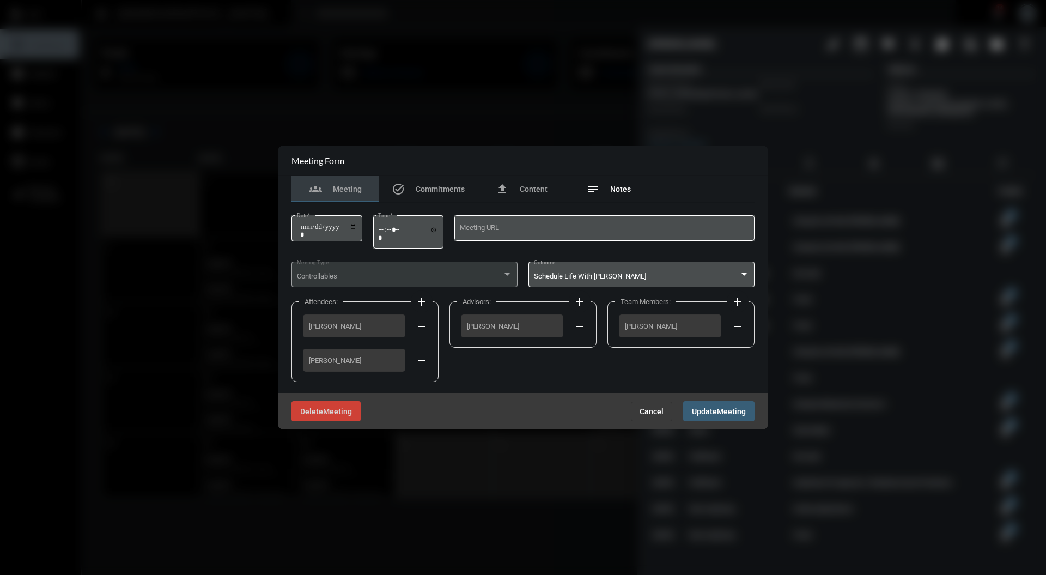
click at [618, 190] on span "Notes" at bounding box center [620, 189] width 21 height 9
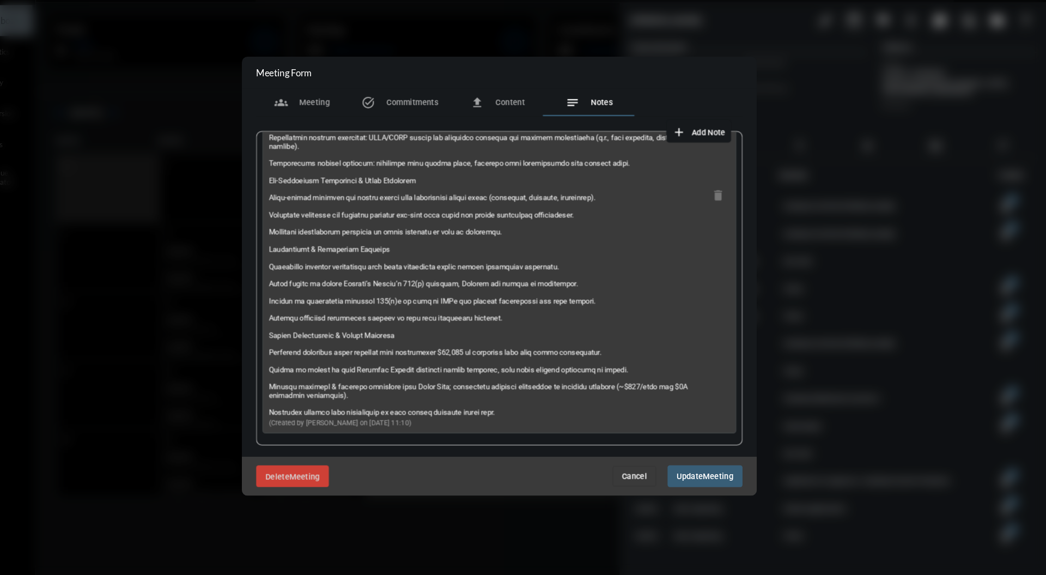
scroll to position [0, 0]
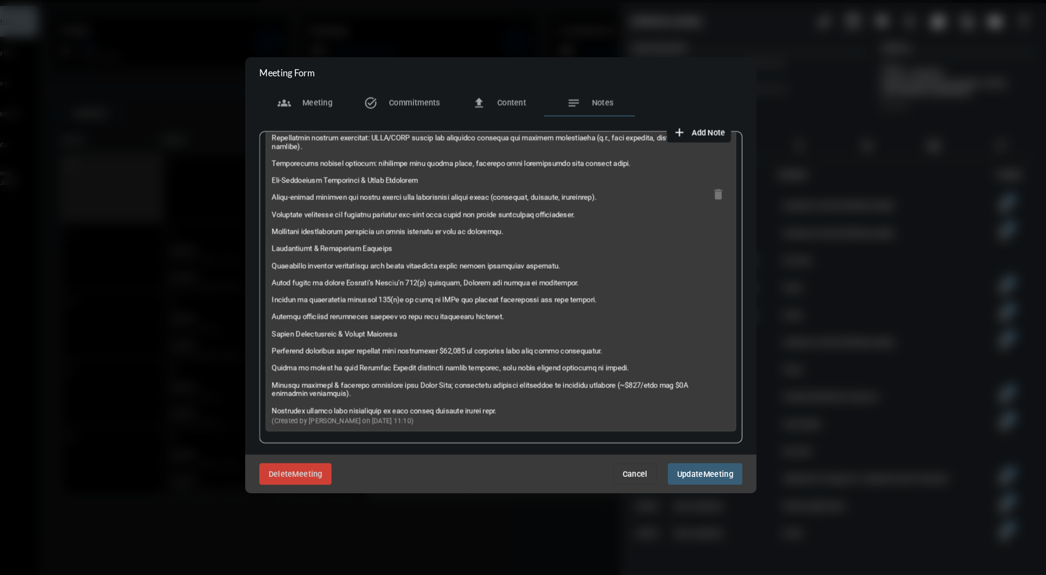
click at [727, 487] on button "Update Meeting" at bounding box center [718, 478] width 71 height 20
